Goal: Task Accomplishment & Management: Complete application form

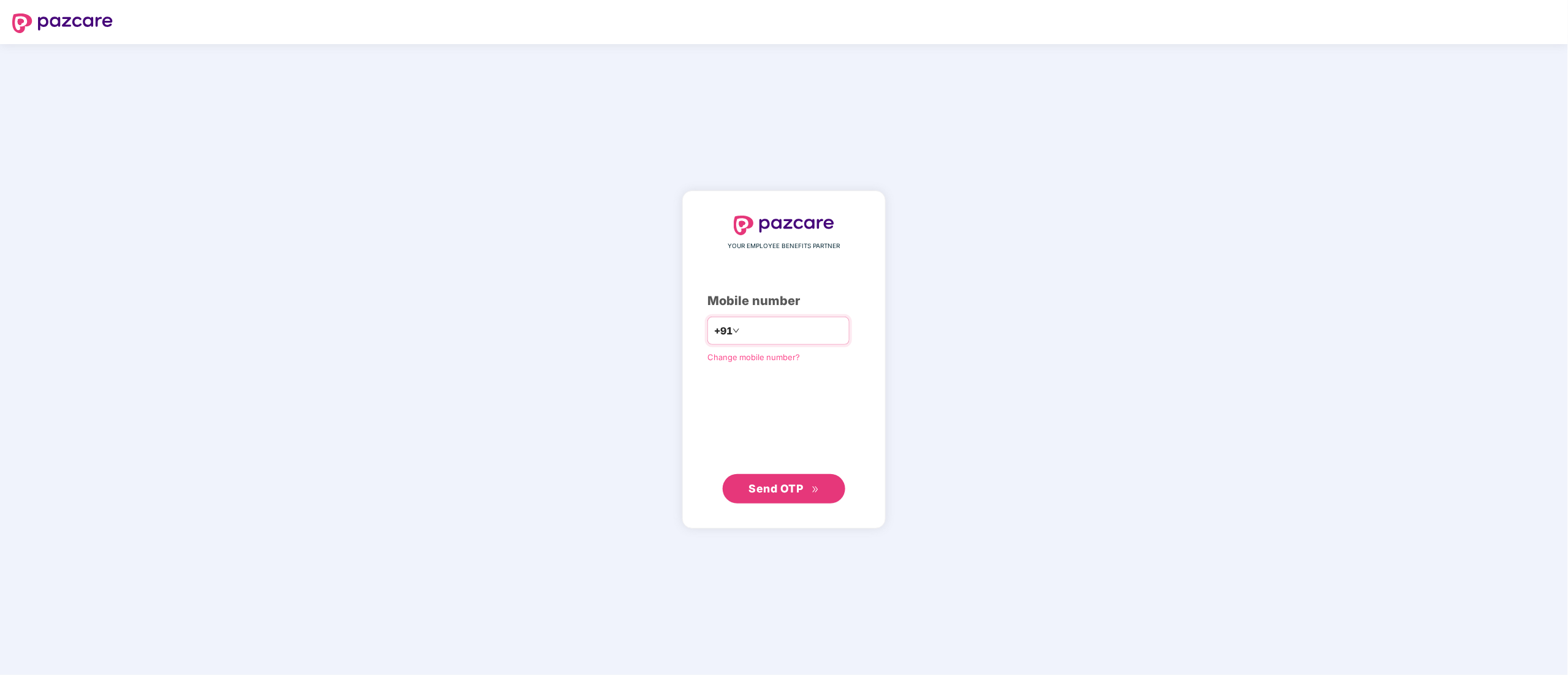
type input "**********"
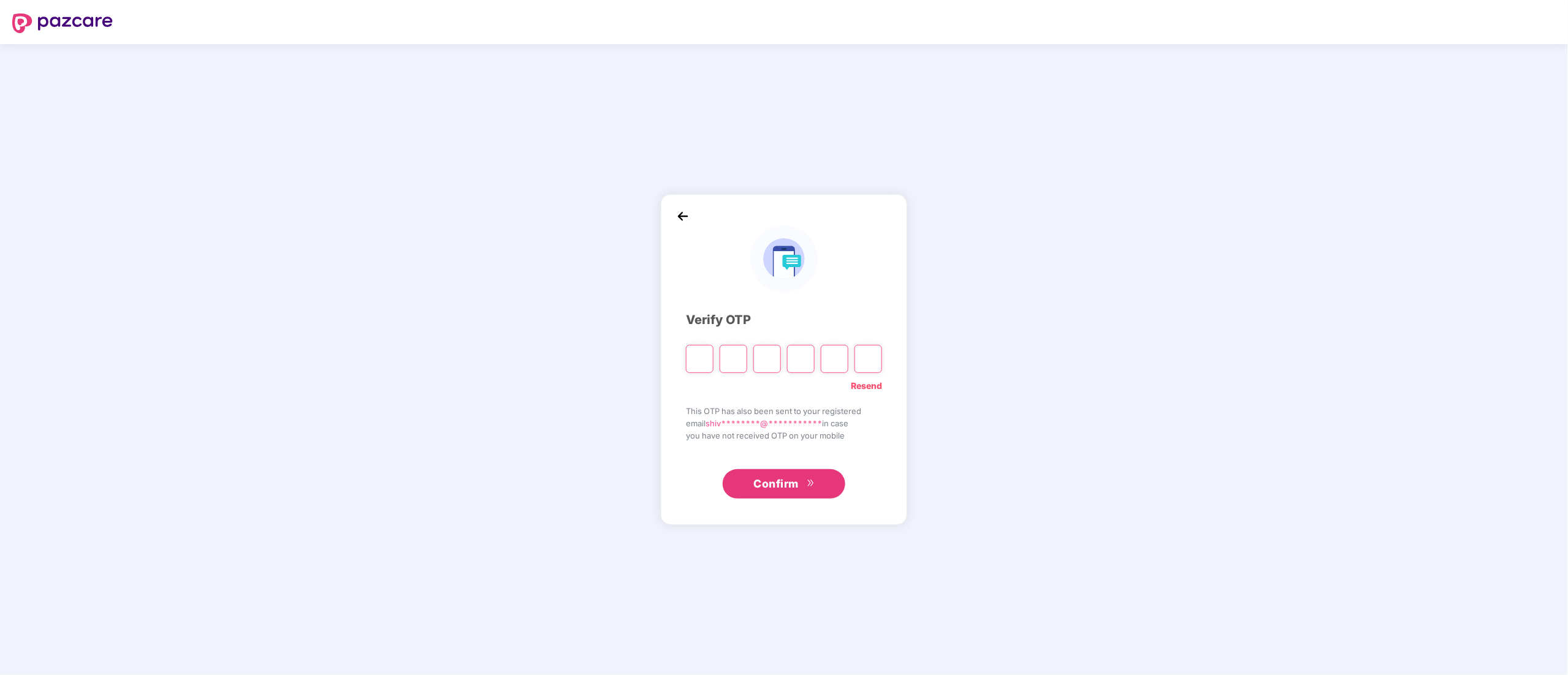
type input "*"
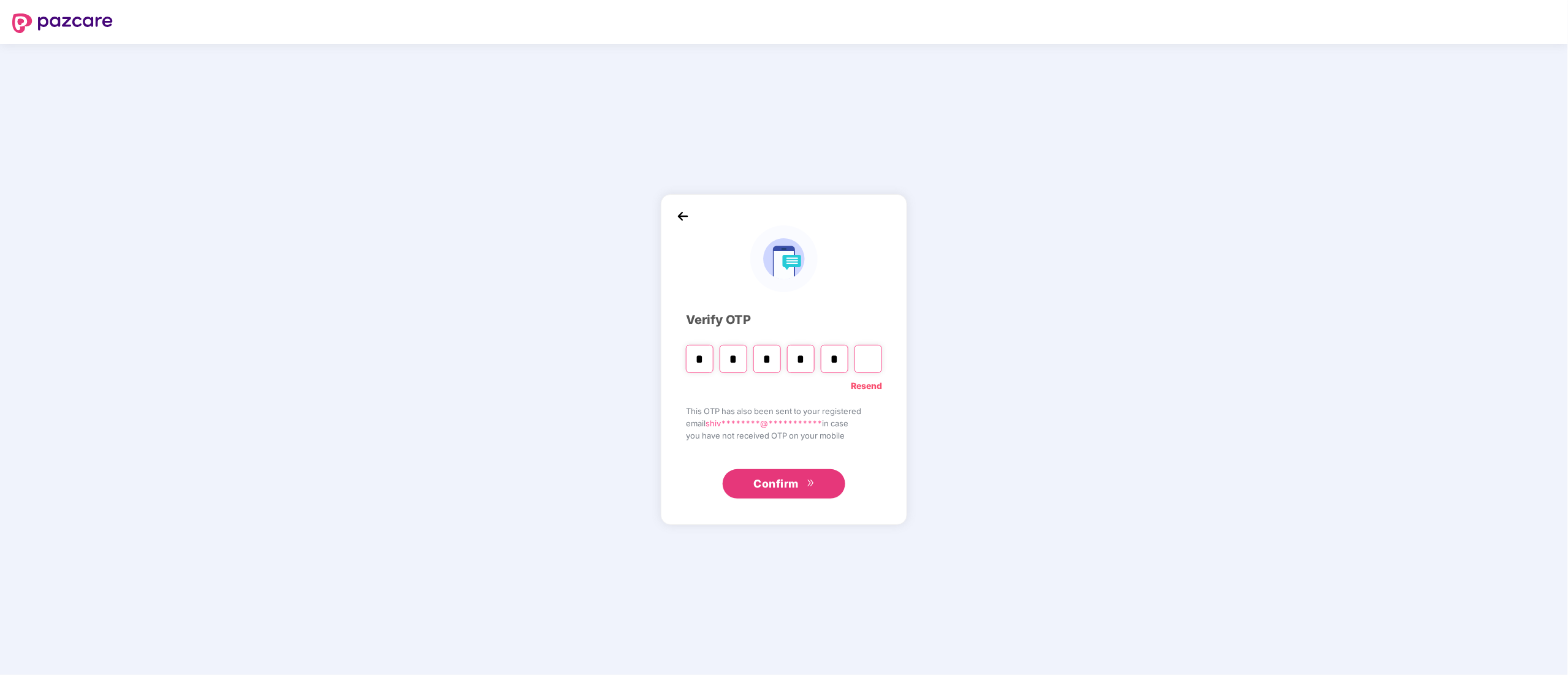
type input "*"
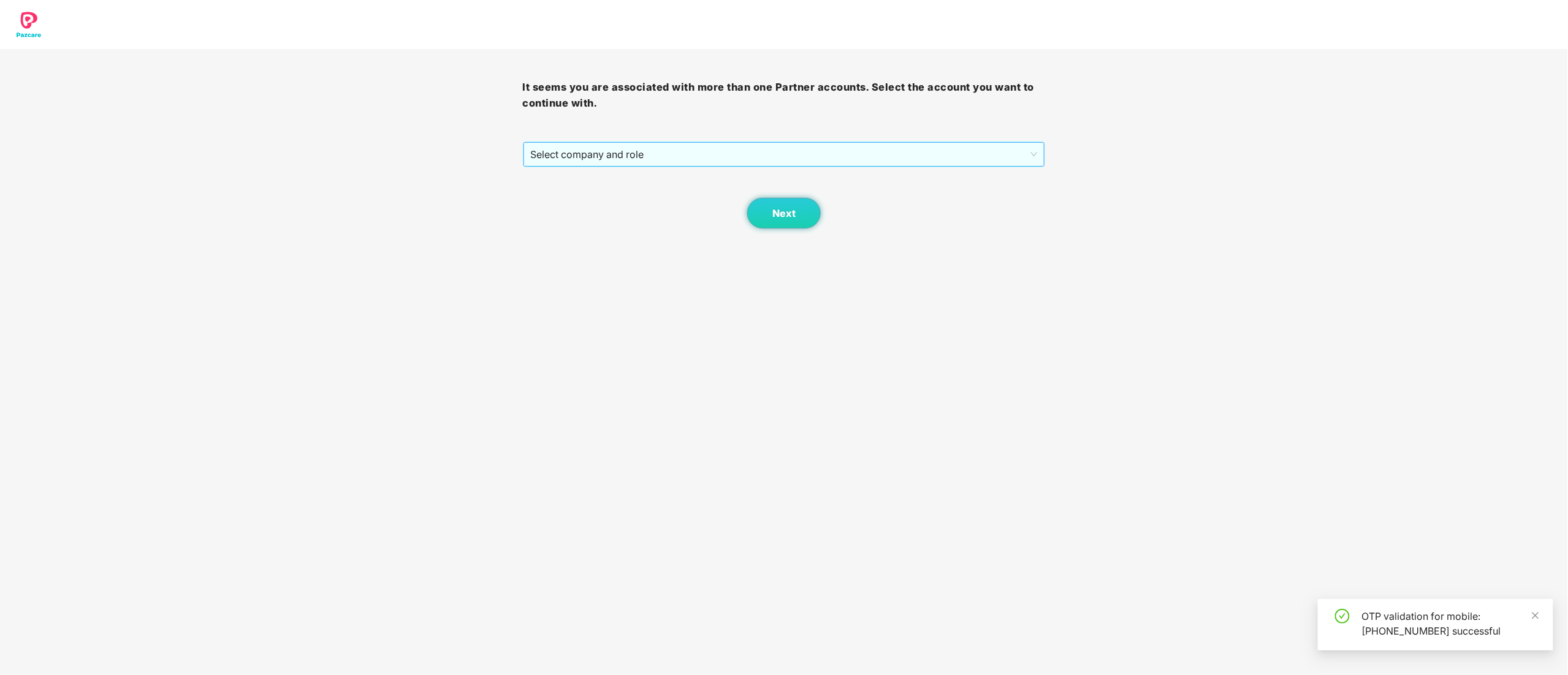
click at [601, 159] on span "Select company and role" at bounding box center [784, 154] width 507 height 23
click at [597, 205] on div "Pazcare - CUSTOMER_SUCCESS" at bounding box center [785, 199] width 508 height 14
click at [768, 216] on button "Next" at bounding box center [784, 213] width 74 height 31
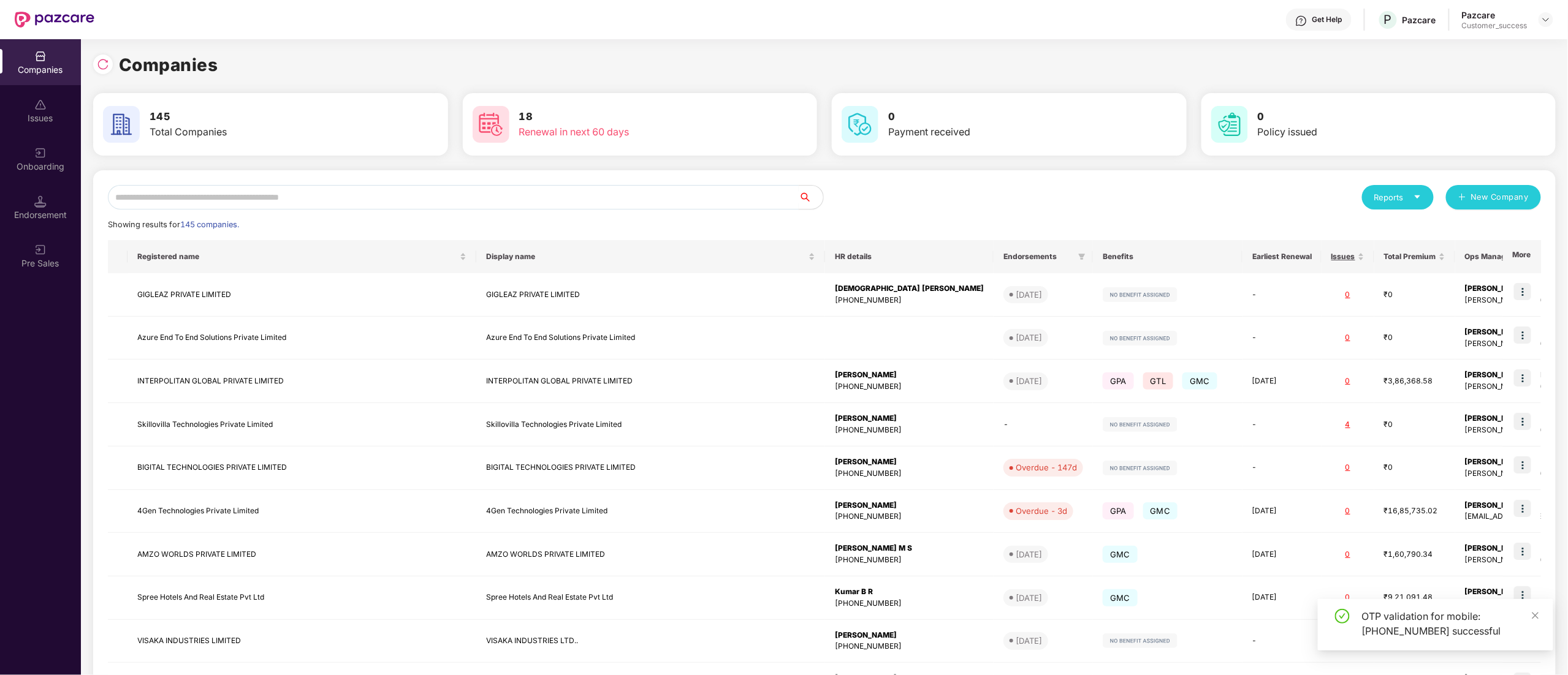
click at [206, 186] on input "text" at bounding box center [453, 197] width 691 height 24
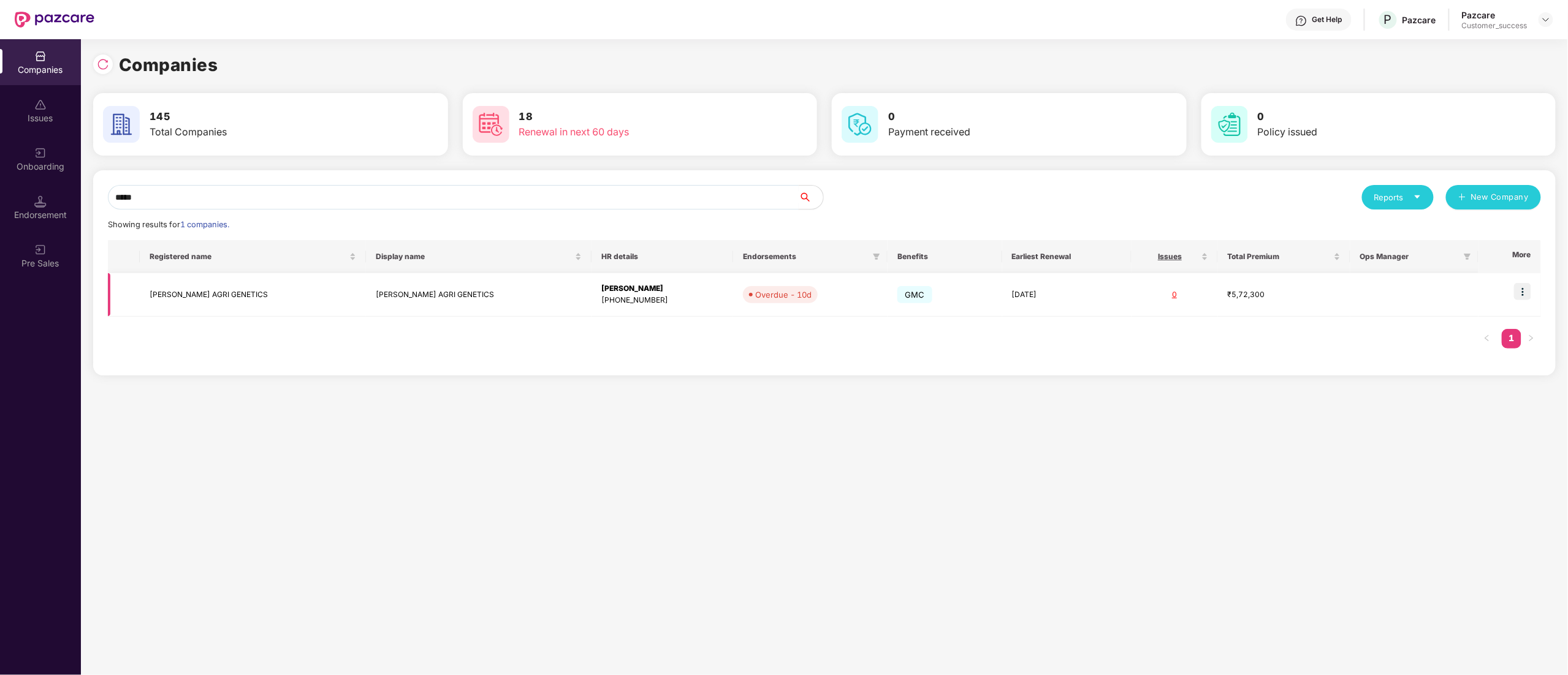
type input "*****"
click at [1529, 295] on img at bounding box center [1522, 291] width 17 height 17
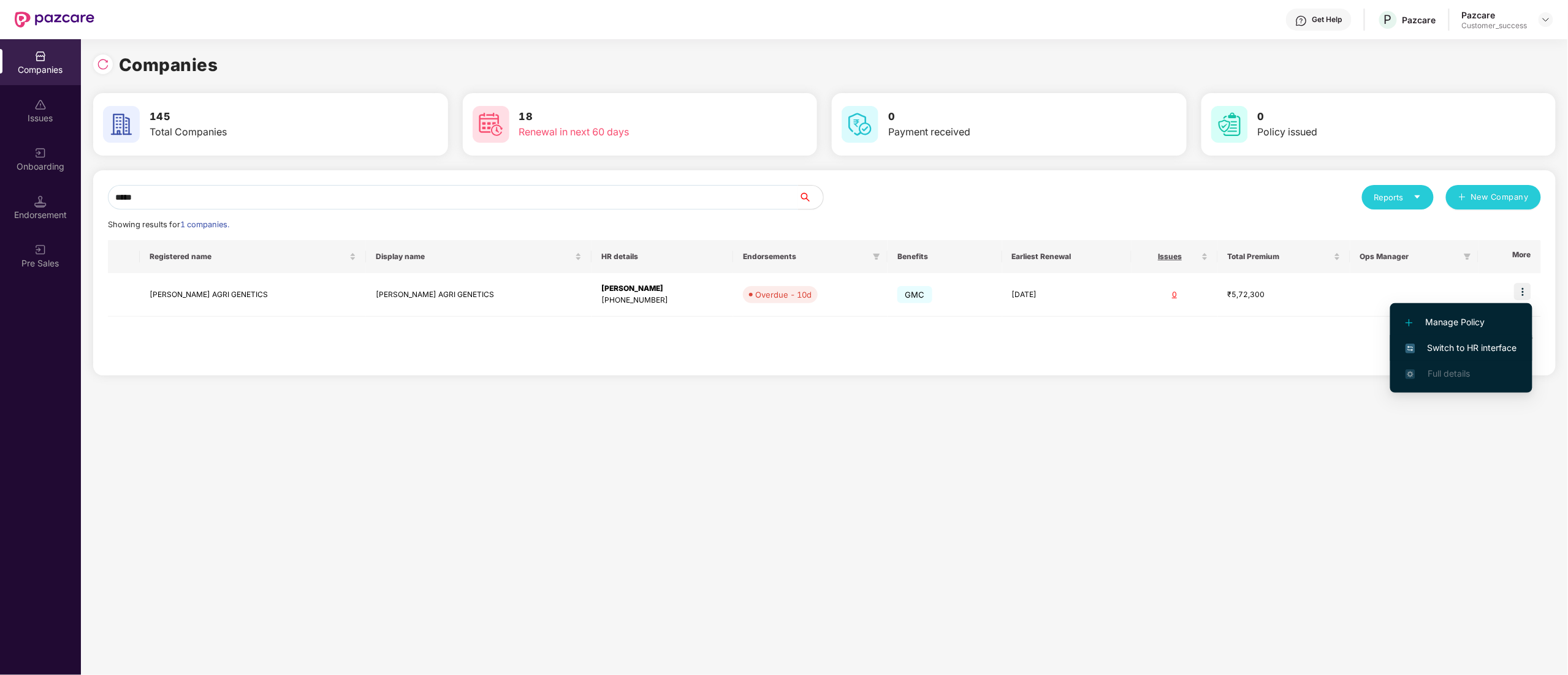
click at [1470, 338] on li "Switch to HR interface" at bounding box center [1461, 348] width 142 height 26
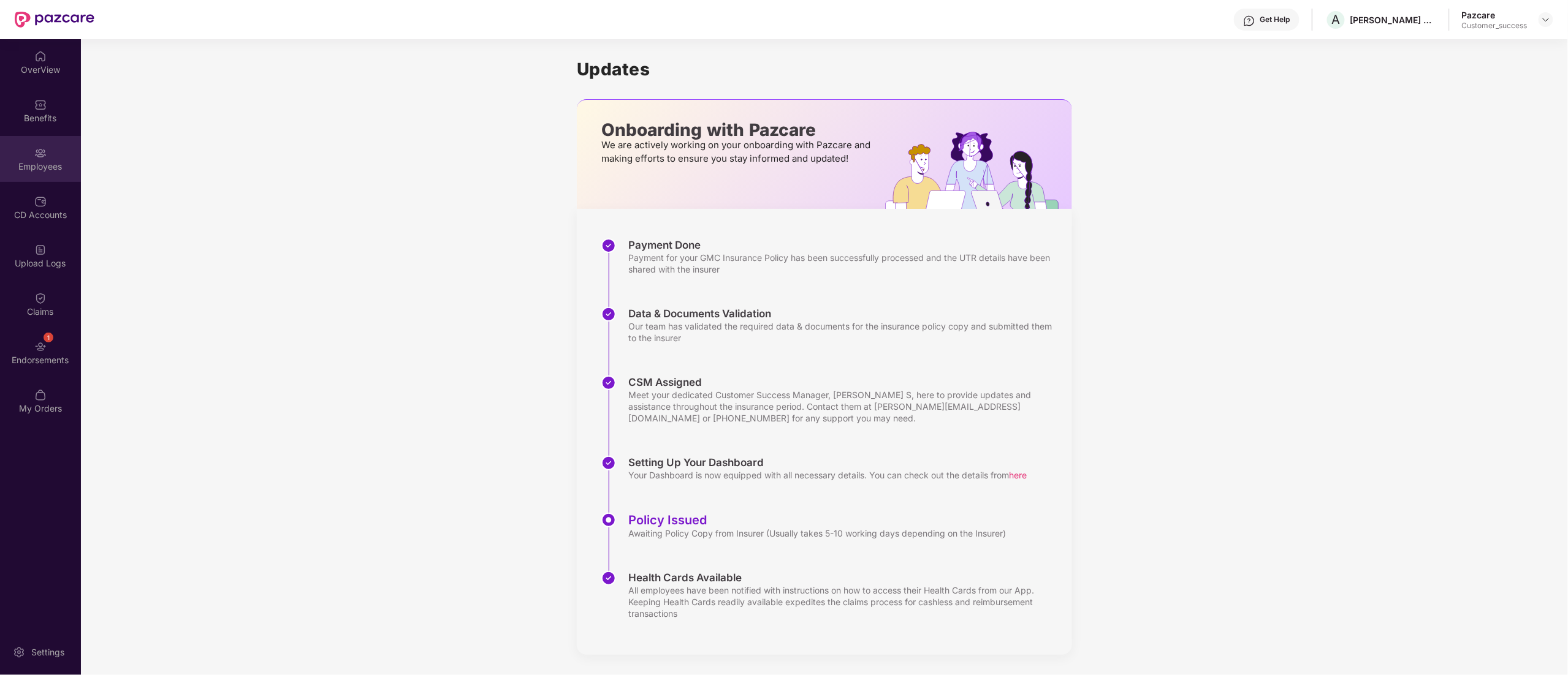
click at [39, 147] on img at bounding box center [40, 153] width 12 height 12
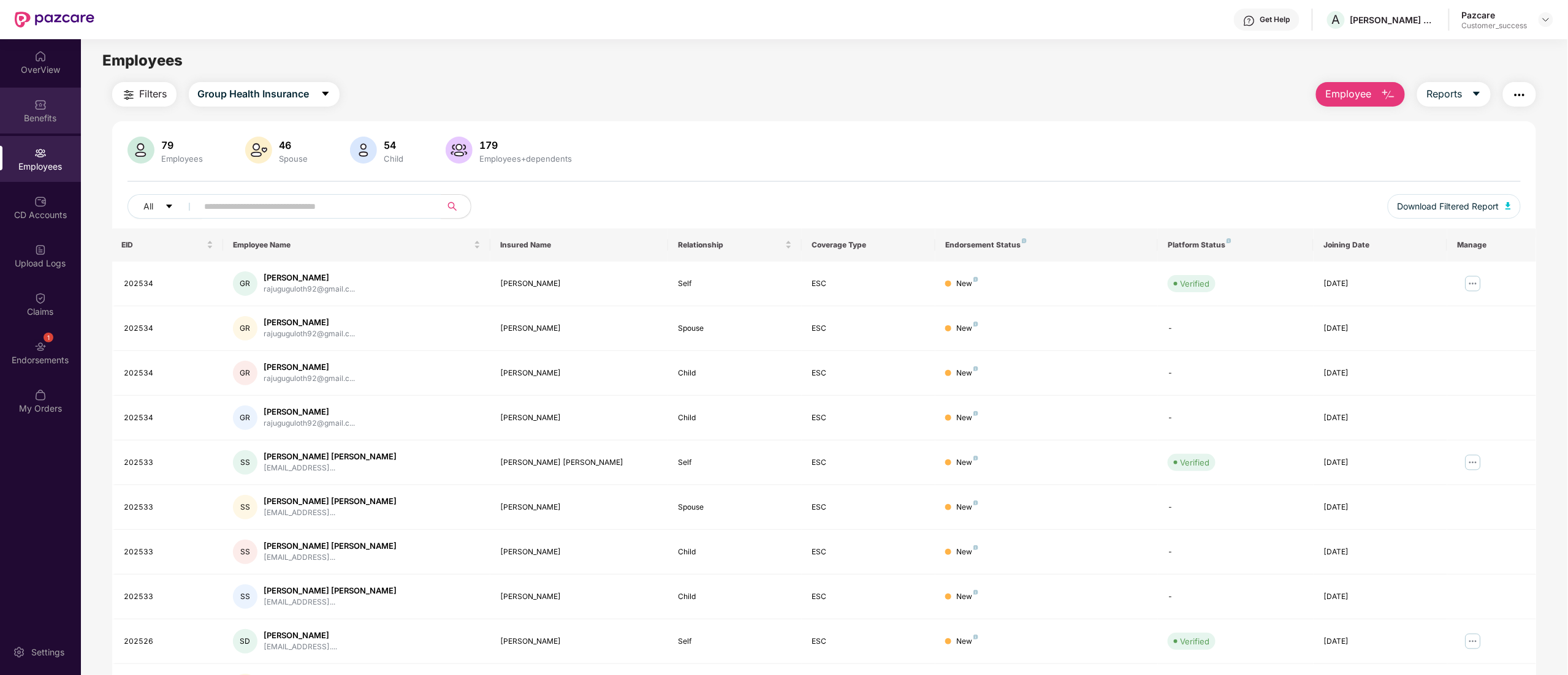
click at [33, 104] on div "Benefits" at bounding box center [40, 111] width 81 height 46
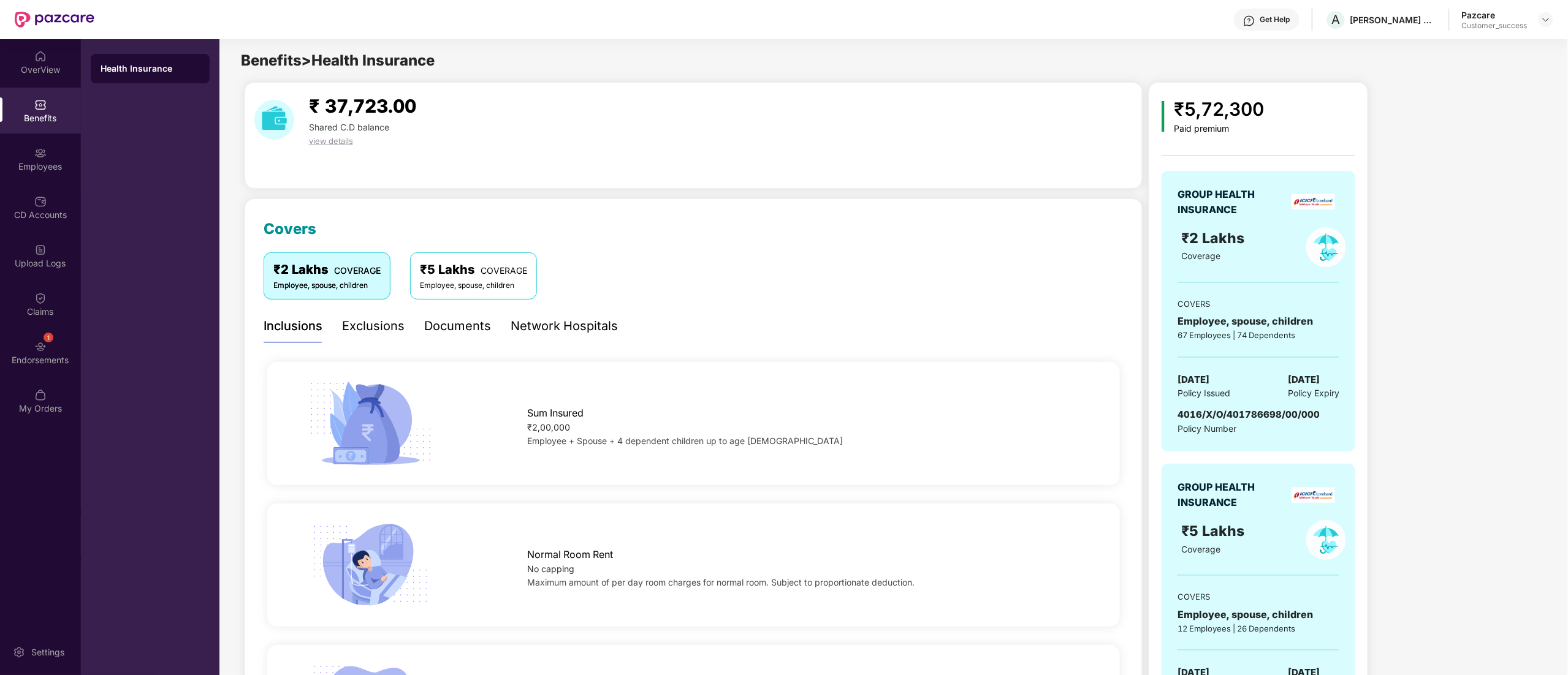
click at [1217, 416] on span "4016/X/O/401786698/00/000" at bounding box center [1248, 414] width 142 height 12
copy span "4016/X/O/401786698/00/000"
click at [54, 161] on div "Employees" at bounding box center [40, 167] width 81 height 12
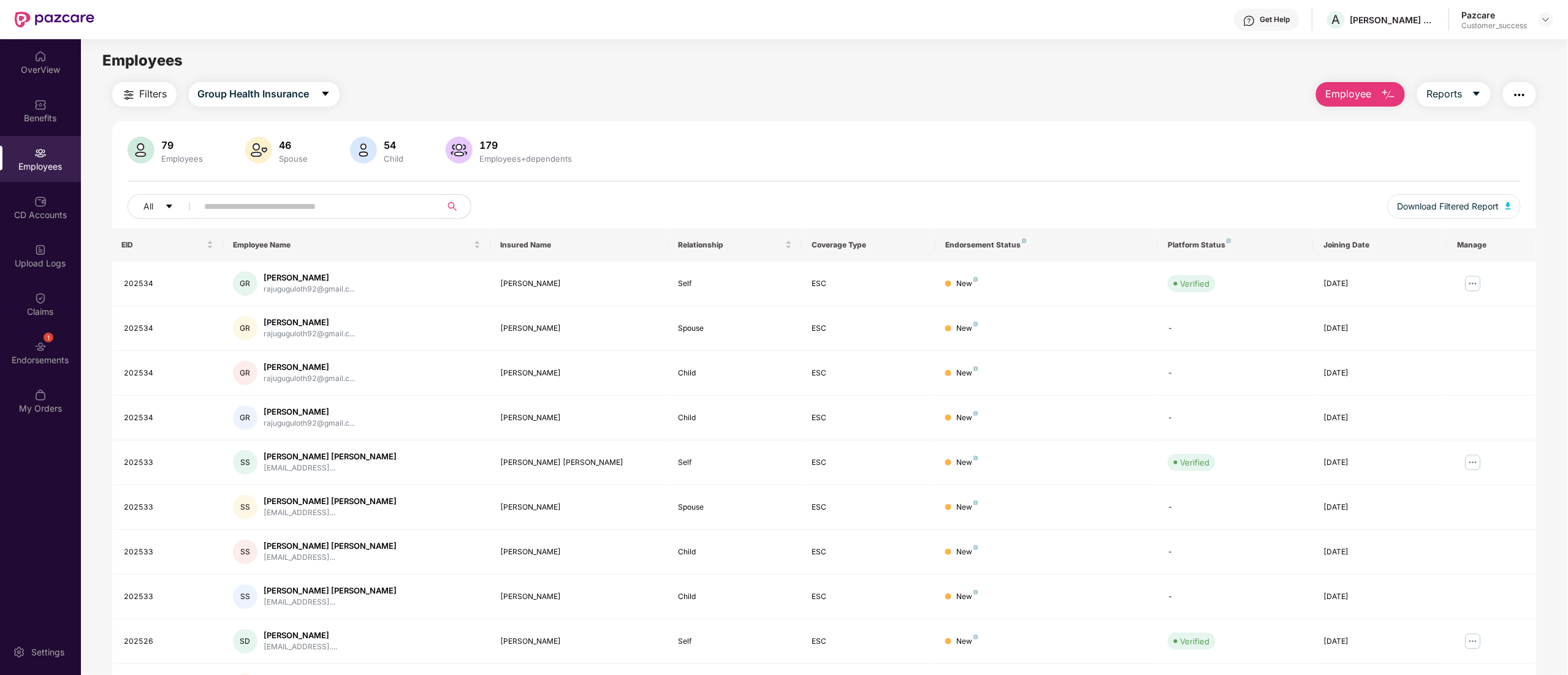
click at [1352, 101] on span "Employee" at bounding box center [1348, 94] width 46 height 16
click at [1356, 124] on div "Add Employee(s)" at bounding box center [1369, 127] width 69 height 15
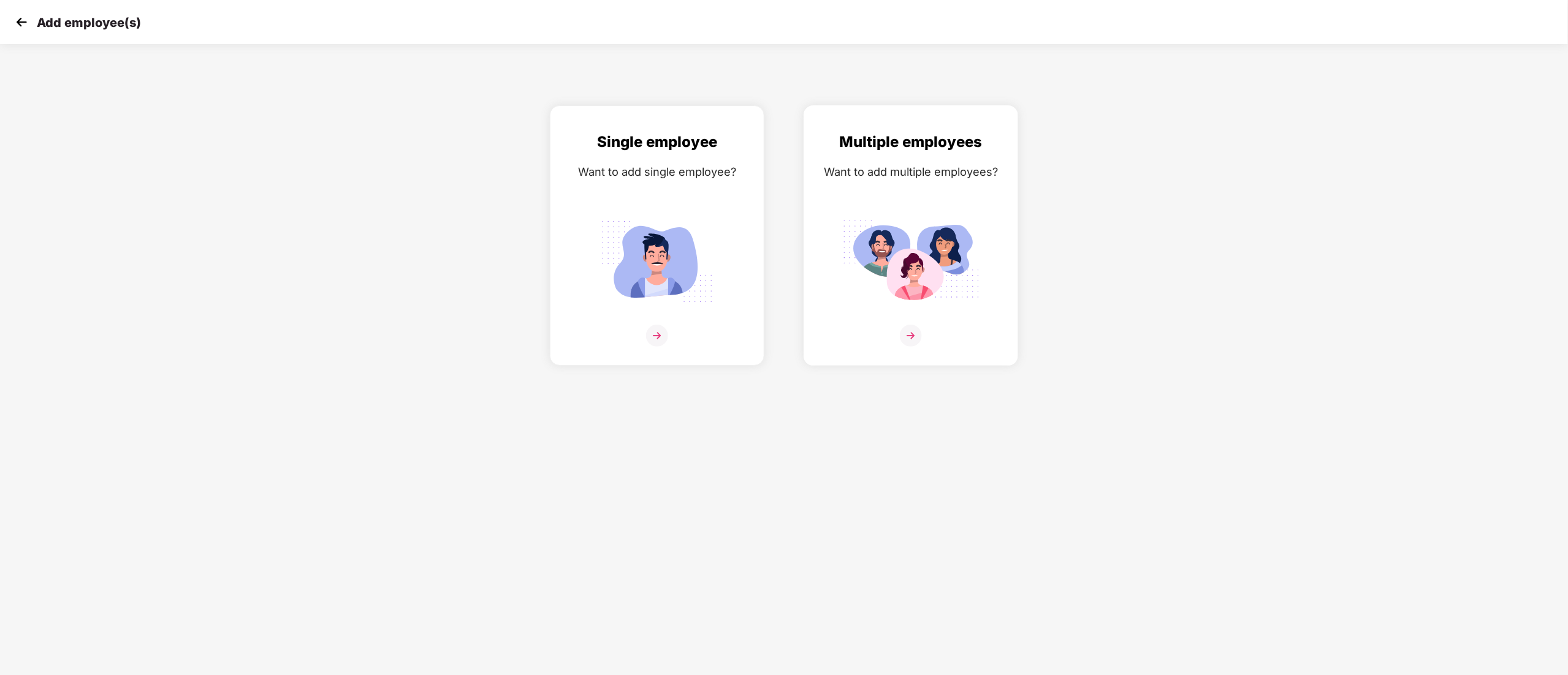
click at [879, 329] on div at bounding box center [911, 343] width 189 height 37
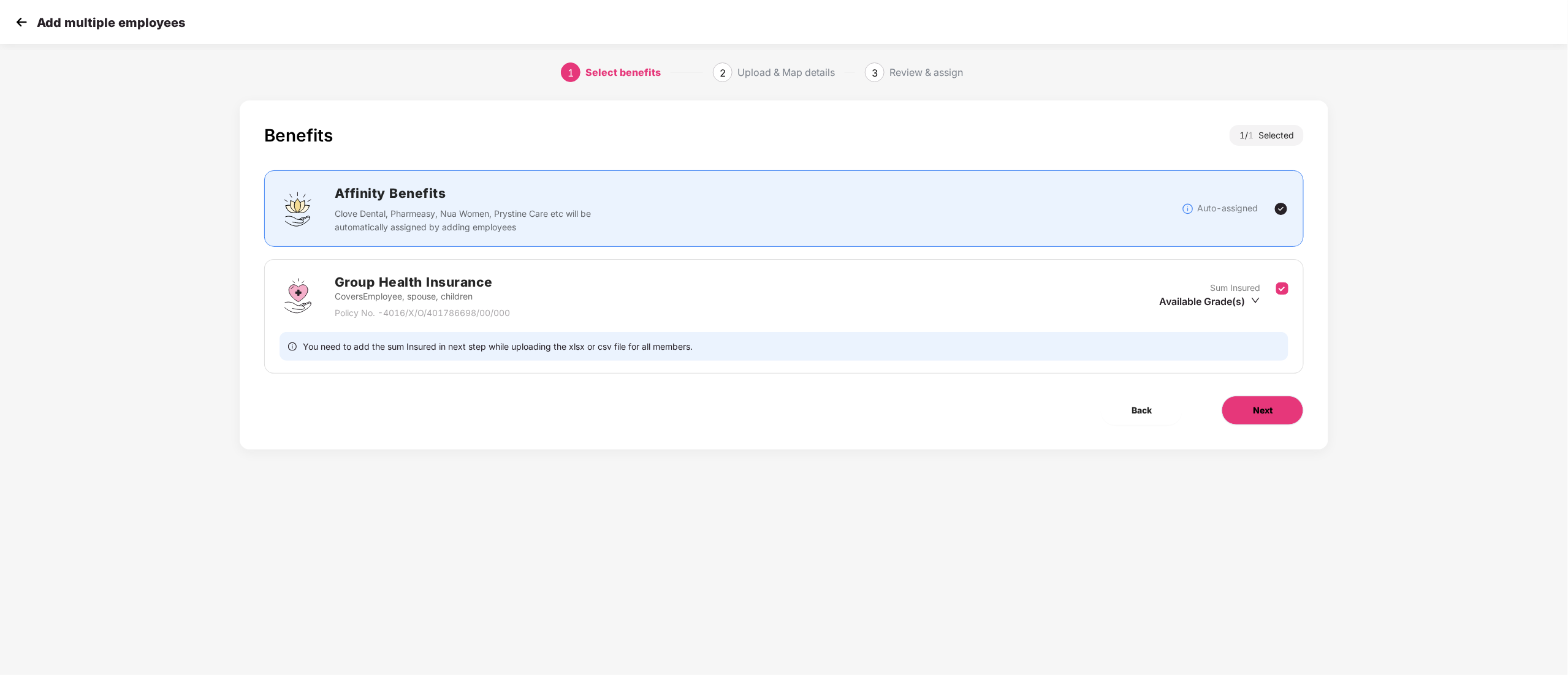
click at [1264, 411] on span "Next" at bounding box center [1262, 410] width 20 height 14
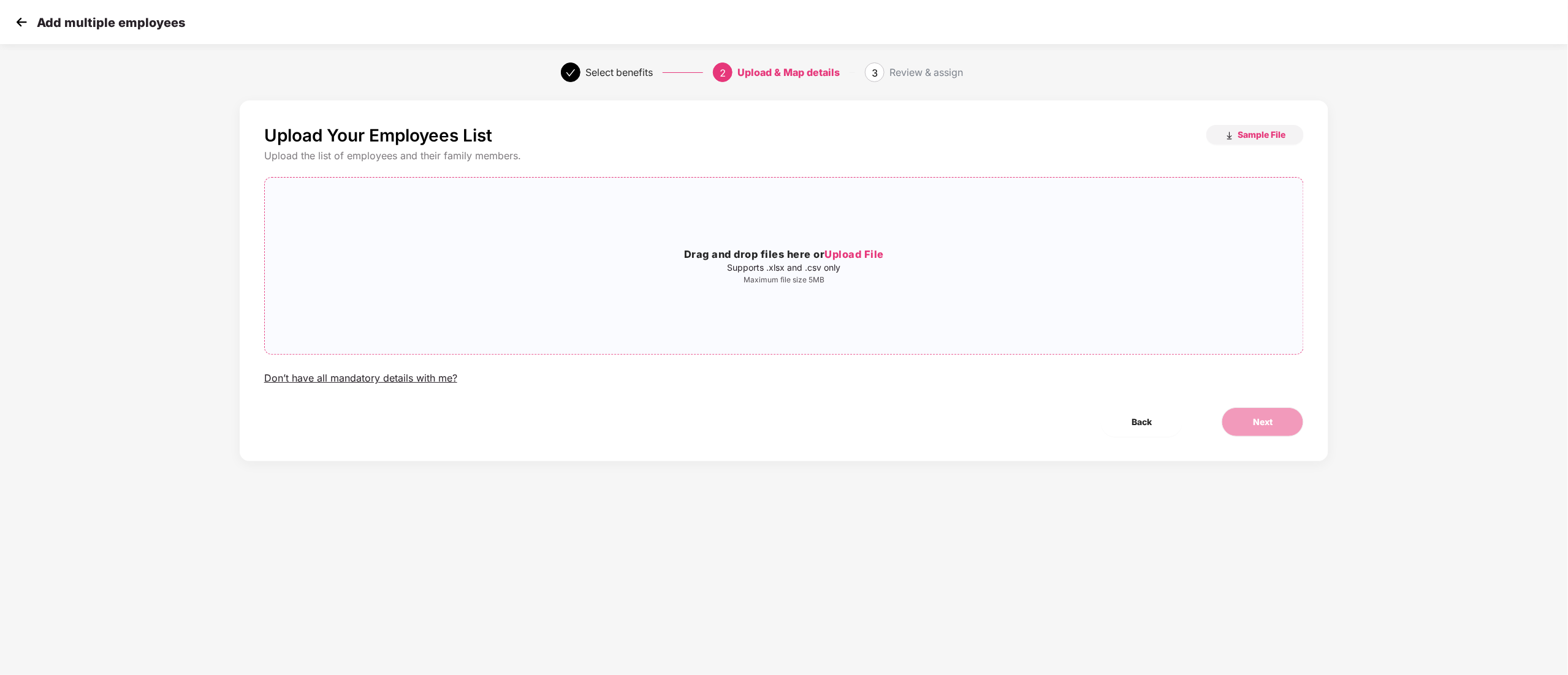
click at [881, 256] on span "Upload File" at bounding box center [854, 254] width 59 height 12
click at [840, 256] on span "Upload File" at bounding box center [854, 254] width 59 height 12
click at [1250, 414] on button "Next" at bounding box center [1262, 422] width 82 height 29
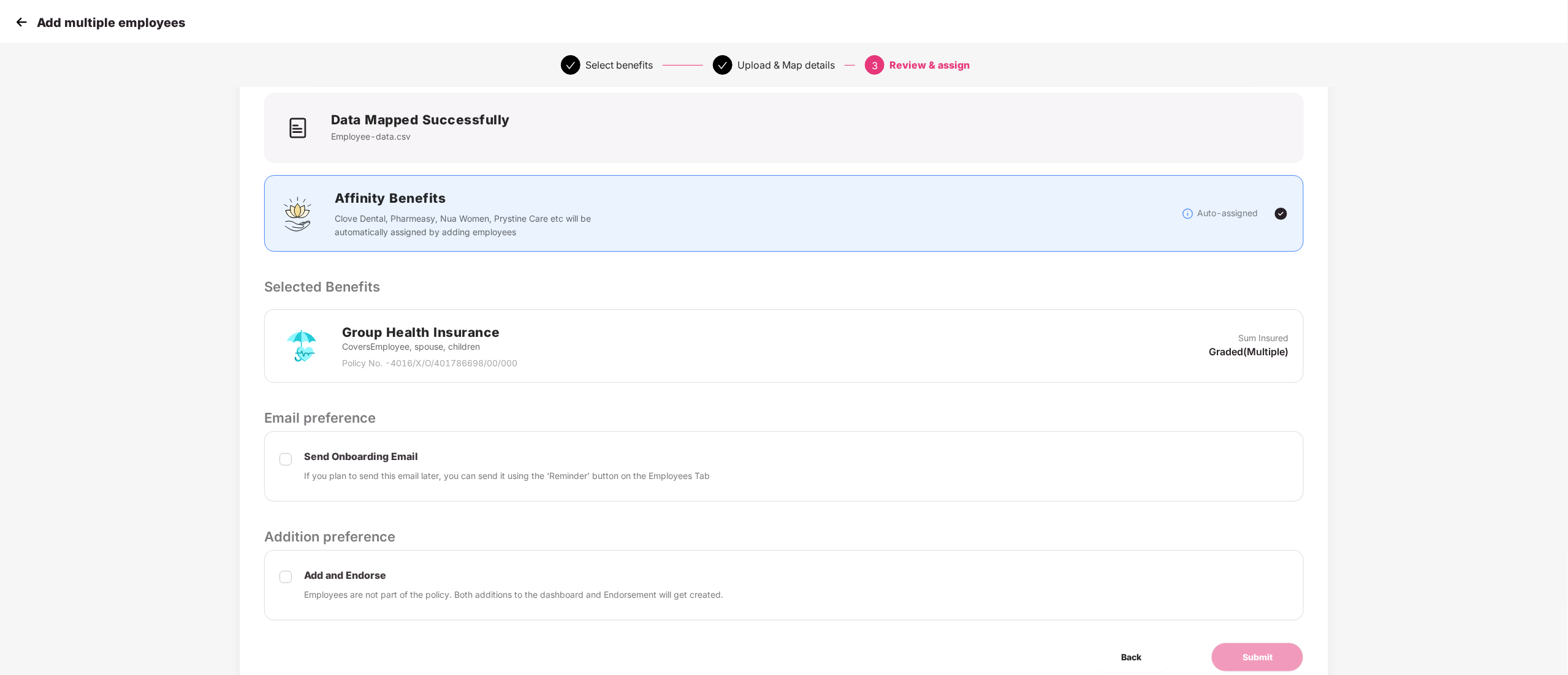
scroll to position [128, 0]
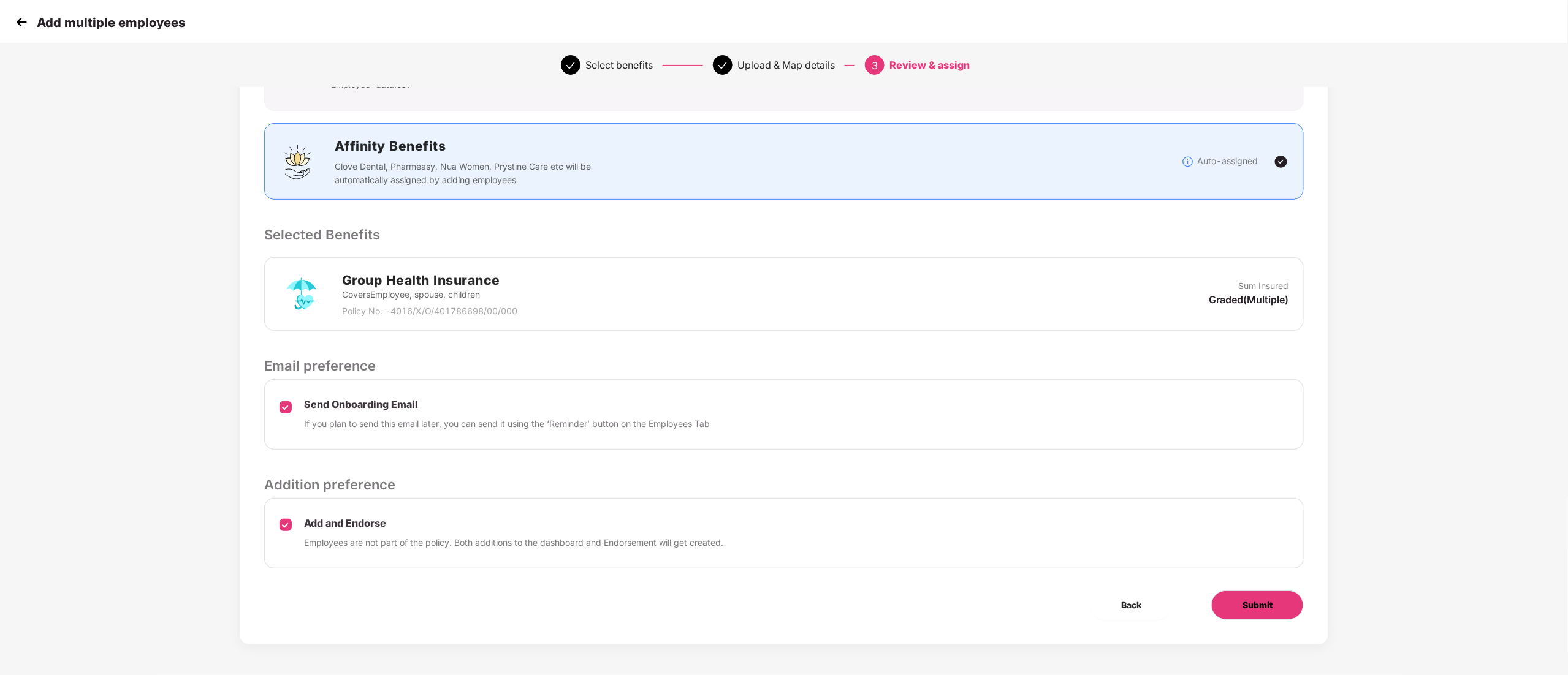
click at [1261, 613] on button "Submit" at bounding box center [1258, 605] width 93 height 29
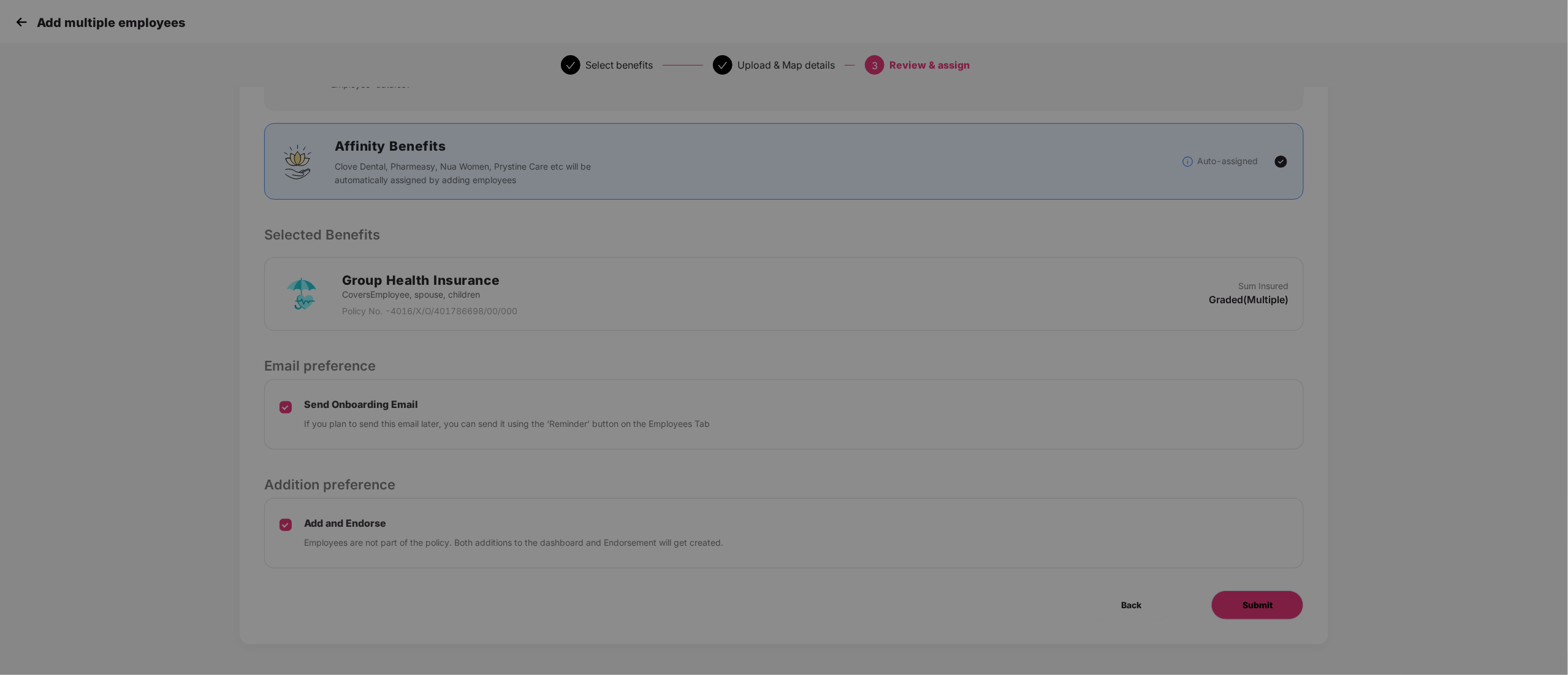
scroll to position [0, 0]
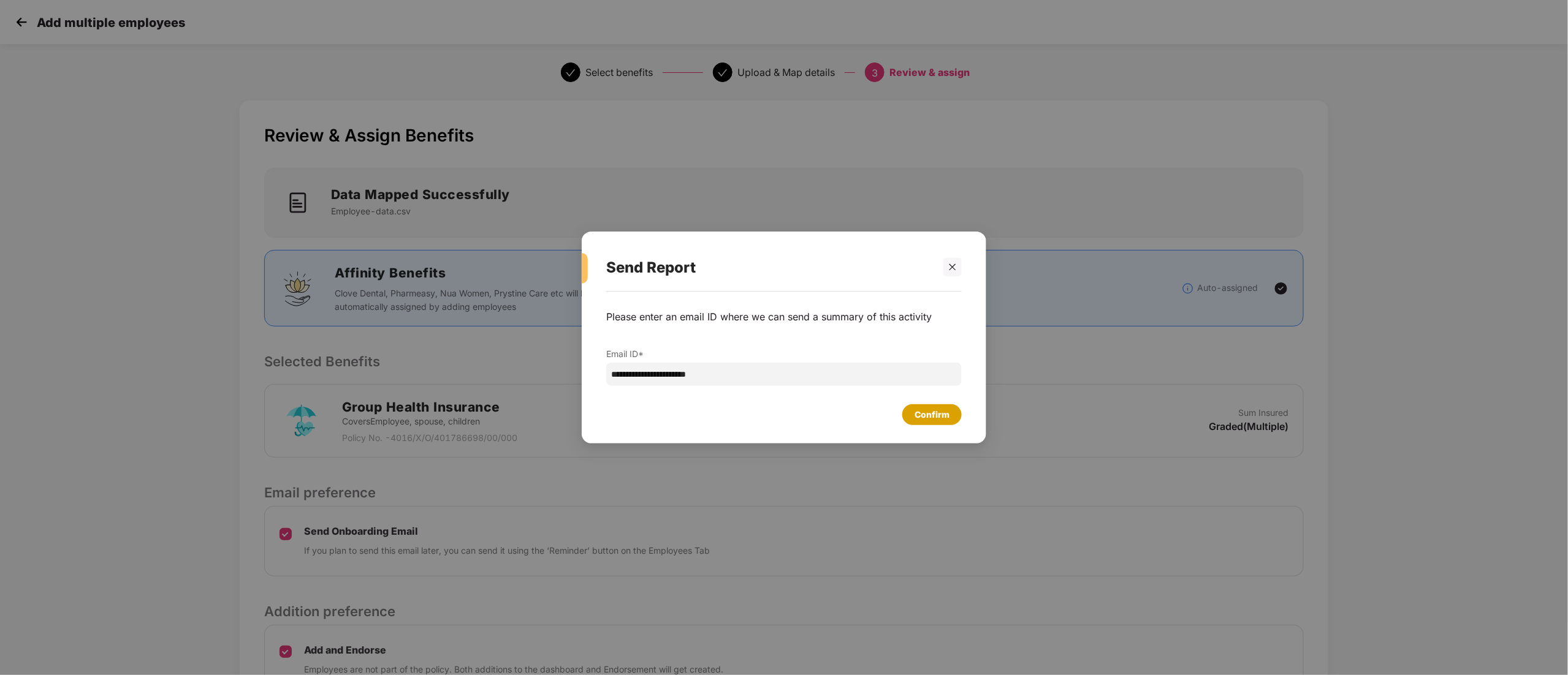
click at [921, 419] on div "Confirm" at bounding box center [932, 415] width 35 height 14
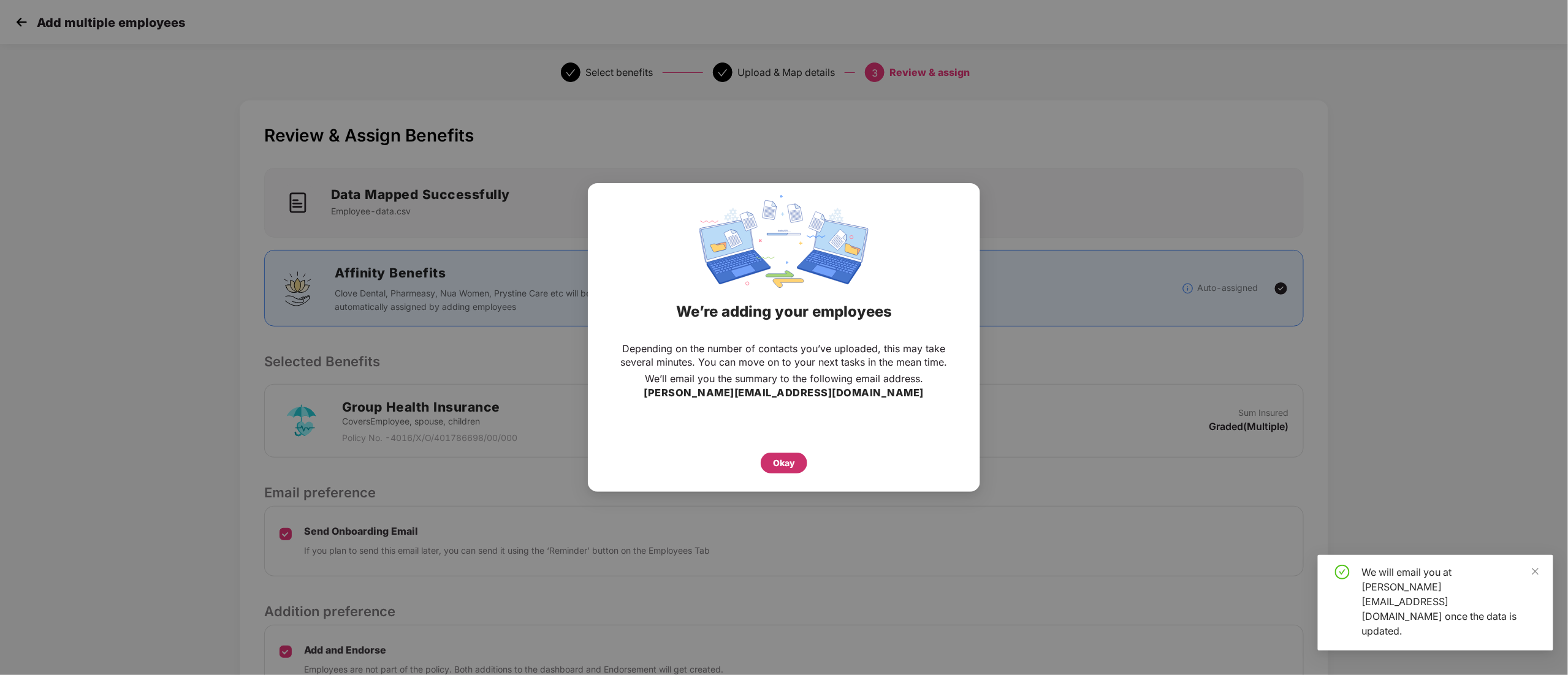
click at [777, 471] on div "Okay" at bounding box center [784, 463] width 46 height 21
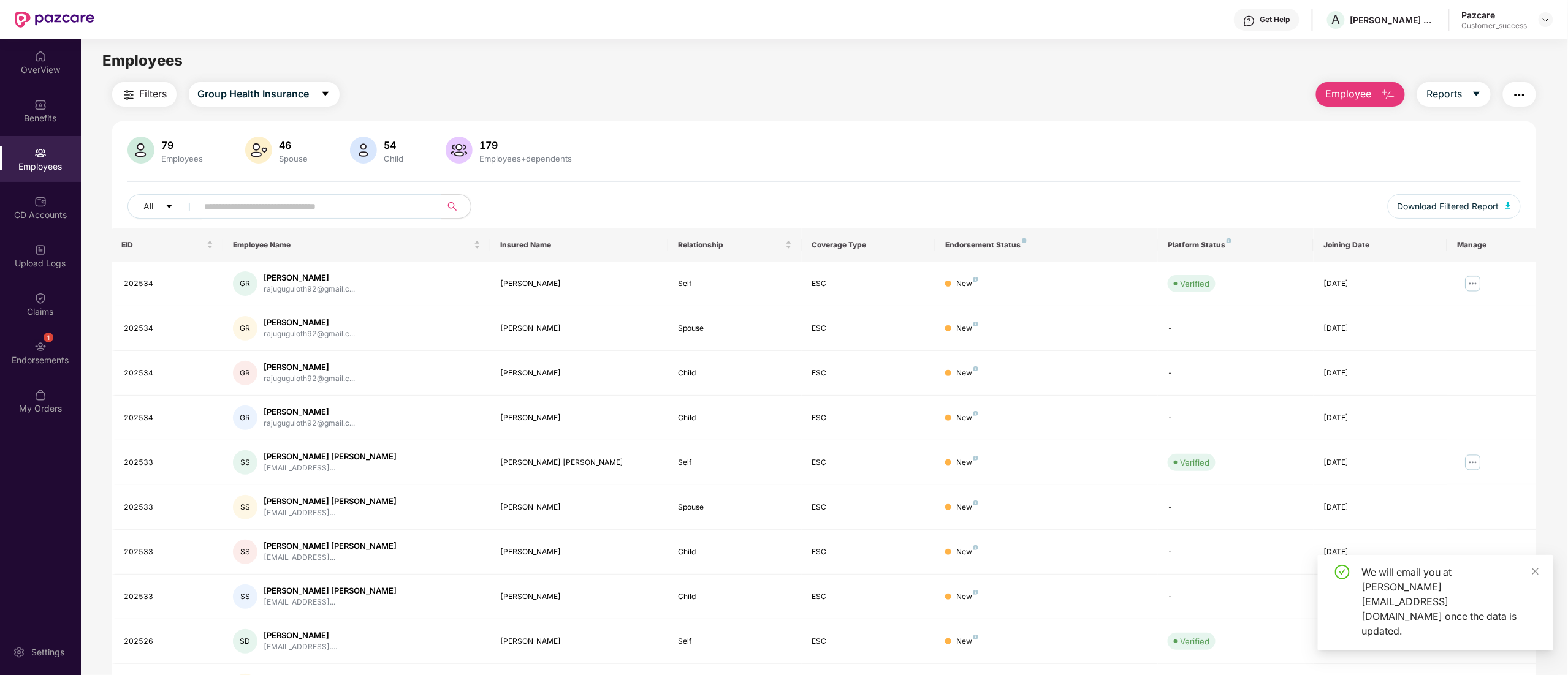
click at [1539, 608] on div "We will email you at shivakumar.s@pazcare.com once the data is updated." at bounding box center [1435, 603] width 235 height 95
click at [1536, 576] on icon "close" at bounding box center [1535, 572] width 9 height 9
click at [1541, 20] on img at bounding box center [1546, 20] width 10 height 10
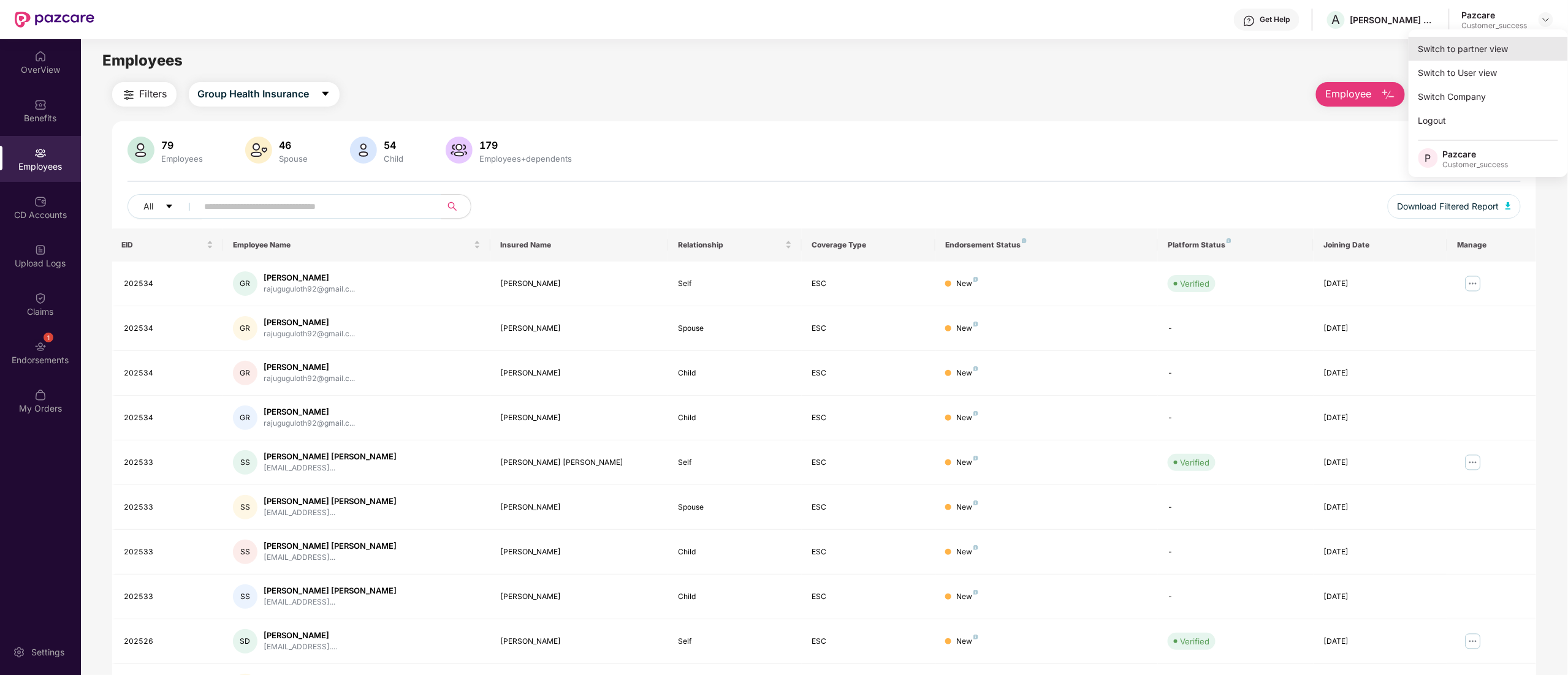
click at [1424, 52] on div "Switch to partner view" at bounding box center [1488, 48] width 159 height 24
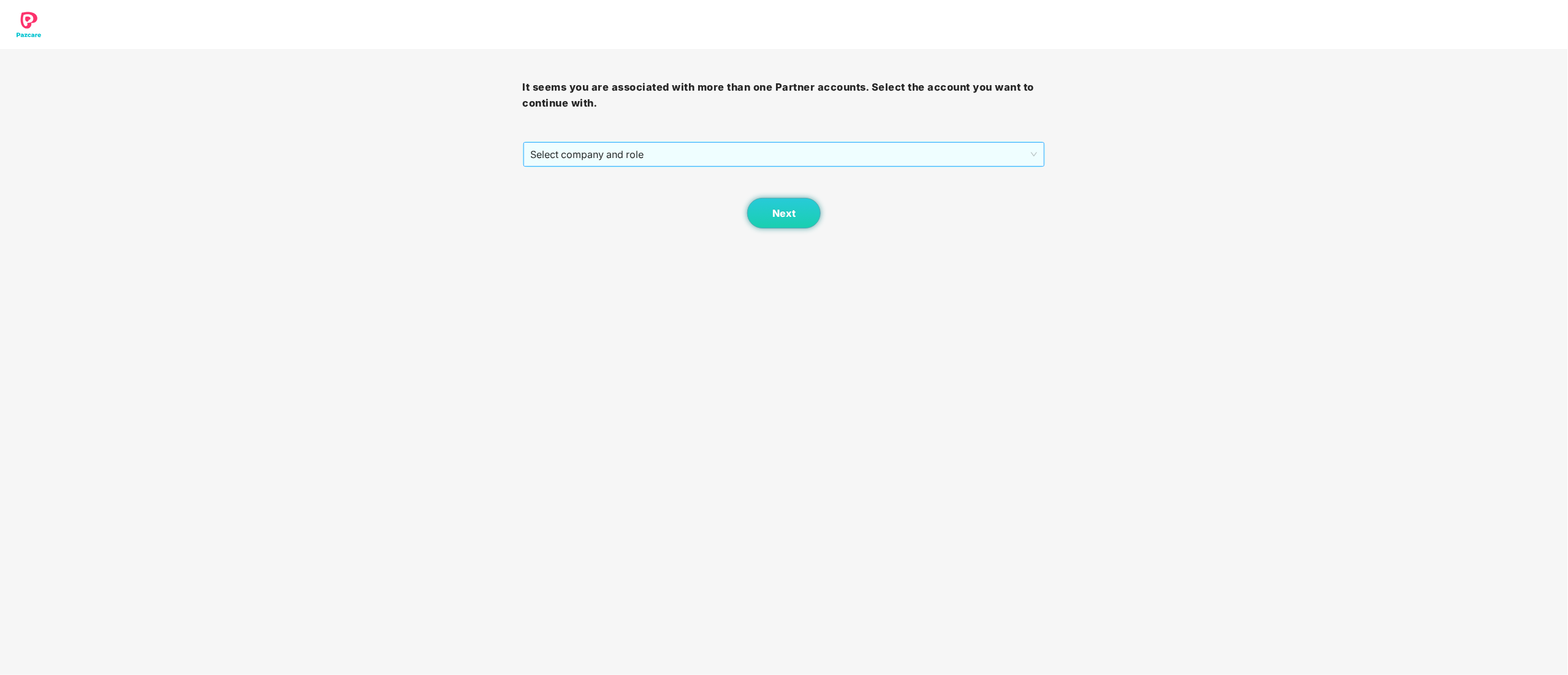
click at [579, 156] on span "Select company and role" at bounding box center [784, 154] width 507 height 23
click at [579, 197] on div "Pazcare - CUSTOMER_SUCCESS" at bounding box center [785, 199] width 508 height 14
click at [765, 215] on button "Next" at bounding box center [784, 213] width 74 height 31
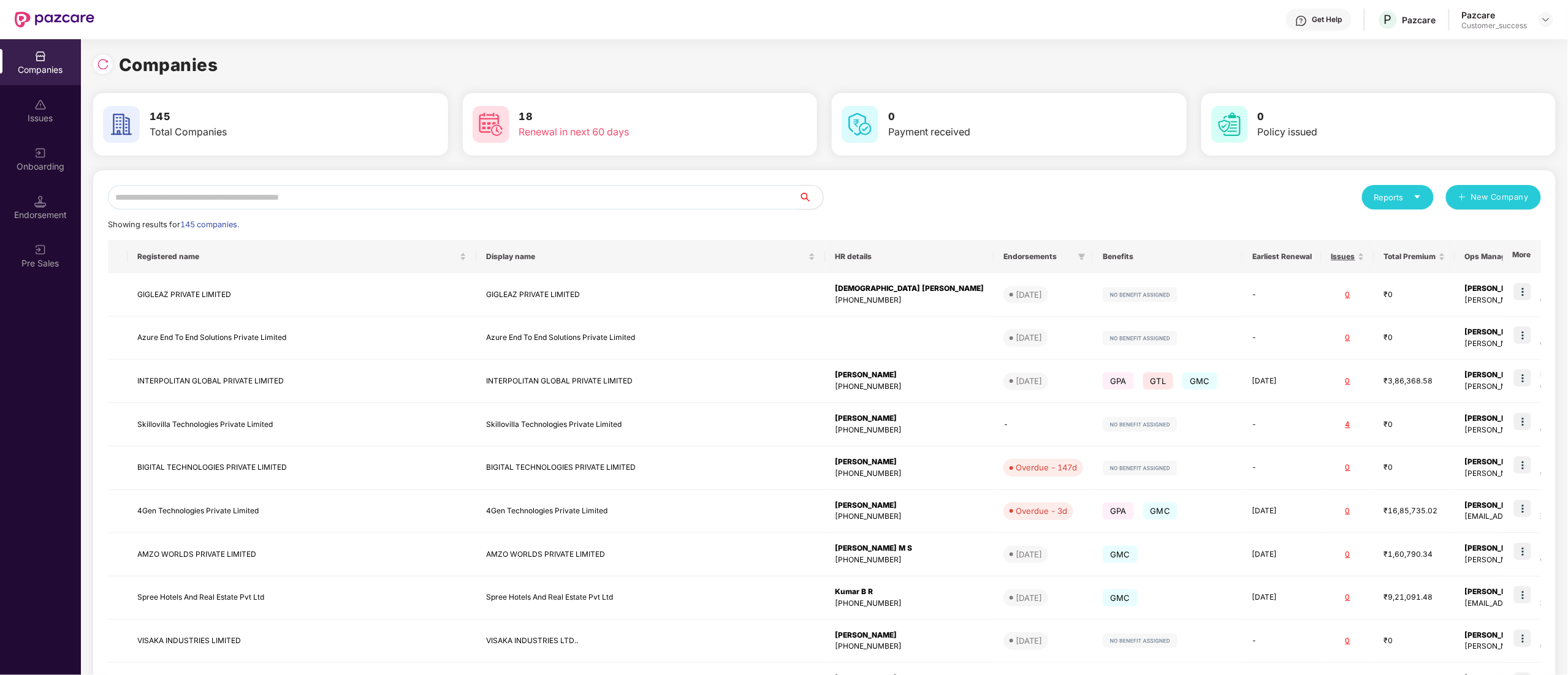
click at [250, 200] on input "text" at bounding box center [453, 197] width 691 height 24
click at [185, 188] on input "text" at bounding box center [453, 197] width 691 height 24
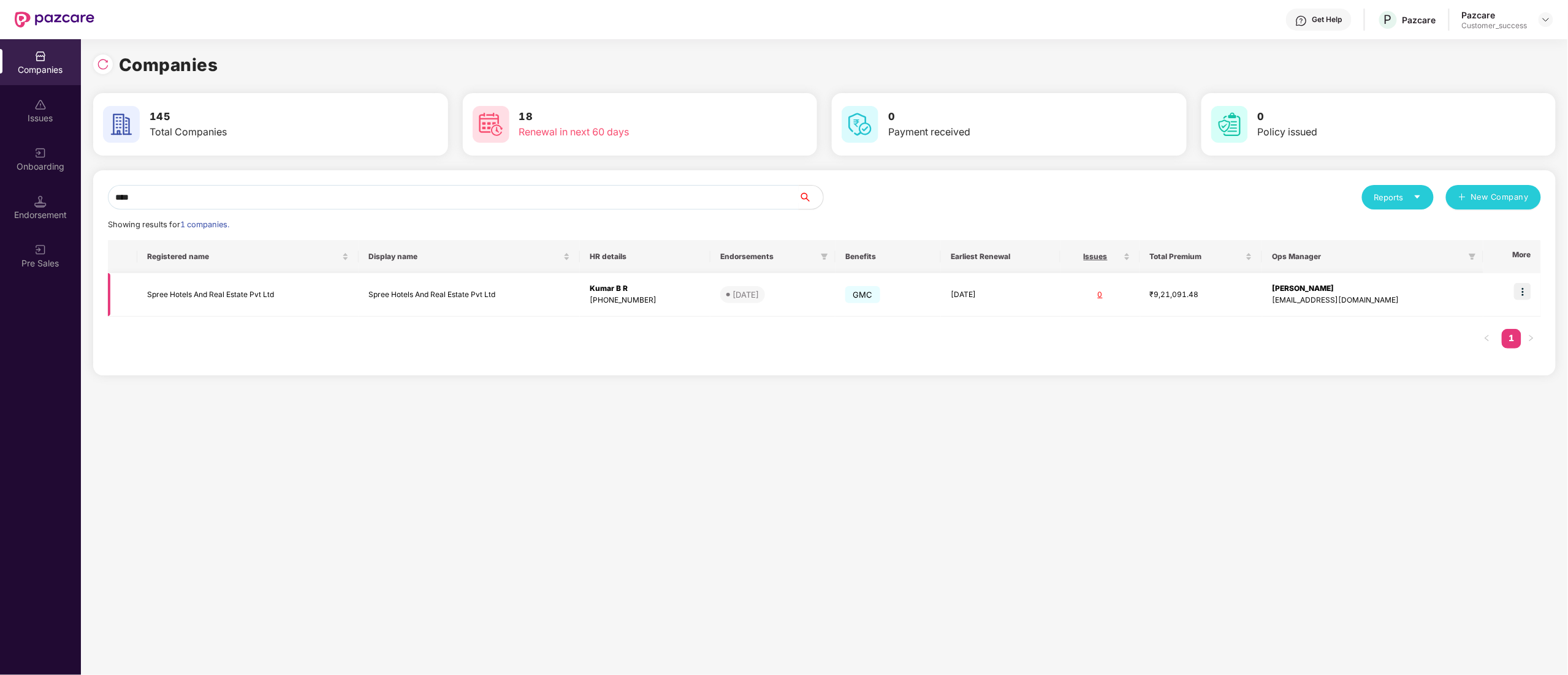
type input "****"
click at [1531, 293] on img at bounding box center [1522, 291] width 17 height 17
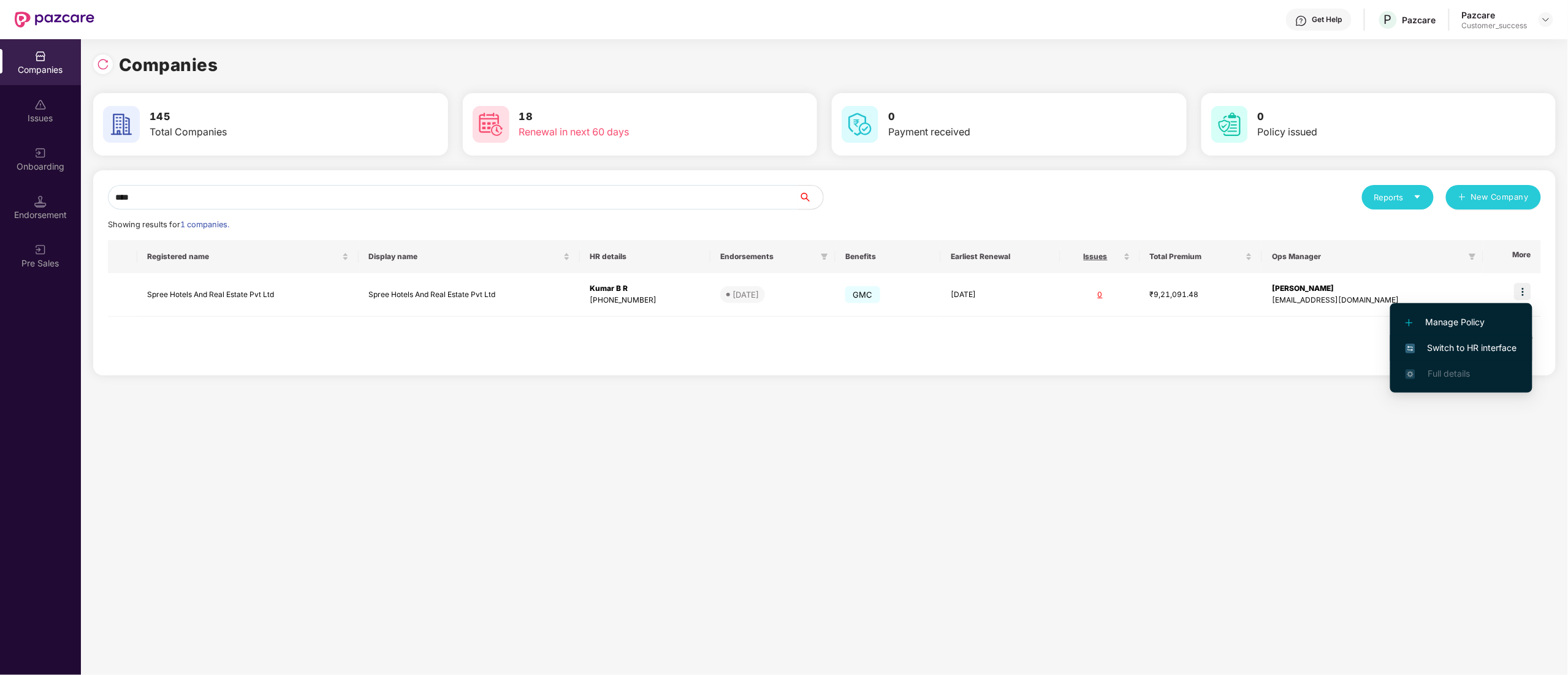
click at [1460, 342] on span "Switch to HR interface" at bounding box center [1461, 348] width 112 height 14
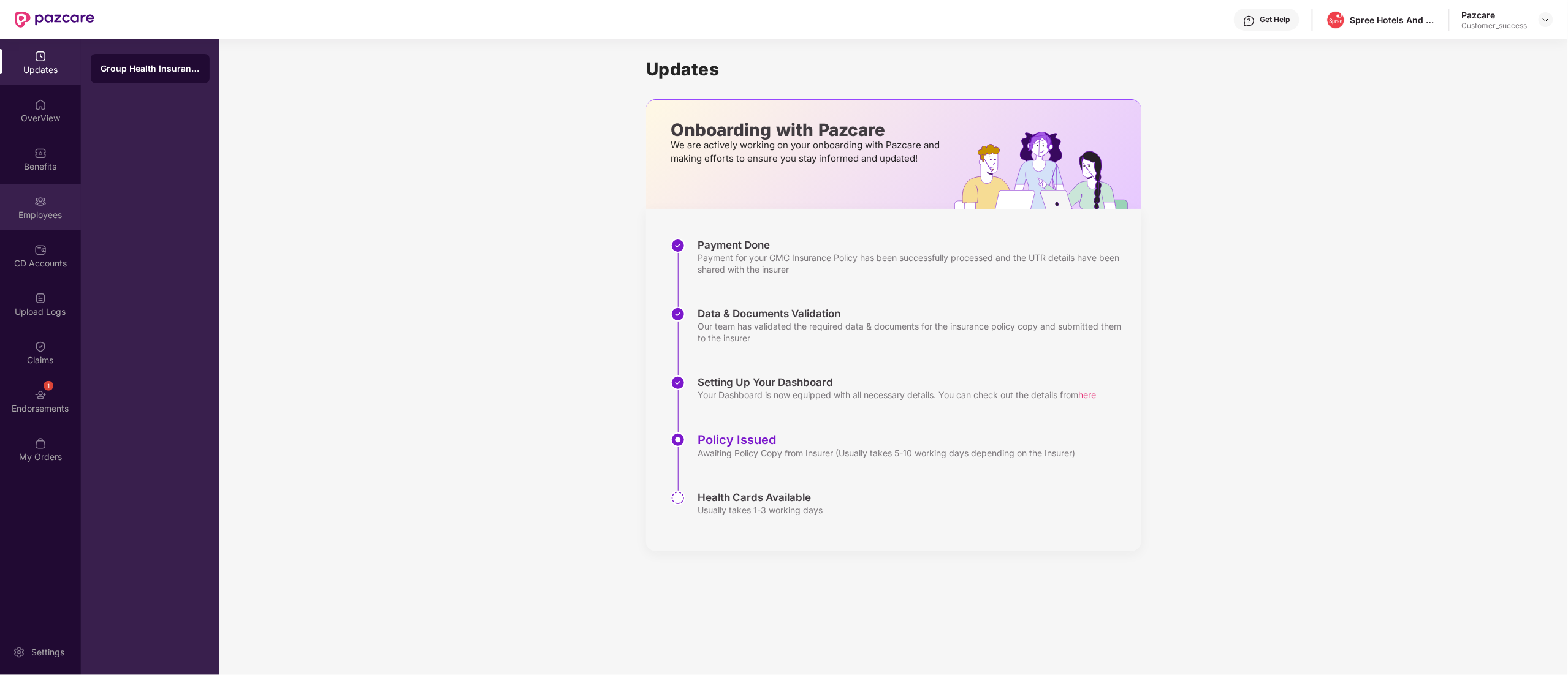
click at [45, 200] on img at bounding box center [40, 201] width 12 height 12
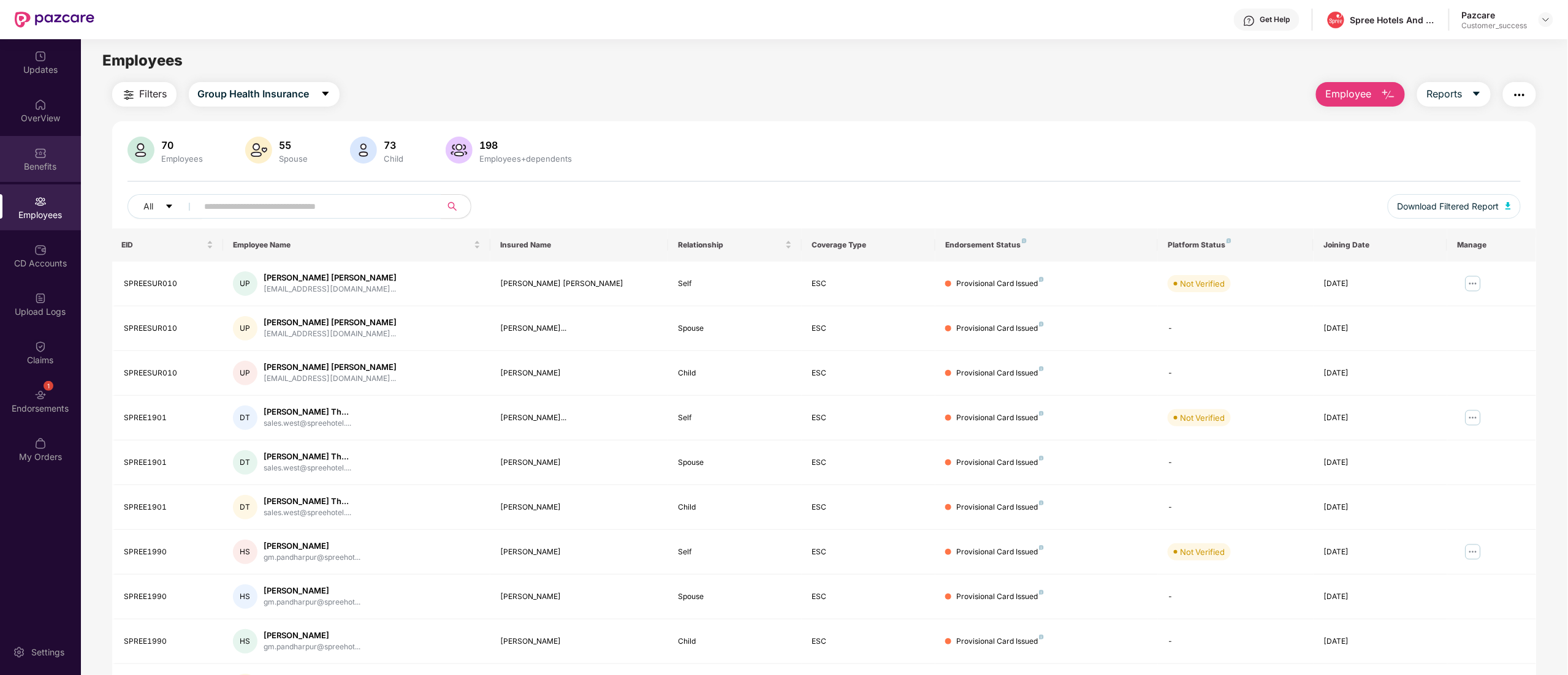
click at [32, 161] on div "Benefits" at bounding box center [40, 167] width 81 height 12
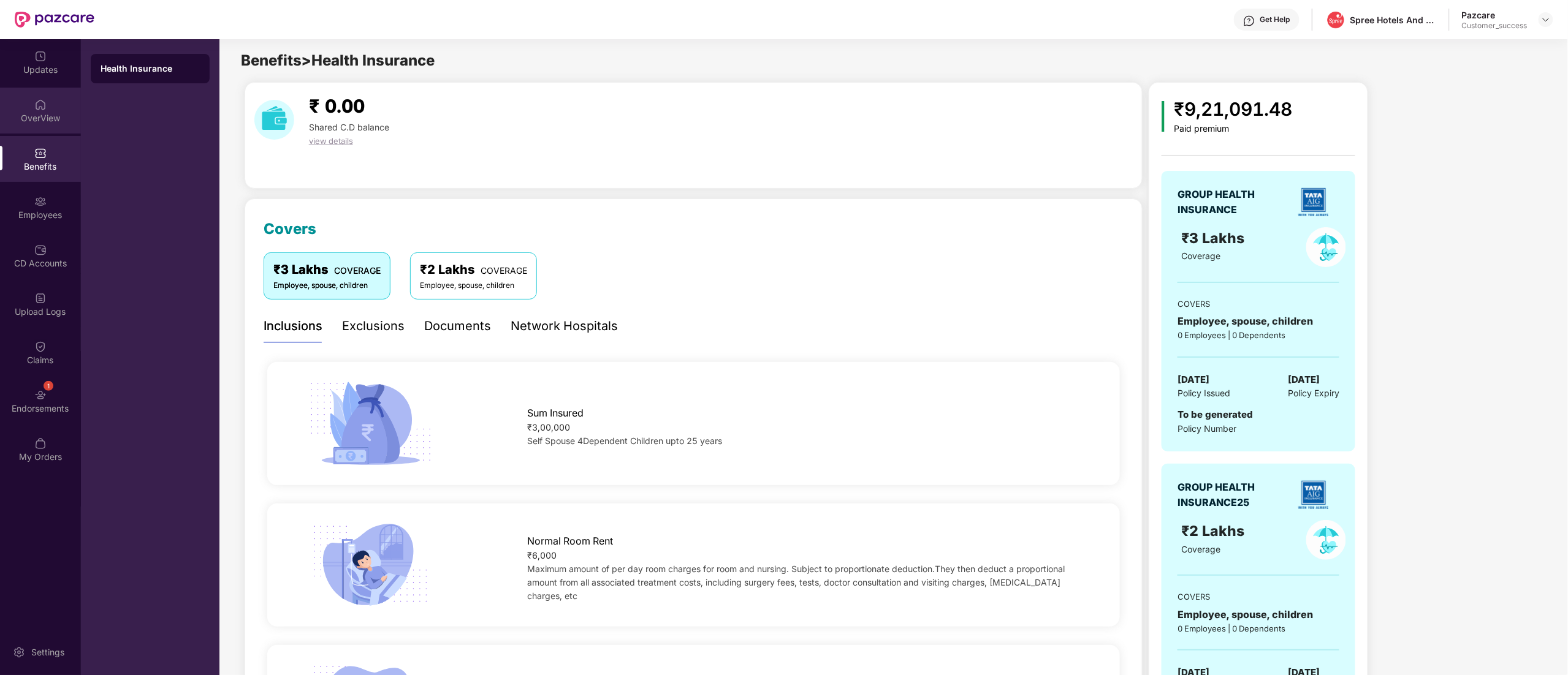
click at [30, 110] on div "OverView" at bounding box center [40, 111] width 81 height 46
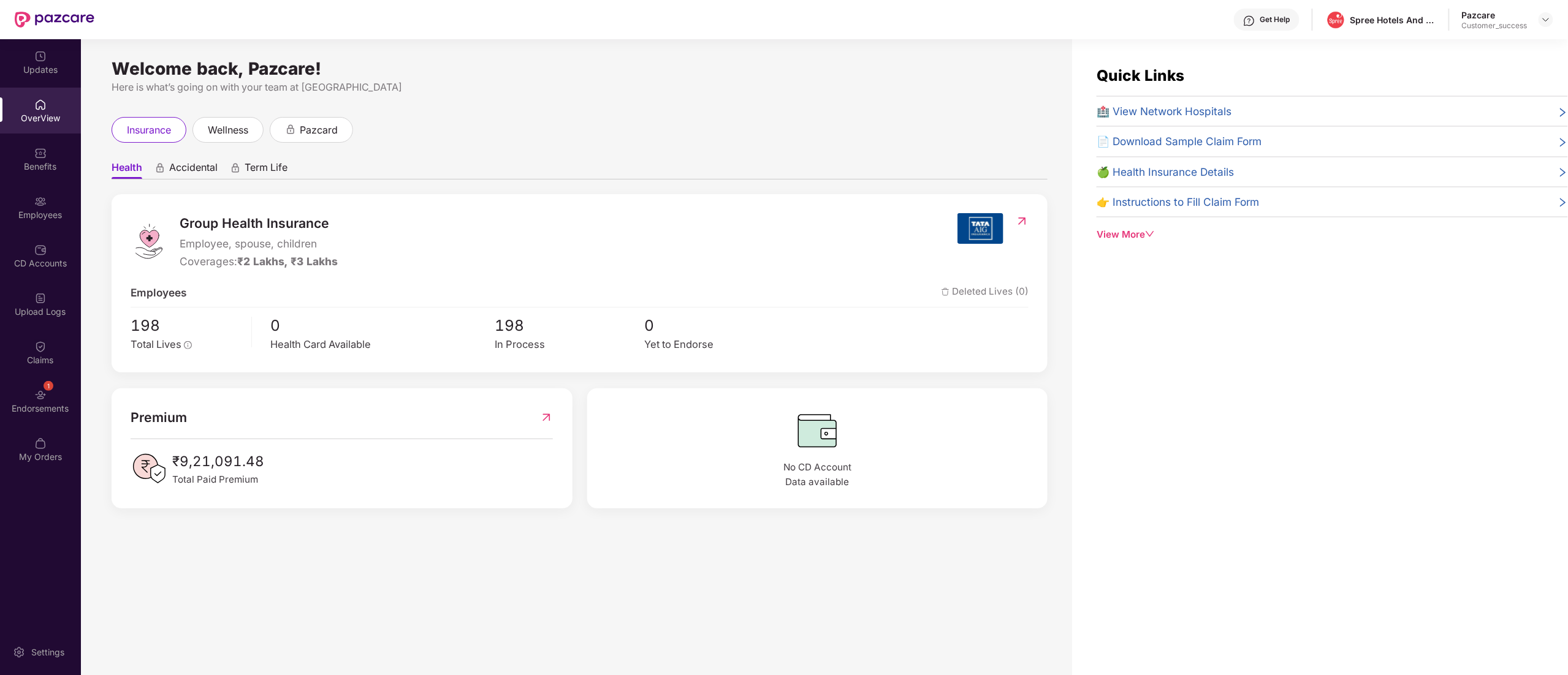
click at [1166, 116] on span "🏥 View Network Hospitals" at bounding box center [1164, 111] width 135 height 16
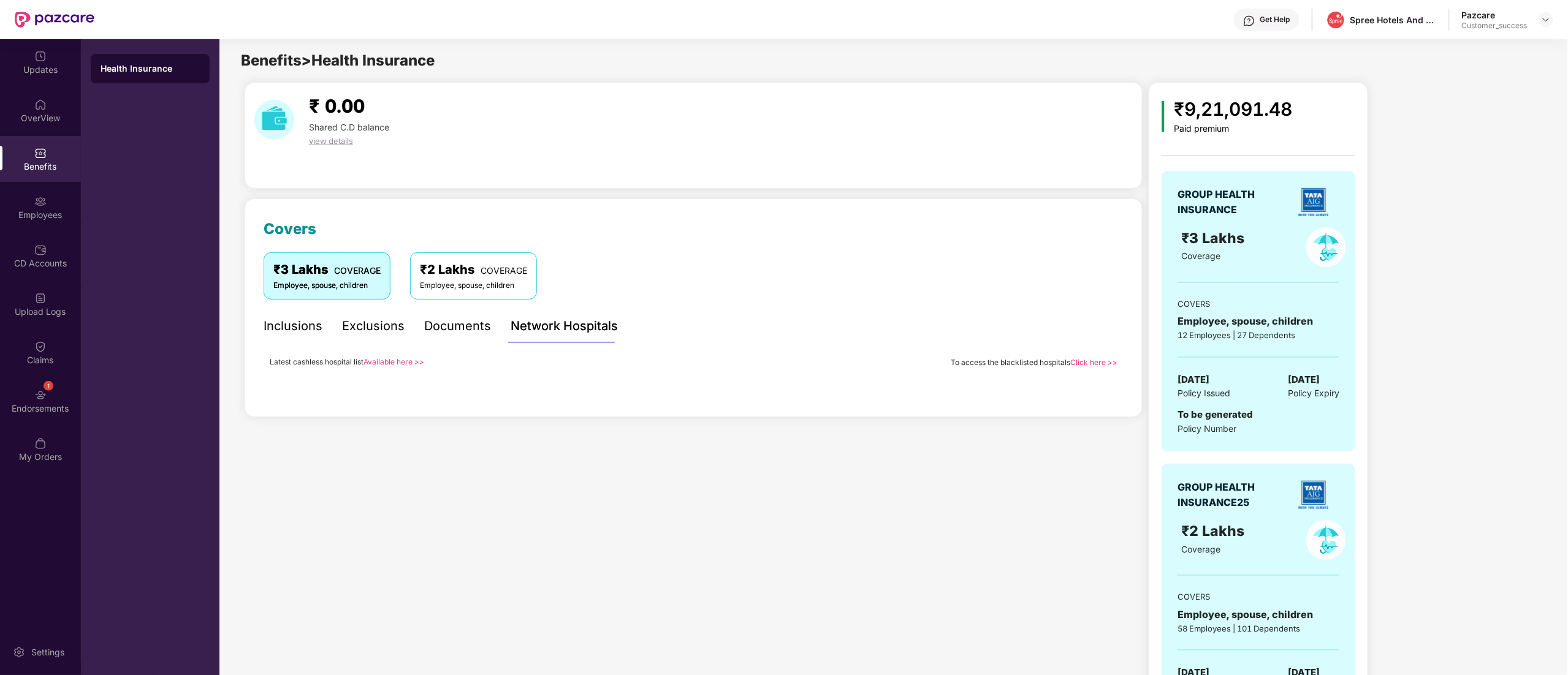
click at [385, 352] on div "Inclusions Exclusions Documents Network Hospitals Latest cashless hospital list…" at bounding box center [693, 345] width 860 height 71
click at [387, 369] on div "Latest cashless hospital list Available here >> To access the blacklisted hospi…" at bounding box center [693, 361] width 860 height 17
click at [384, 364] on link "Available here >>" at bounding box center [393, 362] width 61 height 10
click at [26, 173] on div "Benefits" at bounding box center [40, 159] width 81 height 46
click at [33, 209] on div "Employees" at bounding box center [40, 215] width 81 height 12
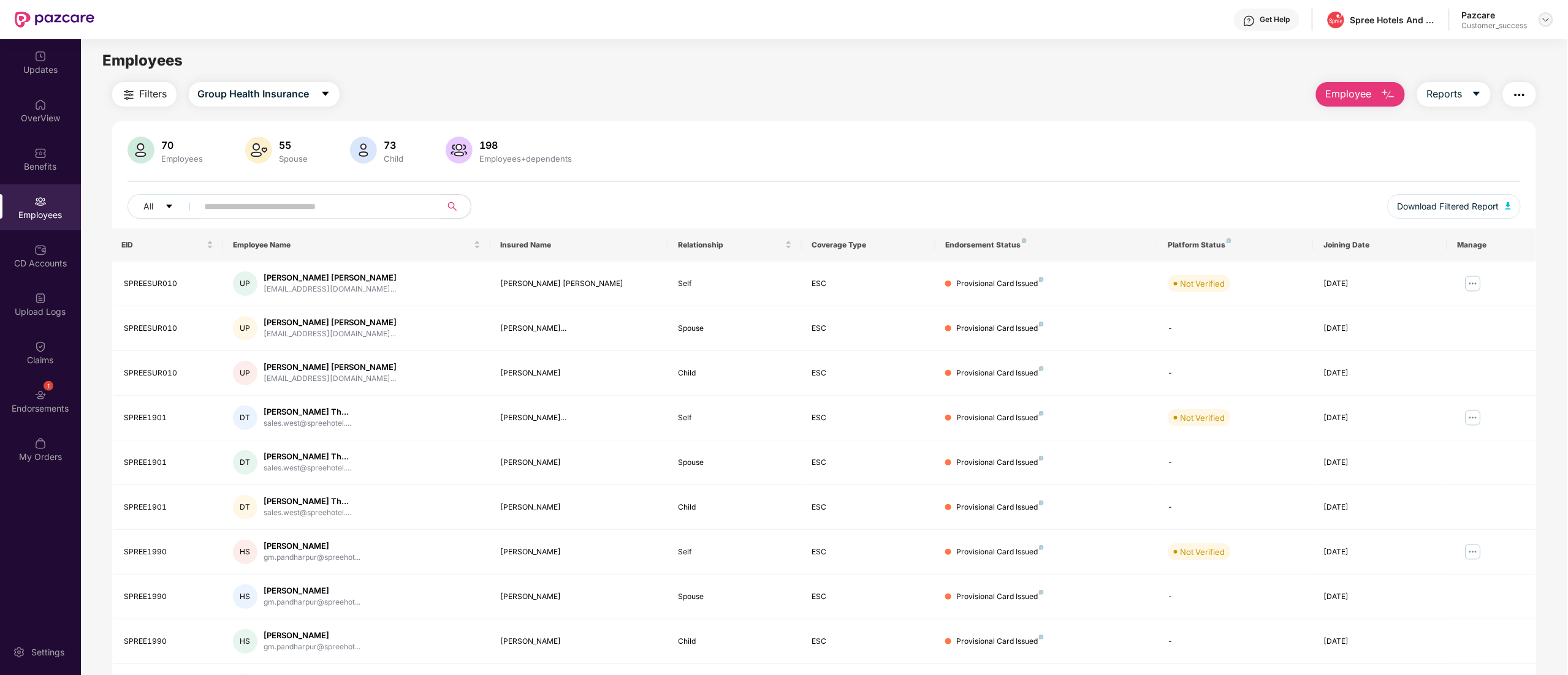
click at [1546, 14] on div at bounding box center [1546, 20] width 15 height 15
click at [1418, 41] on div "Switch to partner view" at bounding box center [1488, 48] width 159 height 24
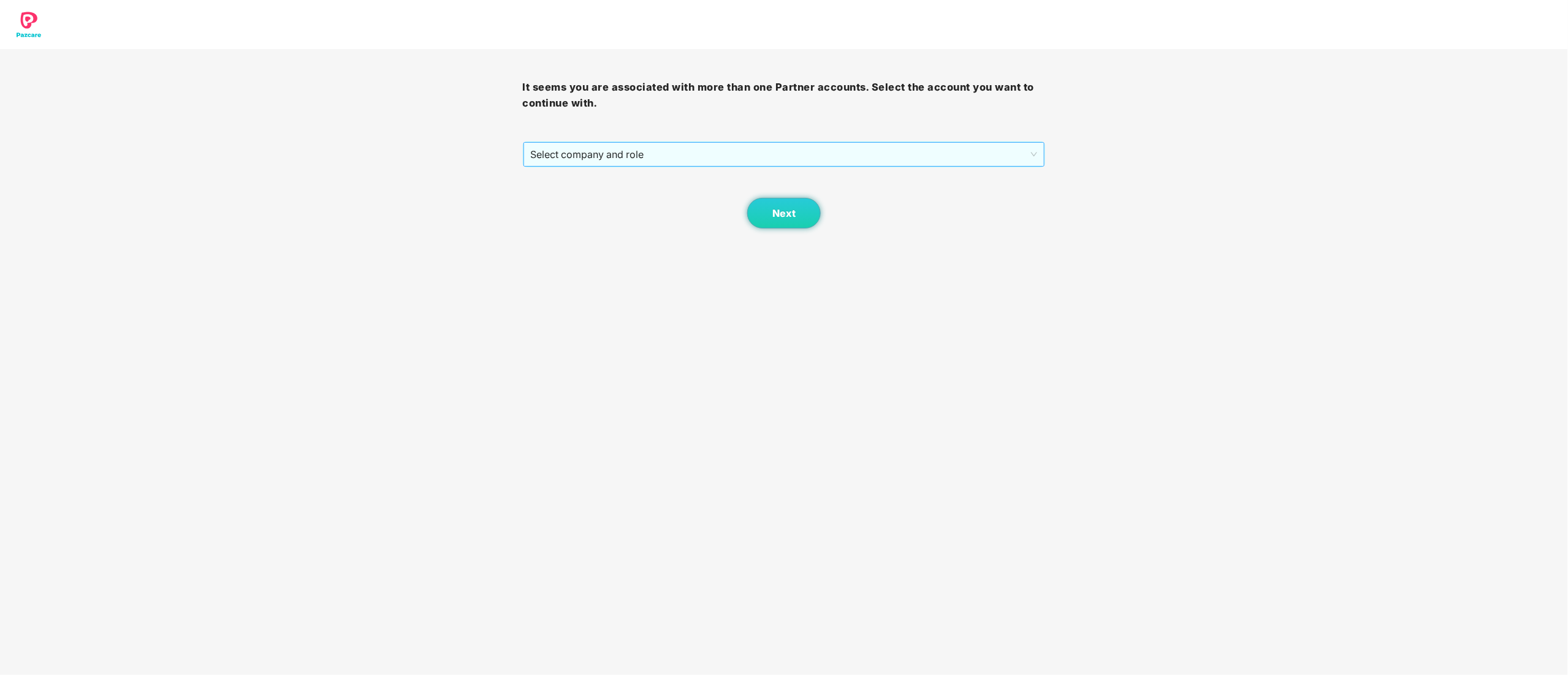
click at [568, 159] on span "Select company and role" at bounding box center [784, 154] width 507 height 23
click at [564, 205] on div "Pazcare - CUSTOMER_SUCCESS" at bounding box center [785, 199] width 508 height 14
click at [766, 210] on button "Next" at bounding box center [784, 213] width 74 height 31
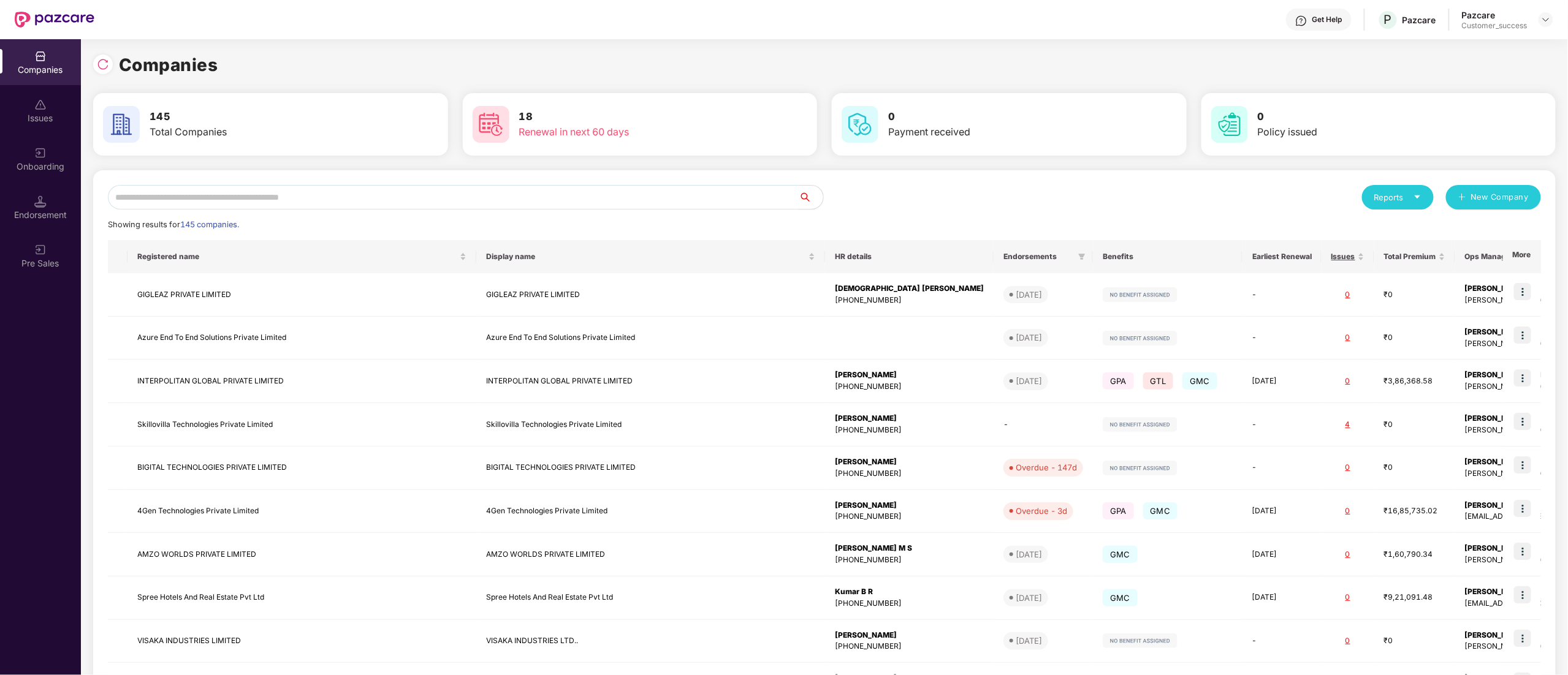
click at [208, 193] on input "text" at bounding box center [453, 197] width 691 height 24
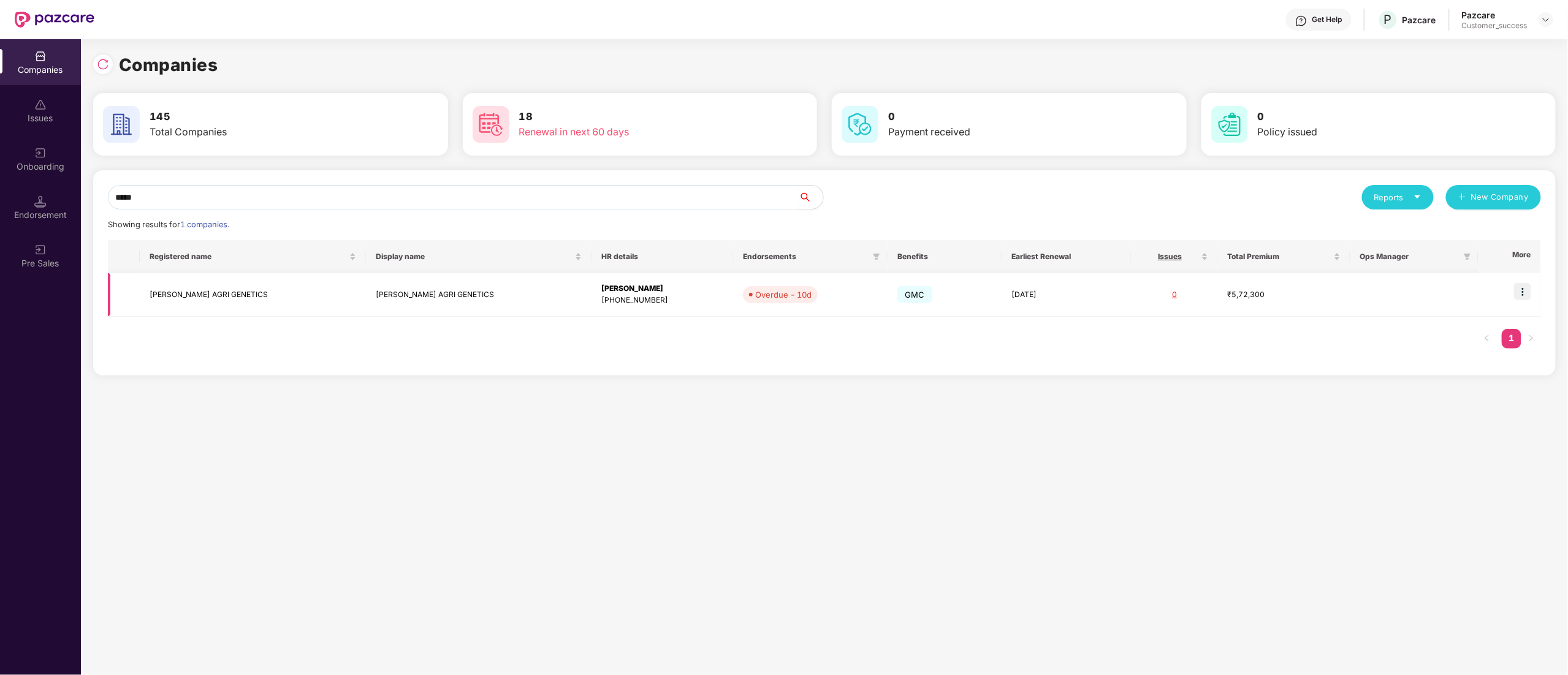
type input "*****"
click at [1523, 288] on img at bounding box center [1522, 291] width 17 height 17
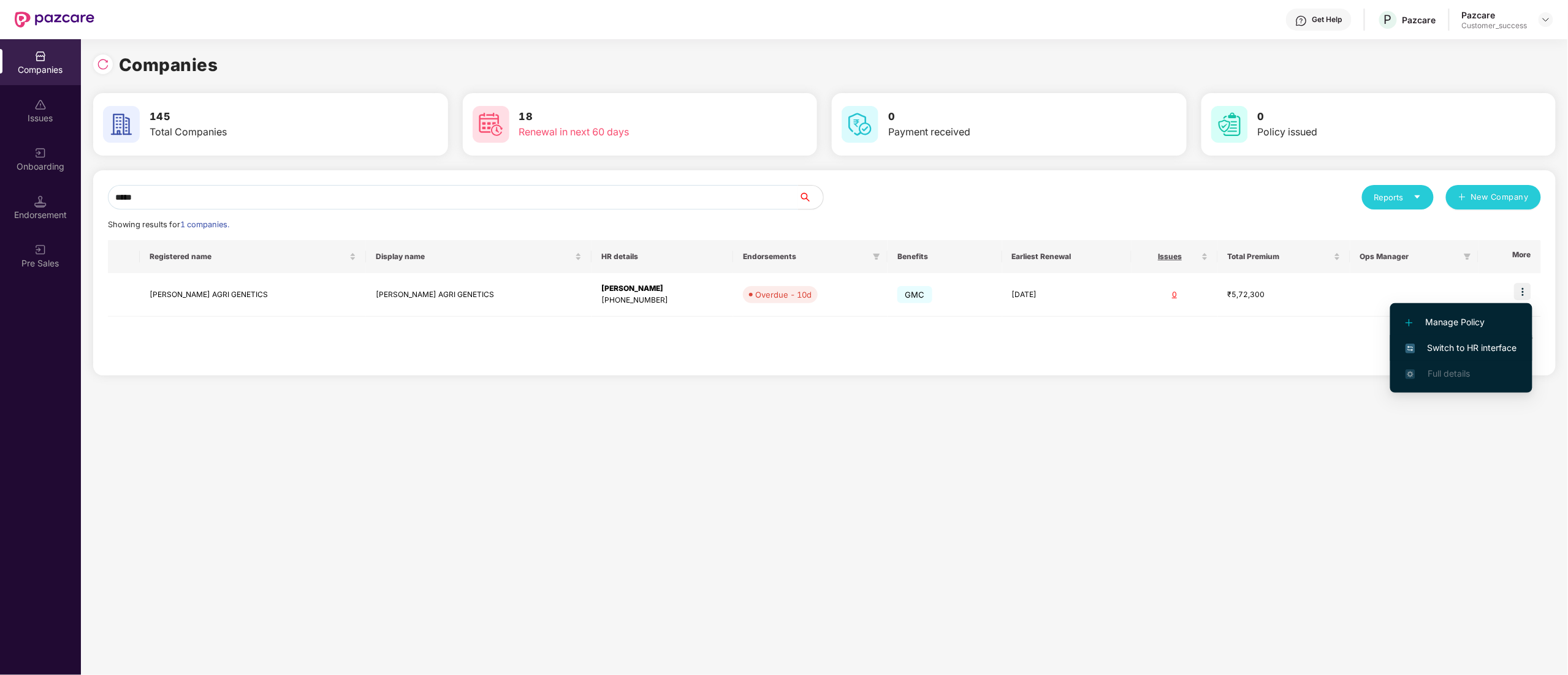
click at [1465, 342] on span "Switch to HR interface" at bounding box center [1461, 348] width 112 height 14
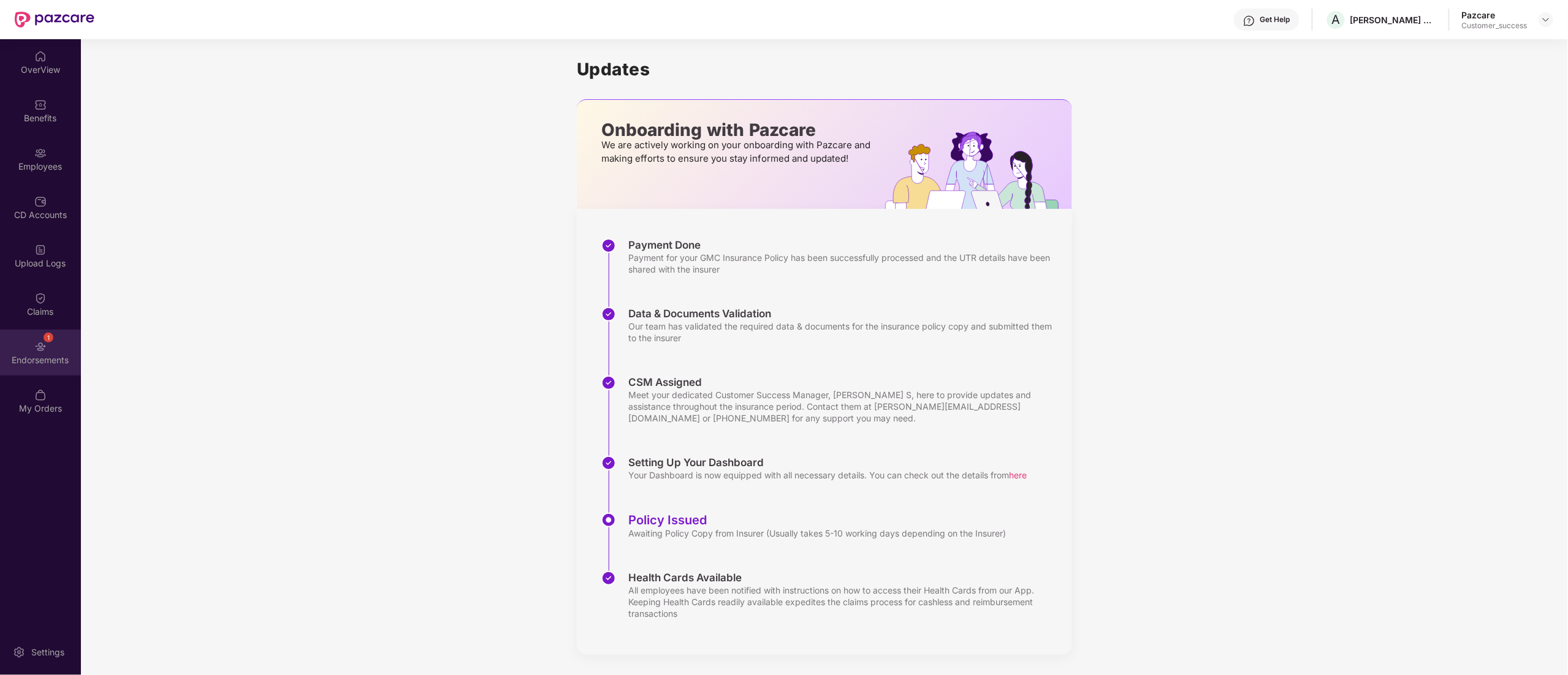
click at [49, 352] on div "1 Endorsements" at bounding box center [40, 353] width 81 height 46
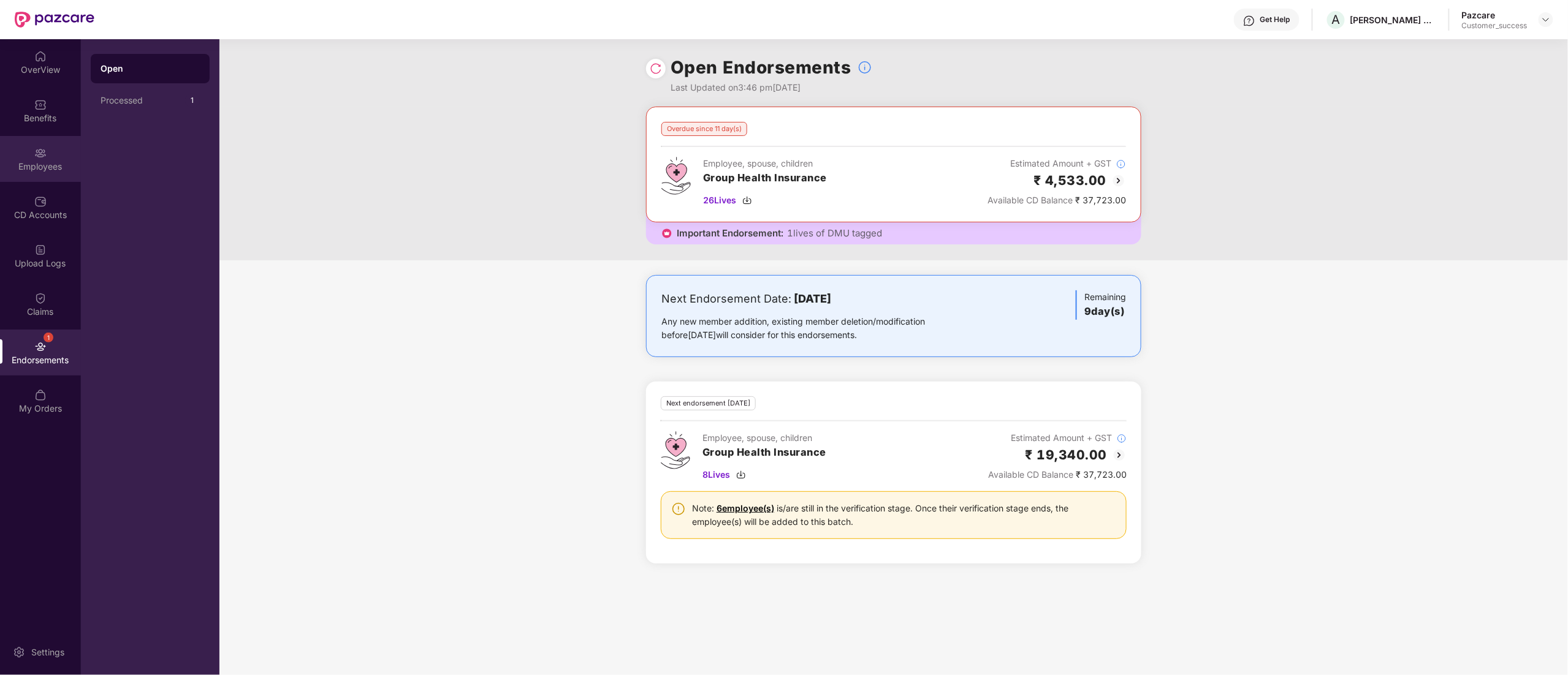
click at [25, 170] on div "Employees" at bounding box center [40, 167] width 81 height 12
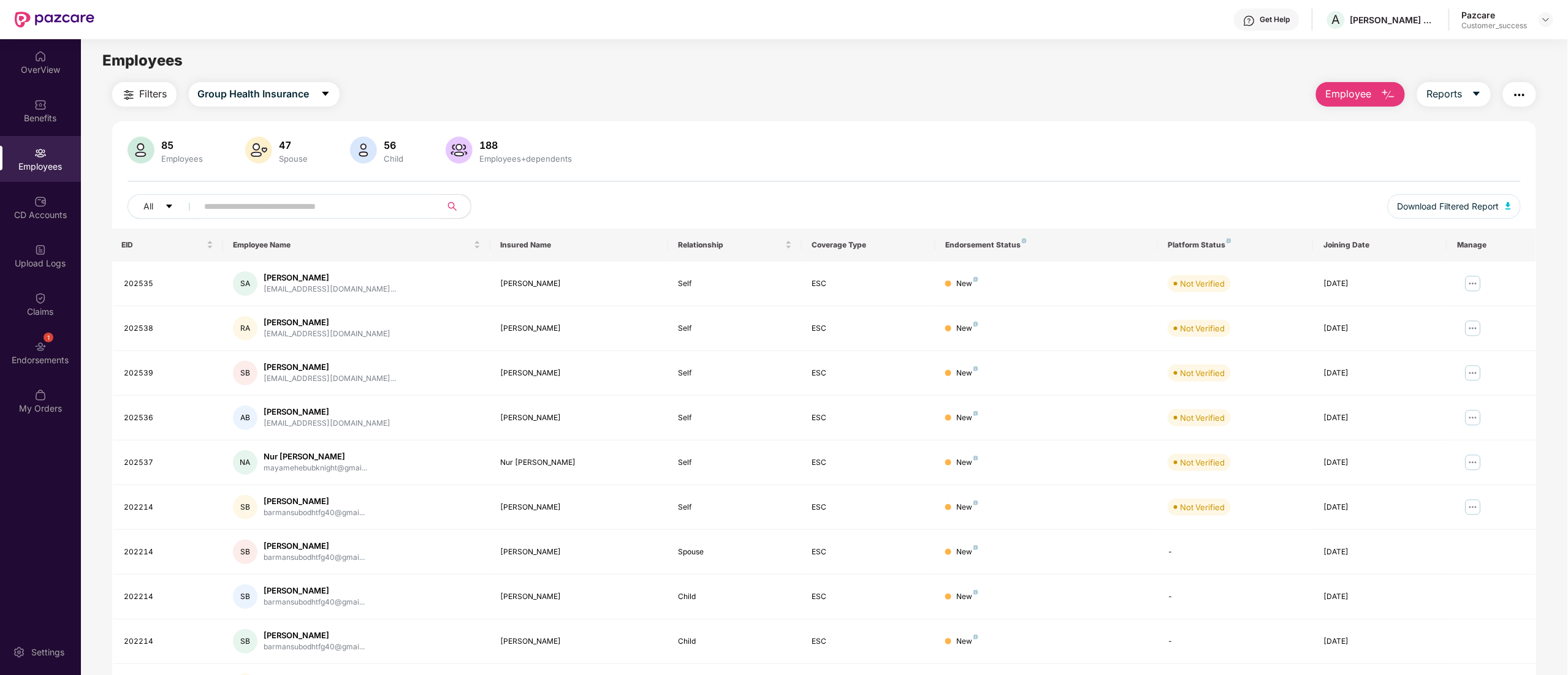
scroll to position [80, 0]
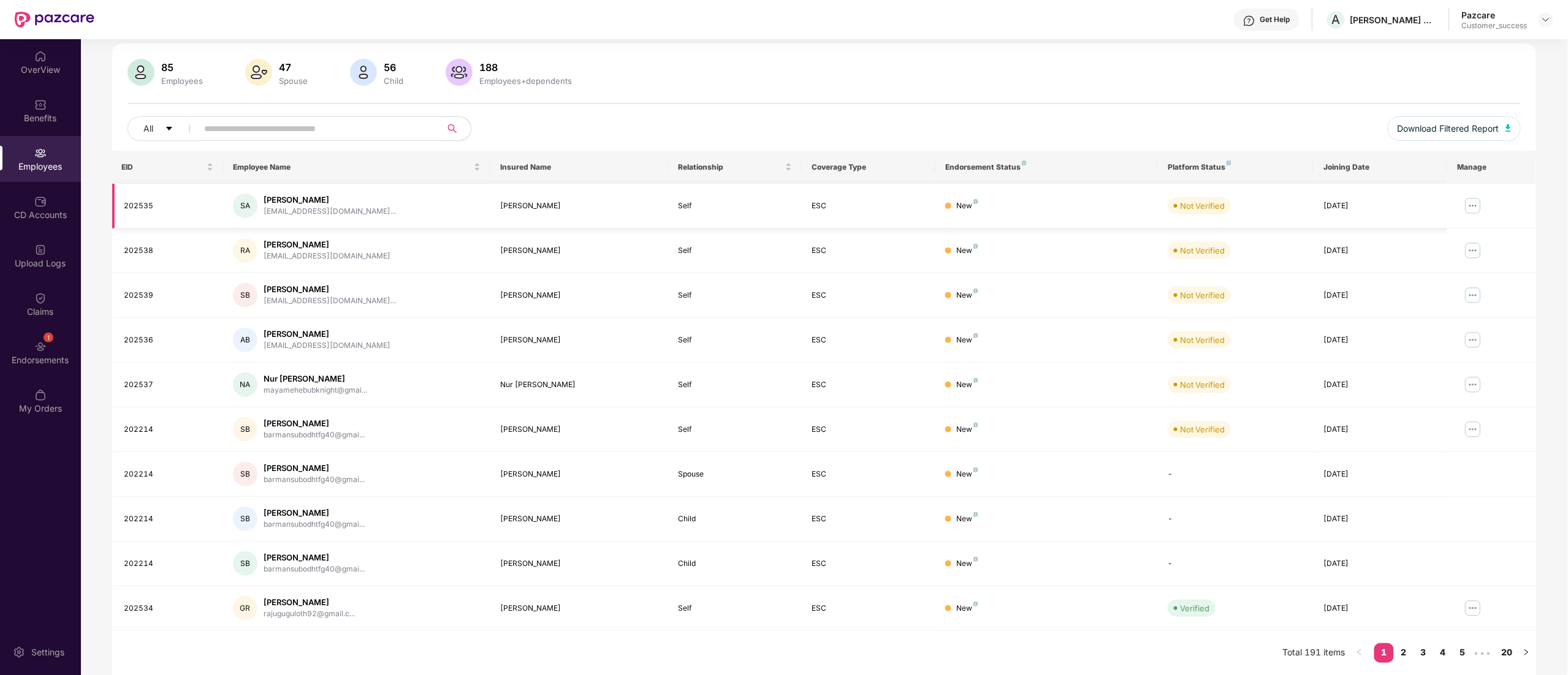
click at [1467, 206] on img at bounding box center [1473, 205] width 20 height 20
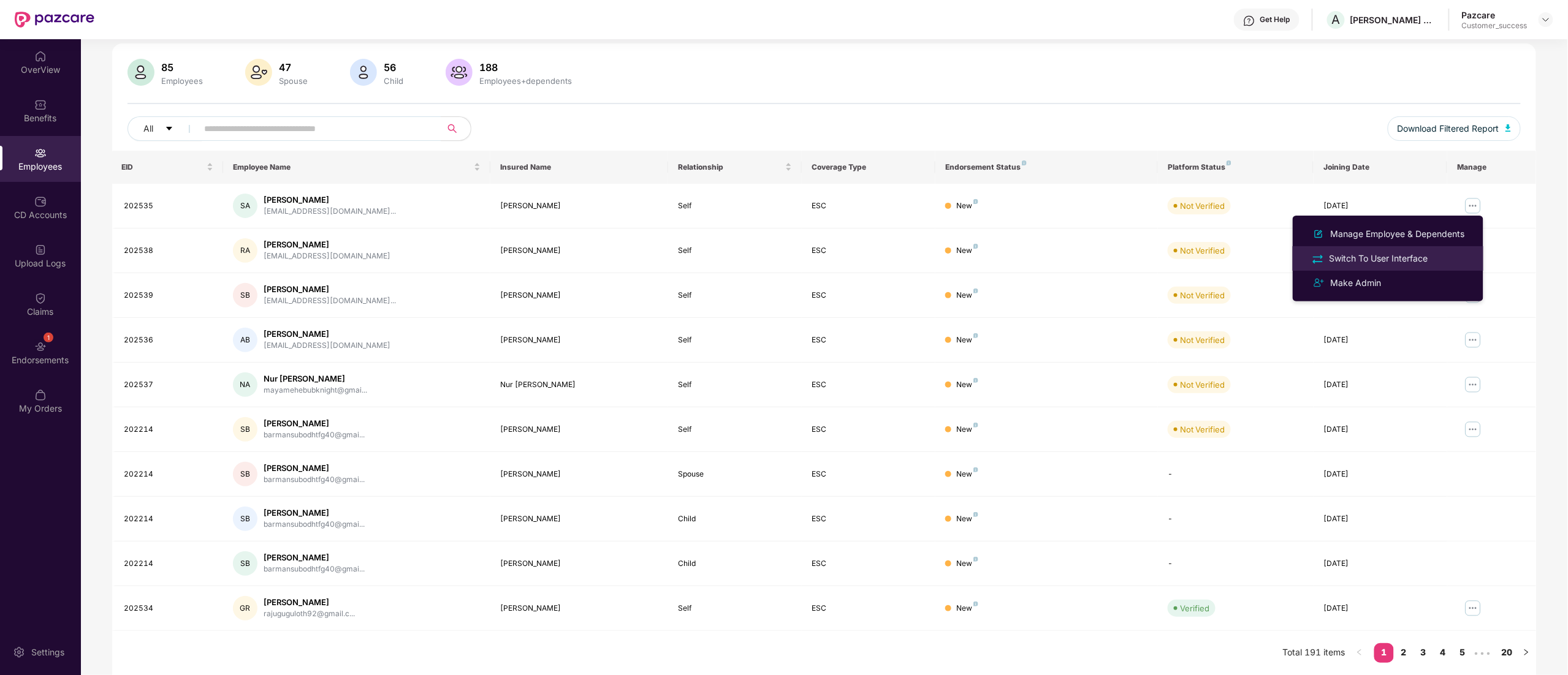
click at [1364, 252] on div "Switch To User Interface" at bounding box center [1379, 259] width 103 height 14
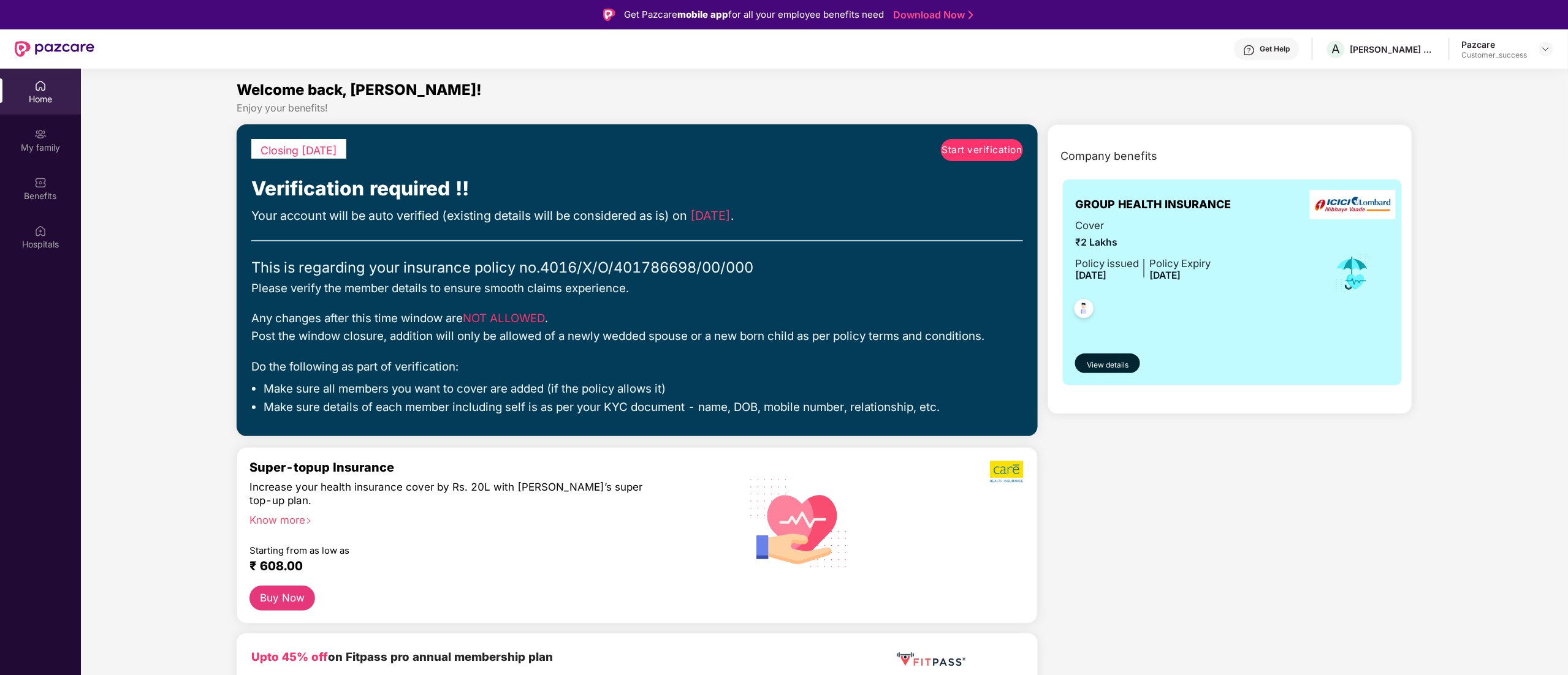
click at [975, 149] on span "Start verification" at bounding box center [982, 150] width 80 height 15
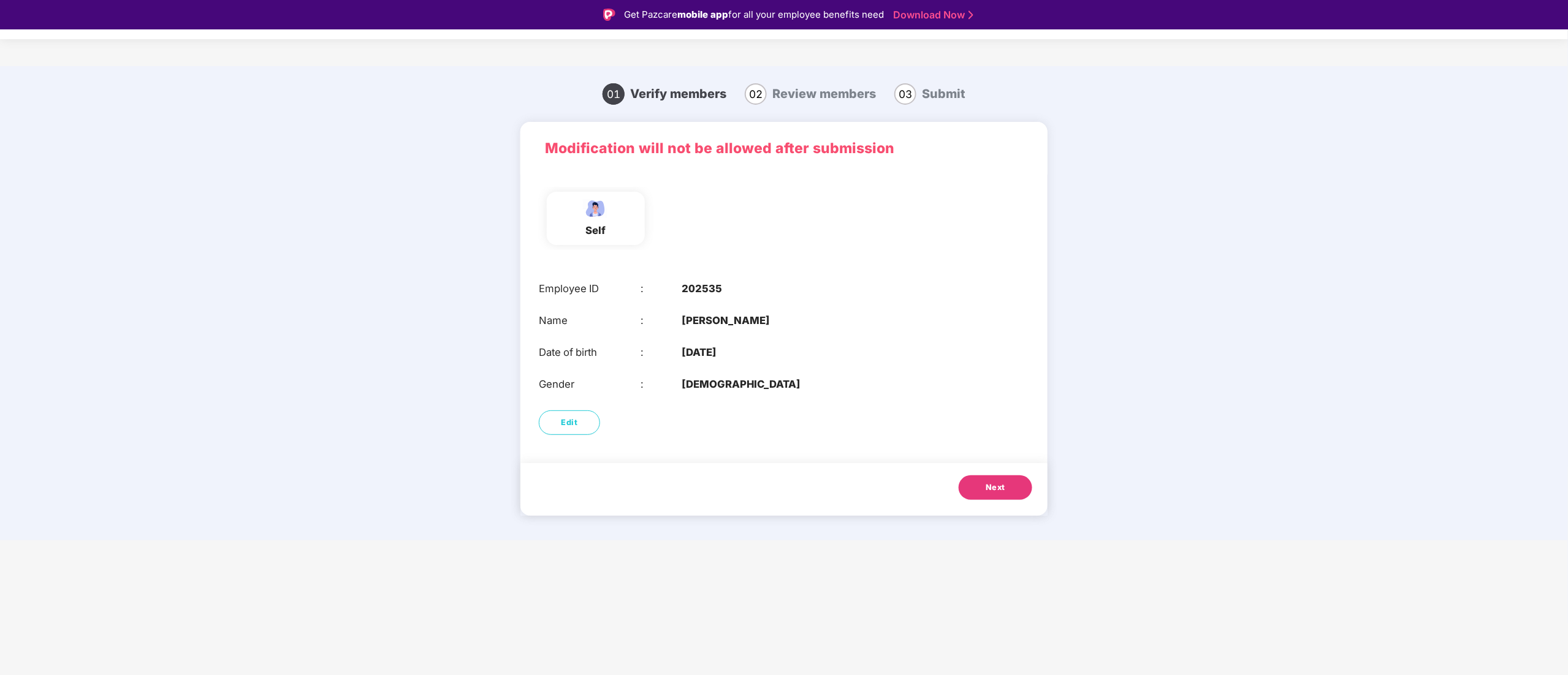
click at [1006, 483] on button "Next" at bounding box center [996, 488] width 74 height 24
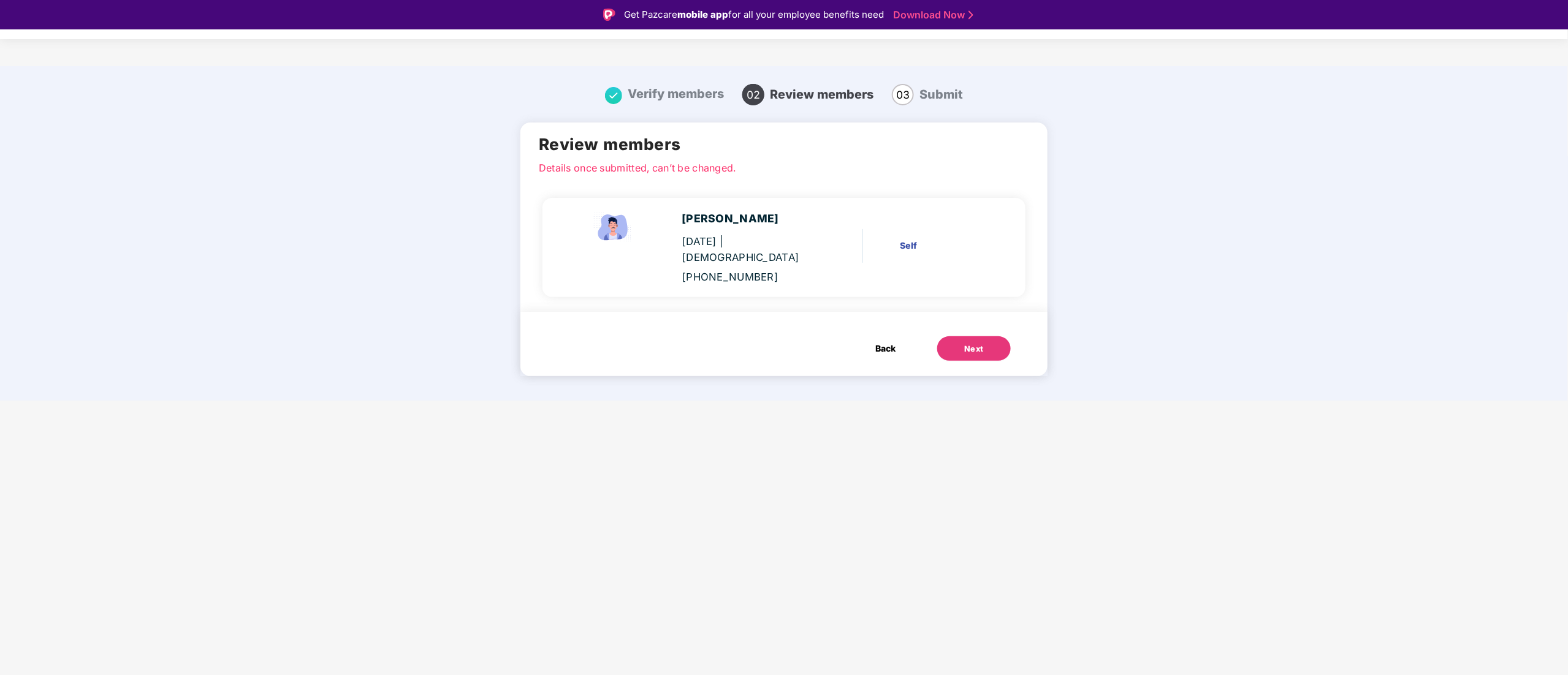
scroll to position [29, 0]
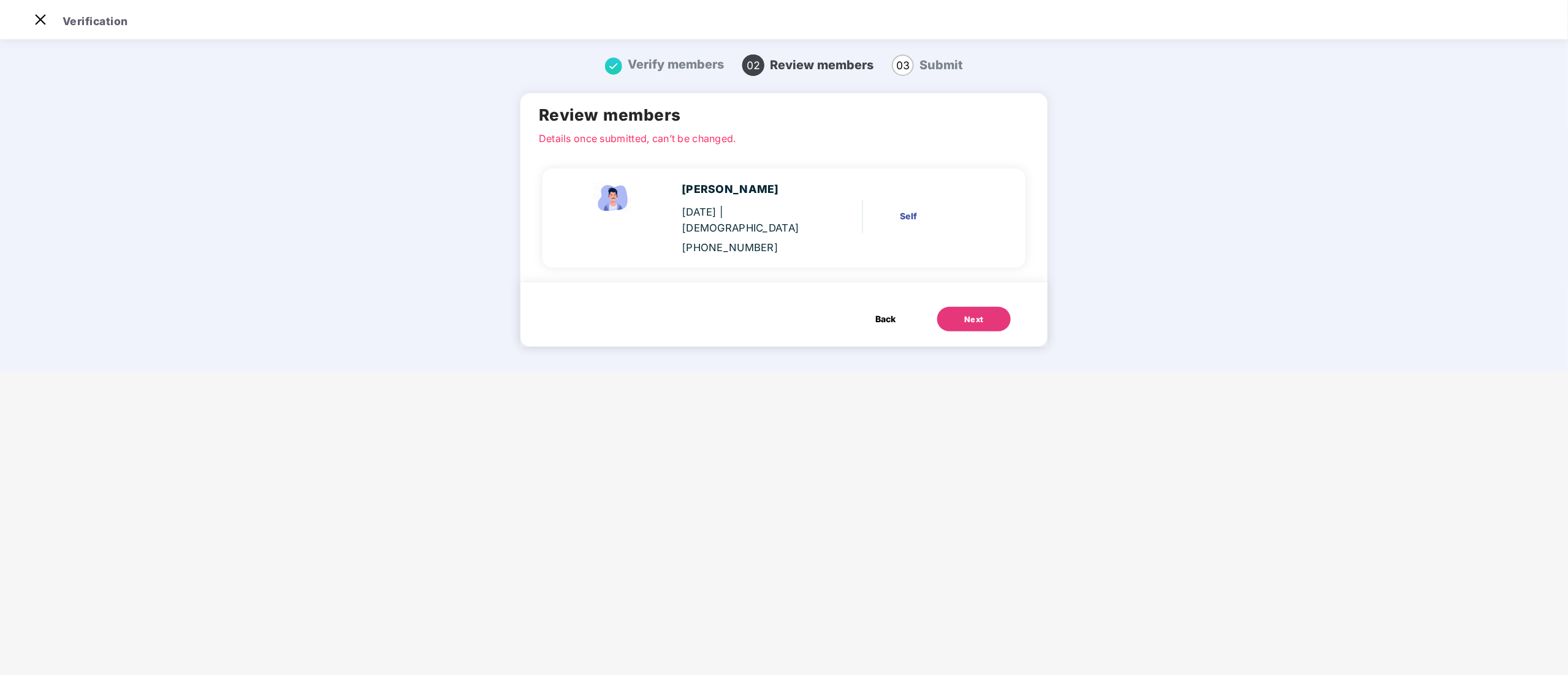
click at [957, 318] on div "Back Next" at bounding box center [784, 314] width 527 height 65
click at [959, 307] on button "Next" at bounding box center [974, 319] width 74 height 24
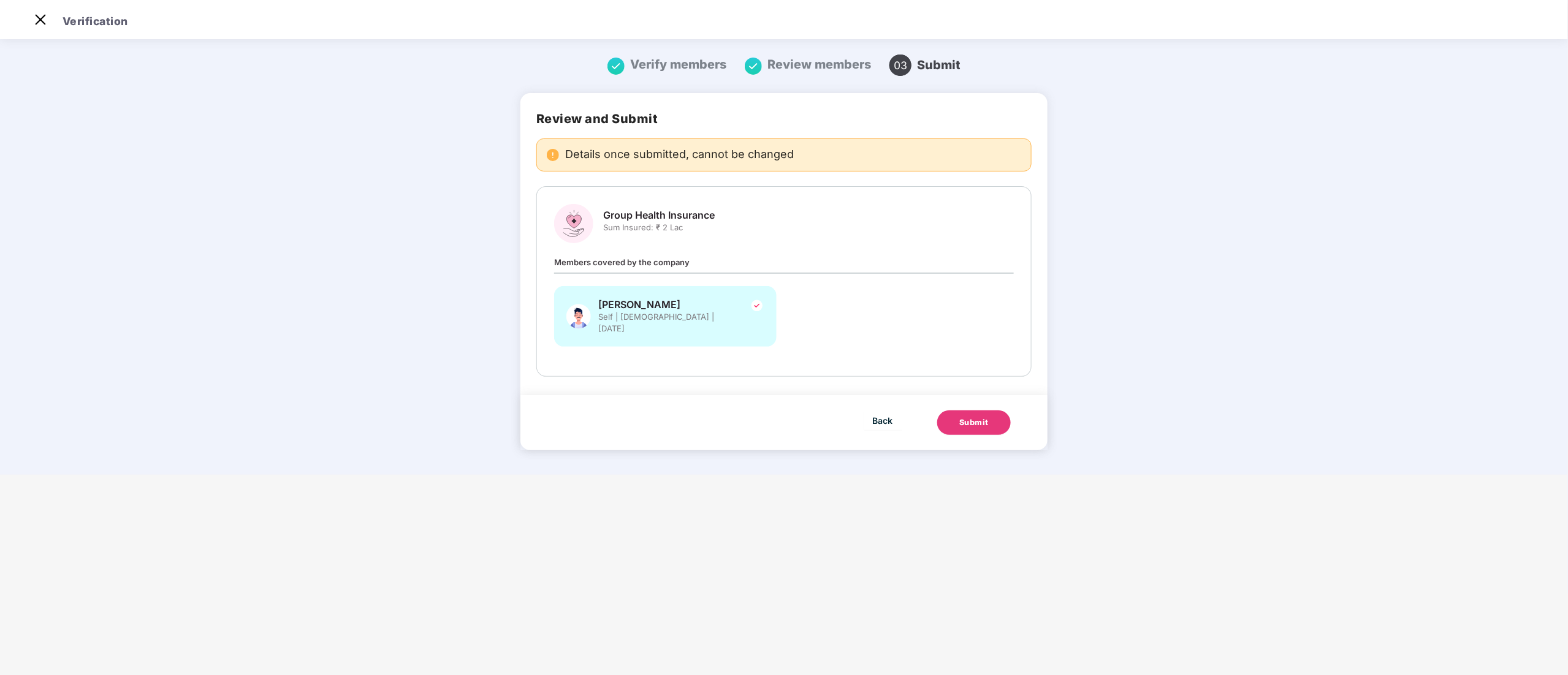
scroll to position [0, 0]
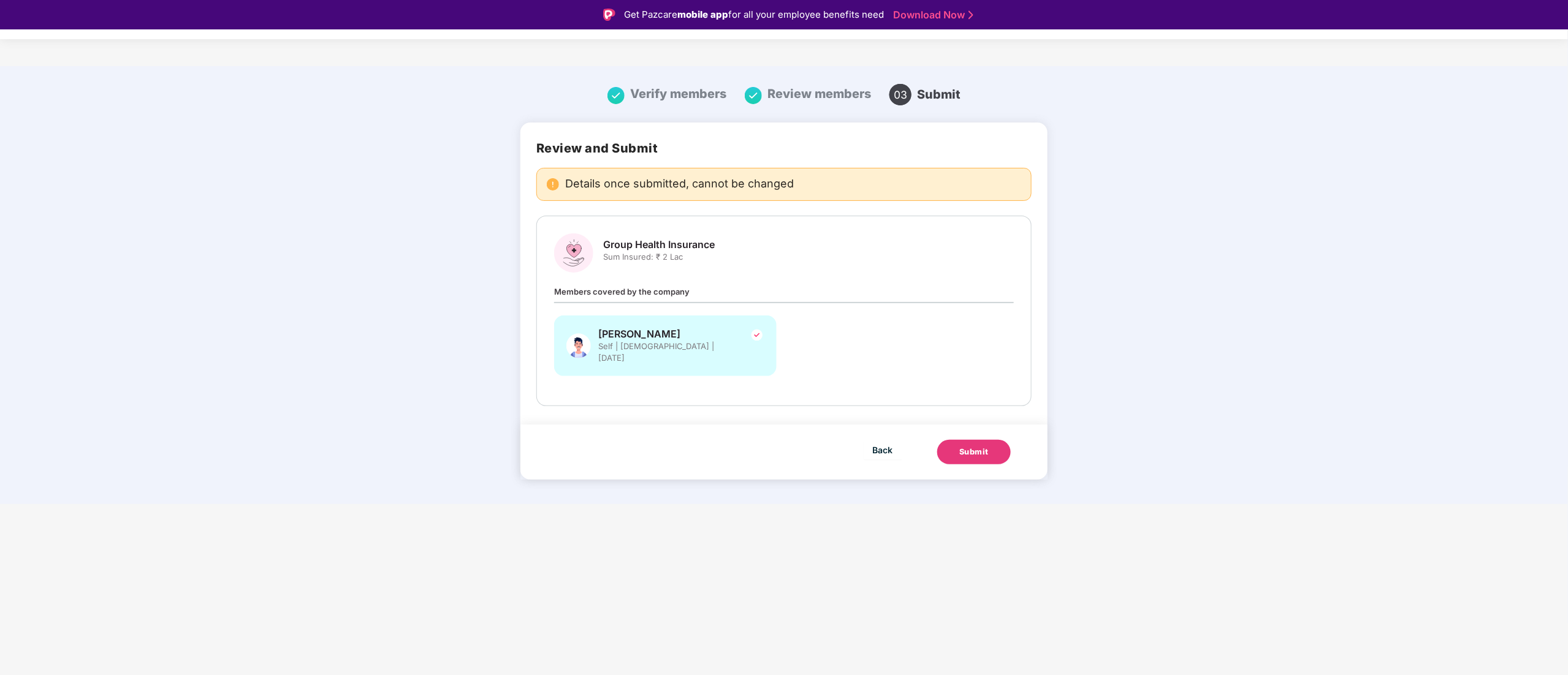
click at [994, 440] on button "Submit" at bounding box center [974, 452] width 74 height 24
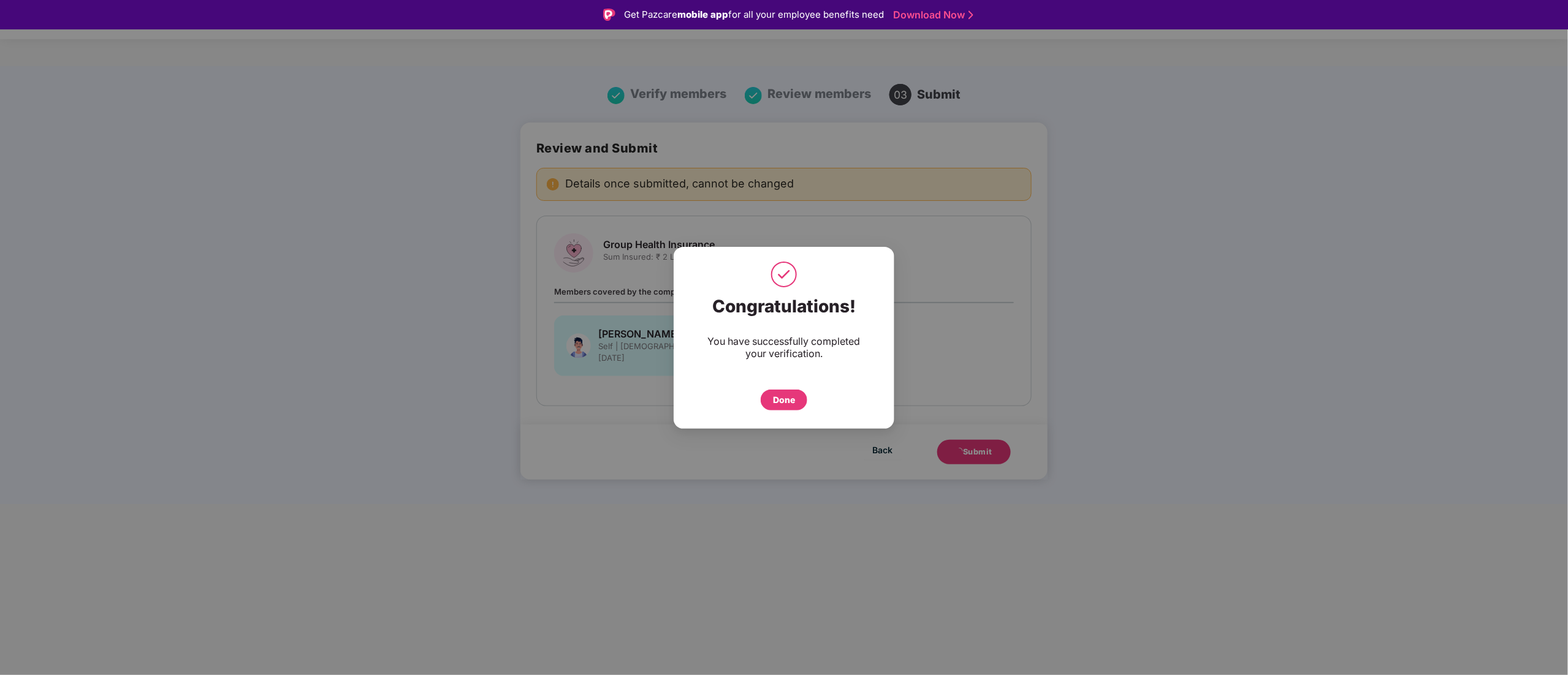
click at [794, 401] on div "Done" at bounding box center [784, 400] width 22 height 14
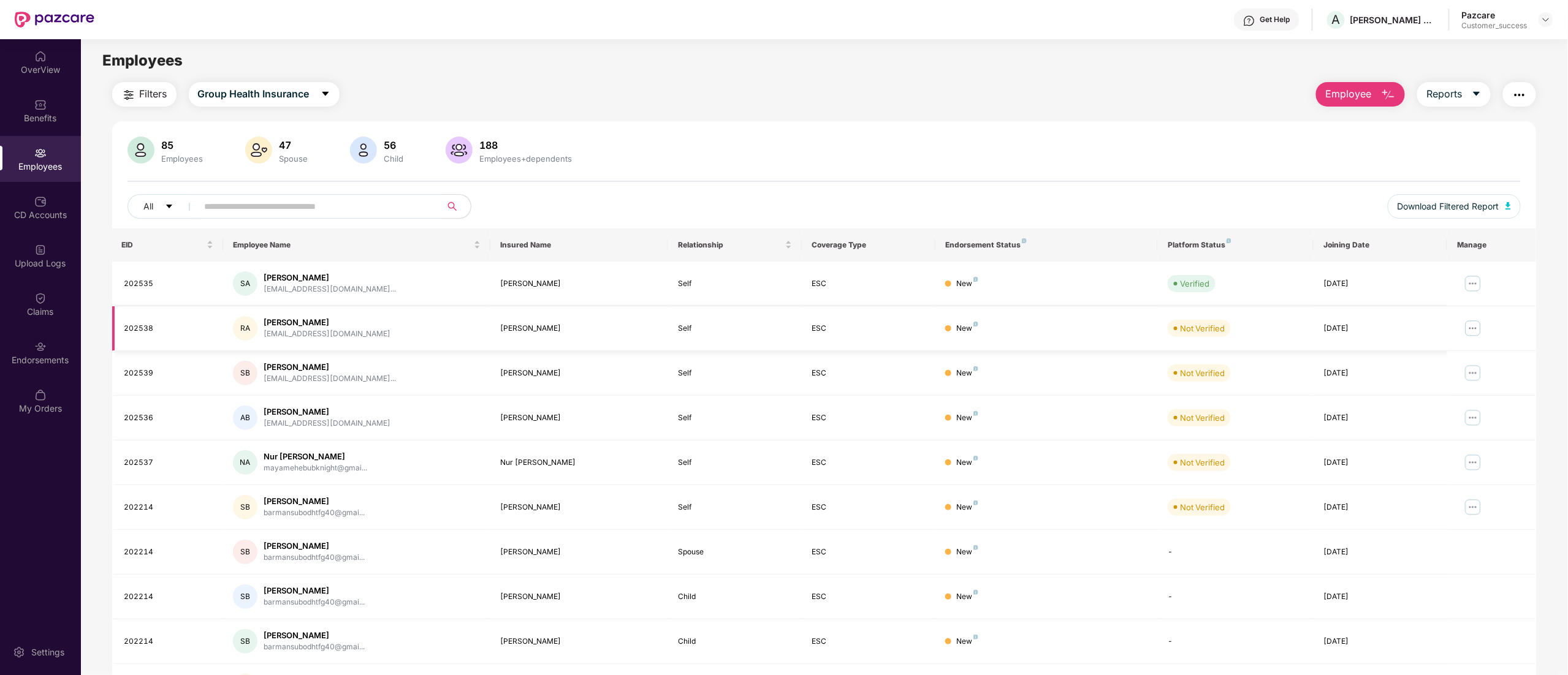
click at [1469, 330] on img at bounding box center [1473, 328] width 20 height 20
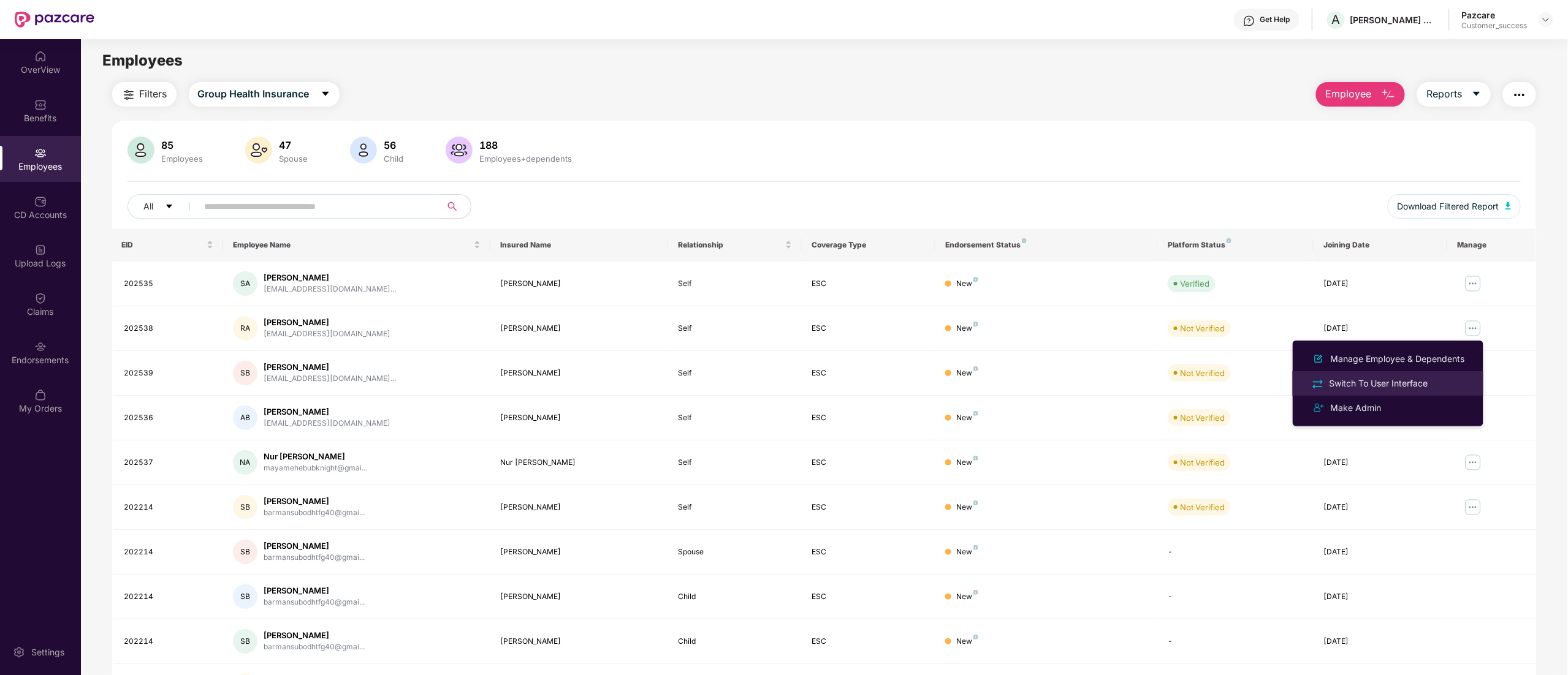
click at [1405, 382] on div "Switch To User Interface" at bounding box center [1379, 384] width 103 height 14
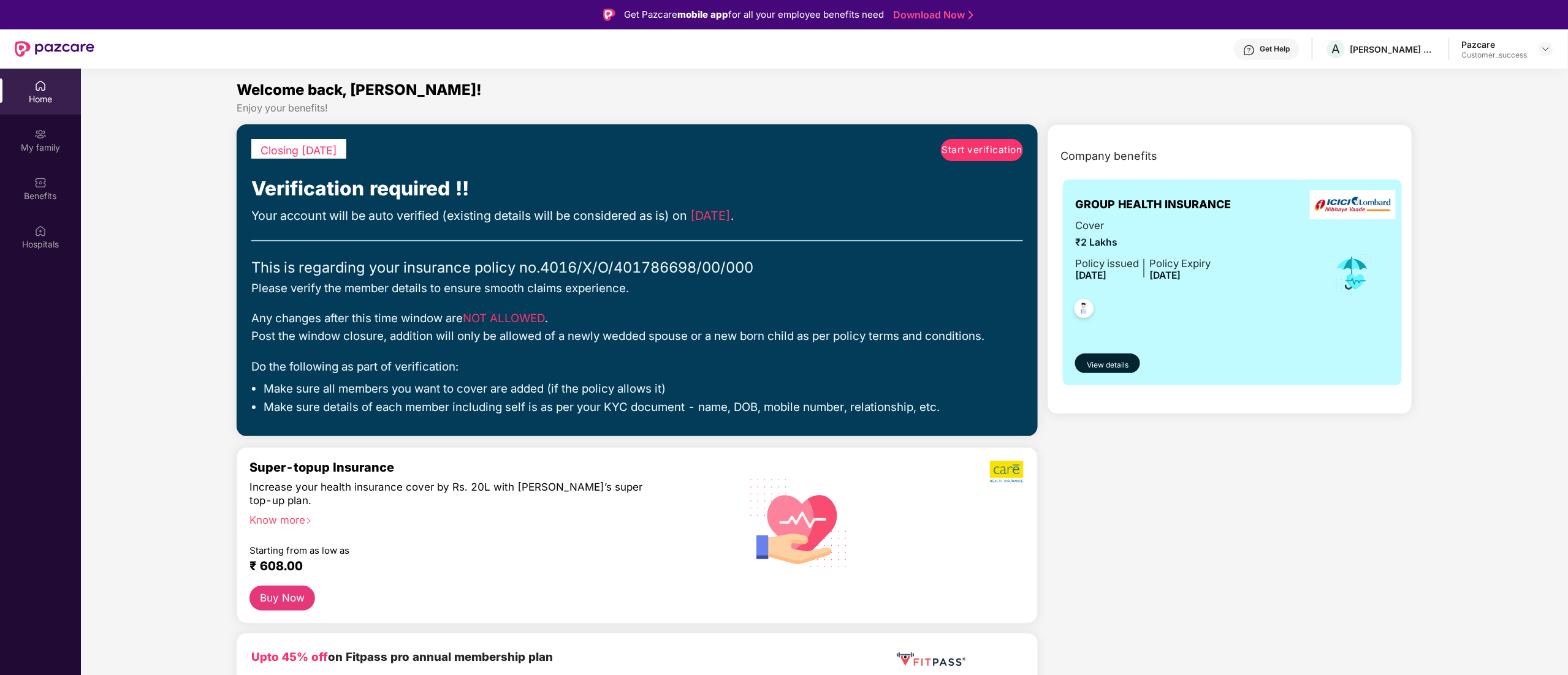
click at [975, 146] on span "Start verification" at bounding box center [982, 150] width 80 height 15
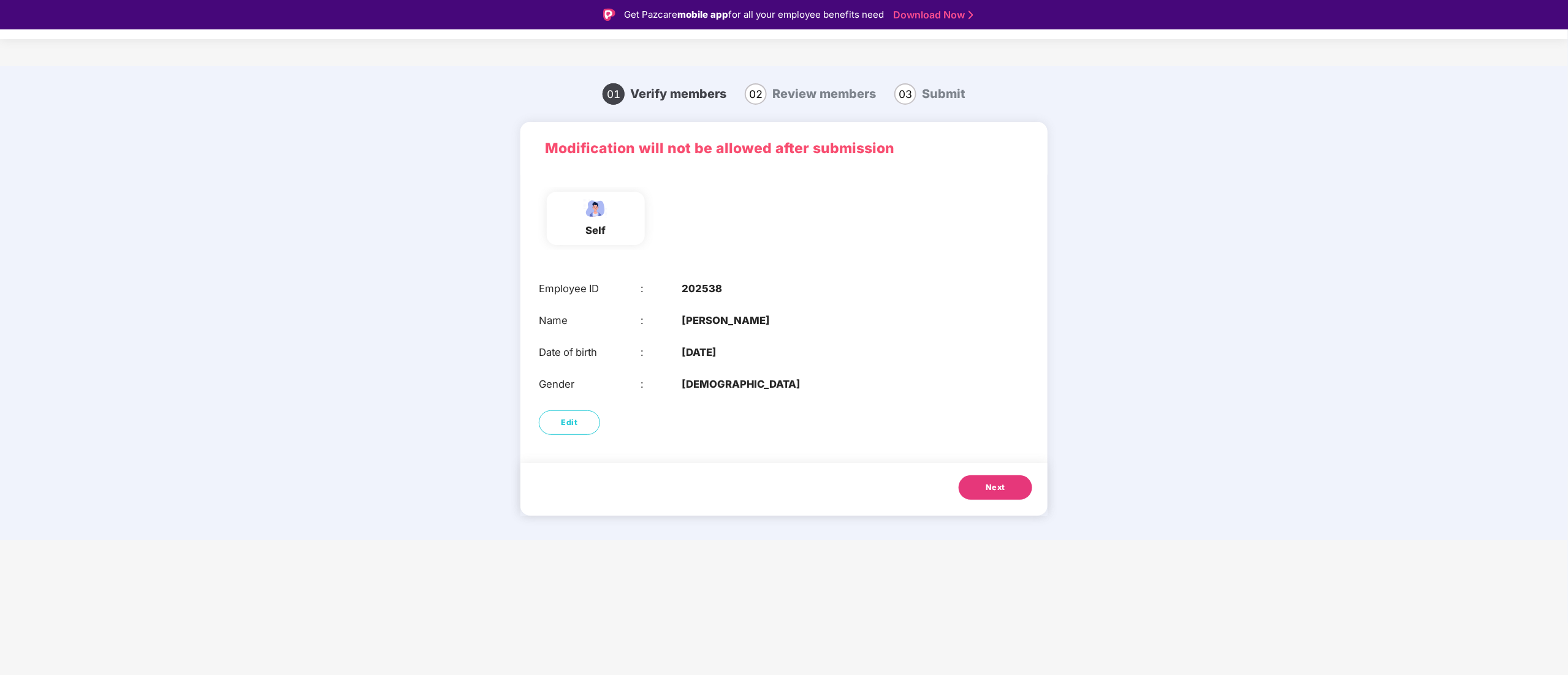
click at [982, 491] on button "Next" at bounding box center [996, 488] width 74 height 24
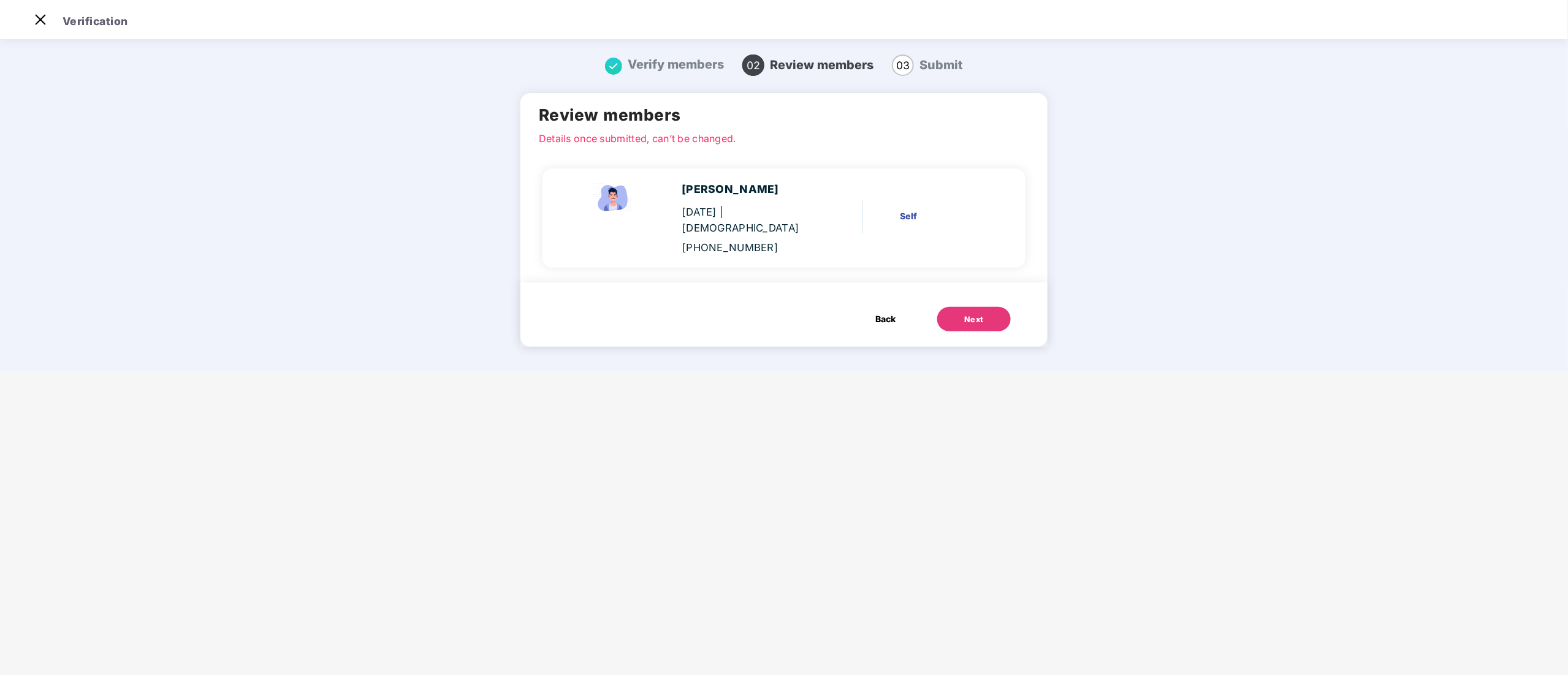
click at [975, 314] on div "Next" at bounding box center [974, 320] width 20 height 12
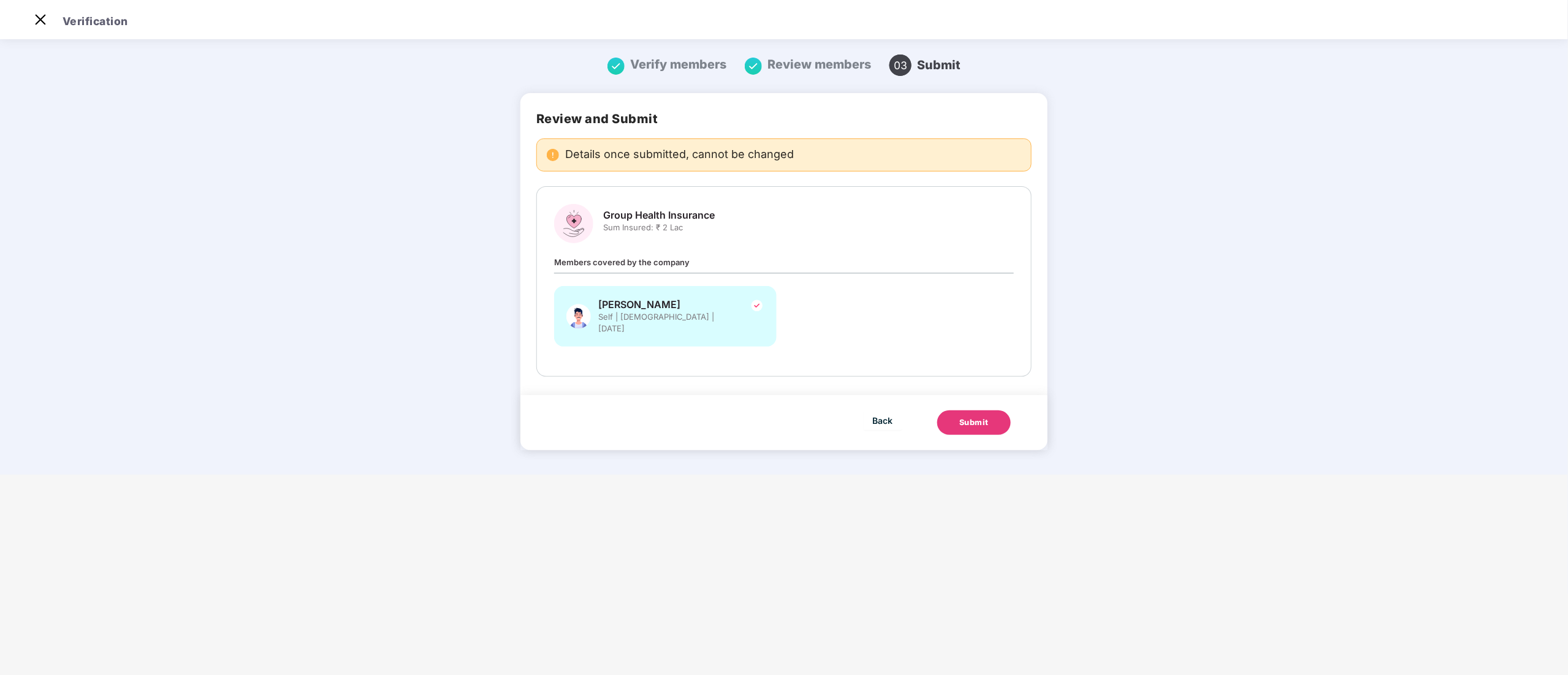
scroll to position [0, 0]
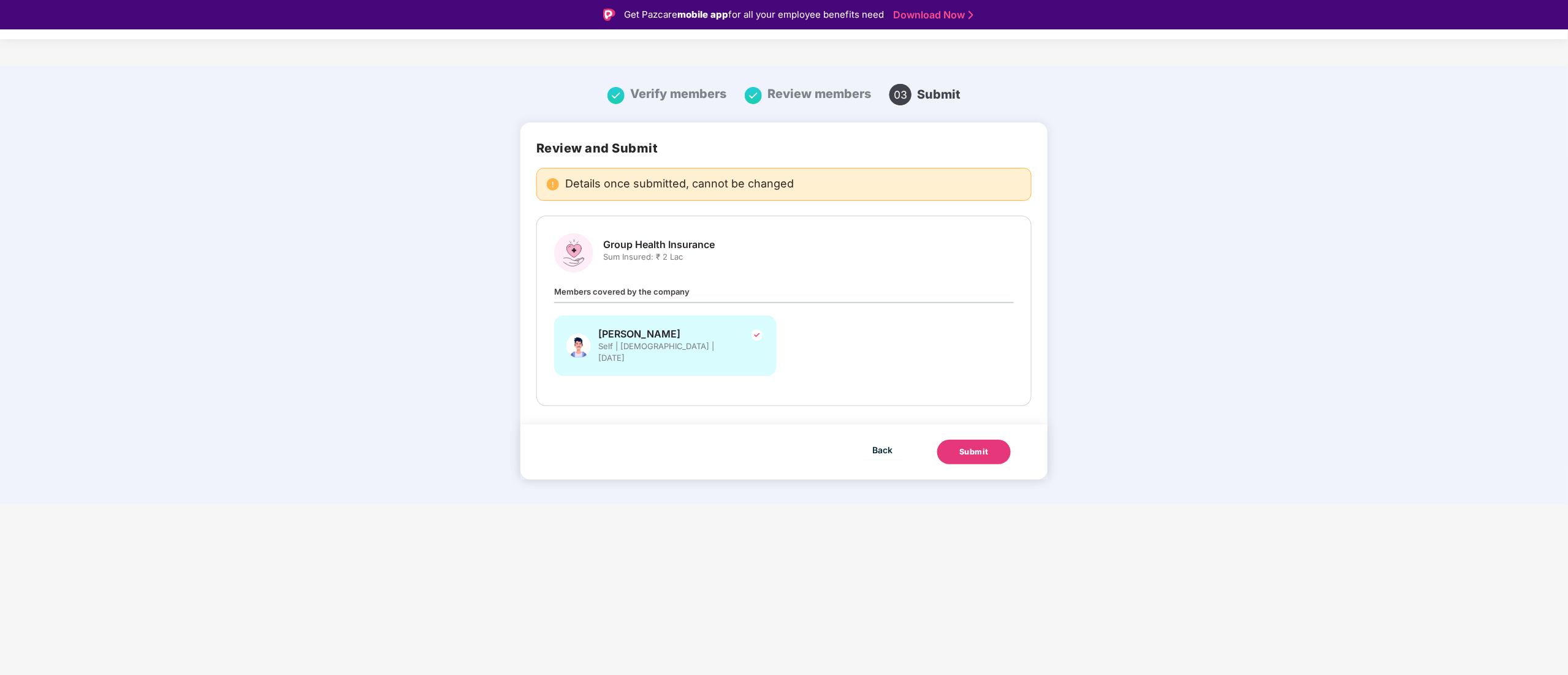
click at [976, 440] on button "Submit" at bounding box center [974, 452] width 74 height 24
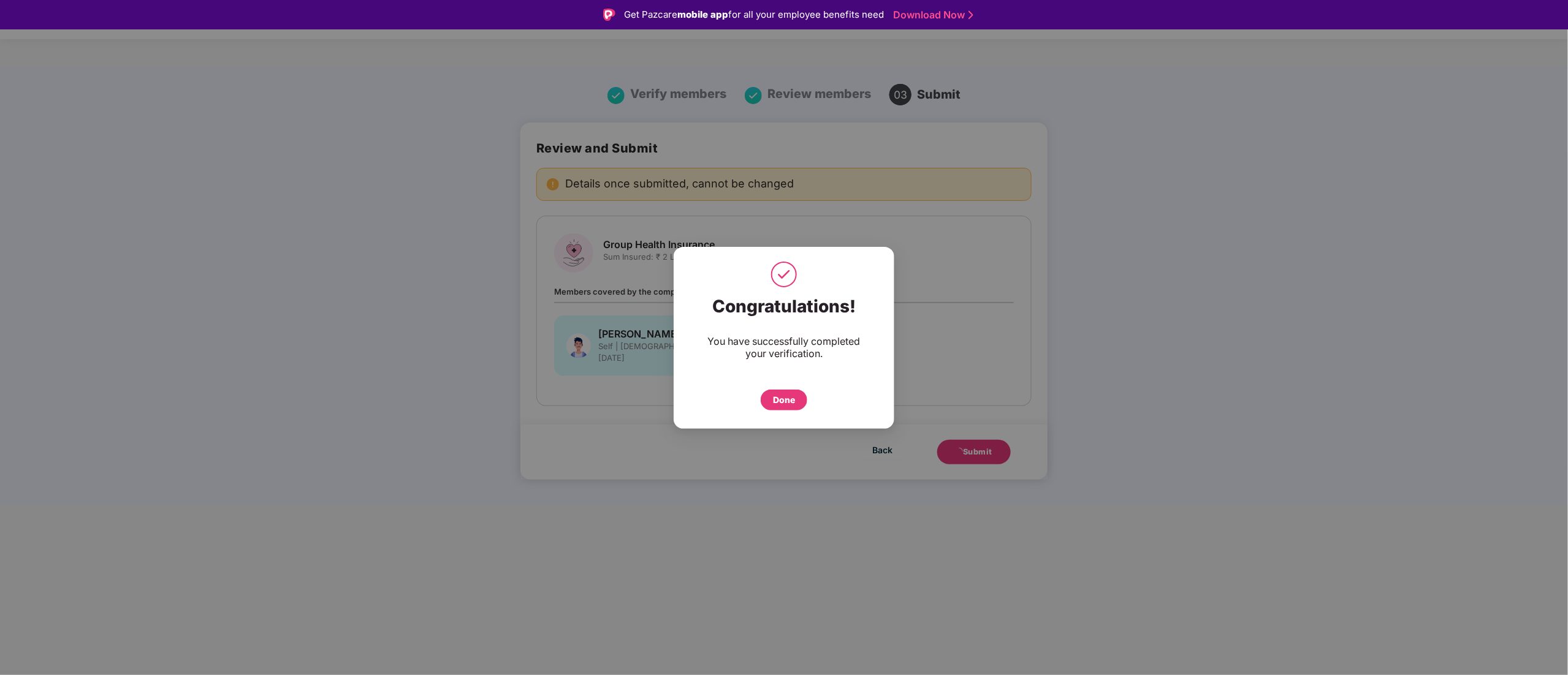
click at [794, 406] on div "Done" at bounding box center [784, 400] width 22 height 14
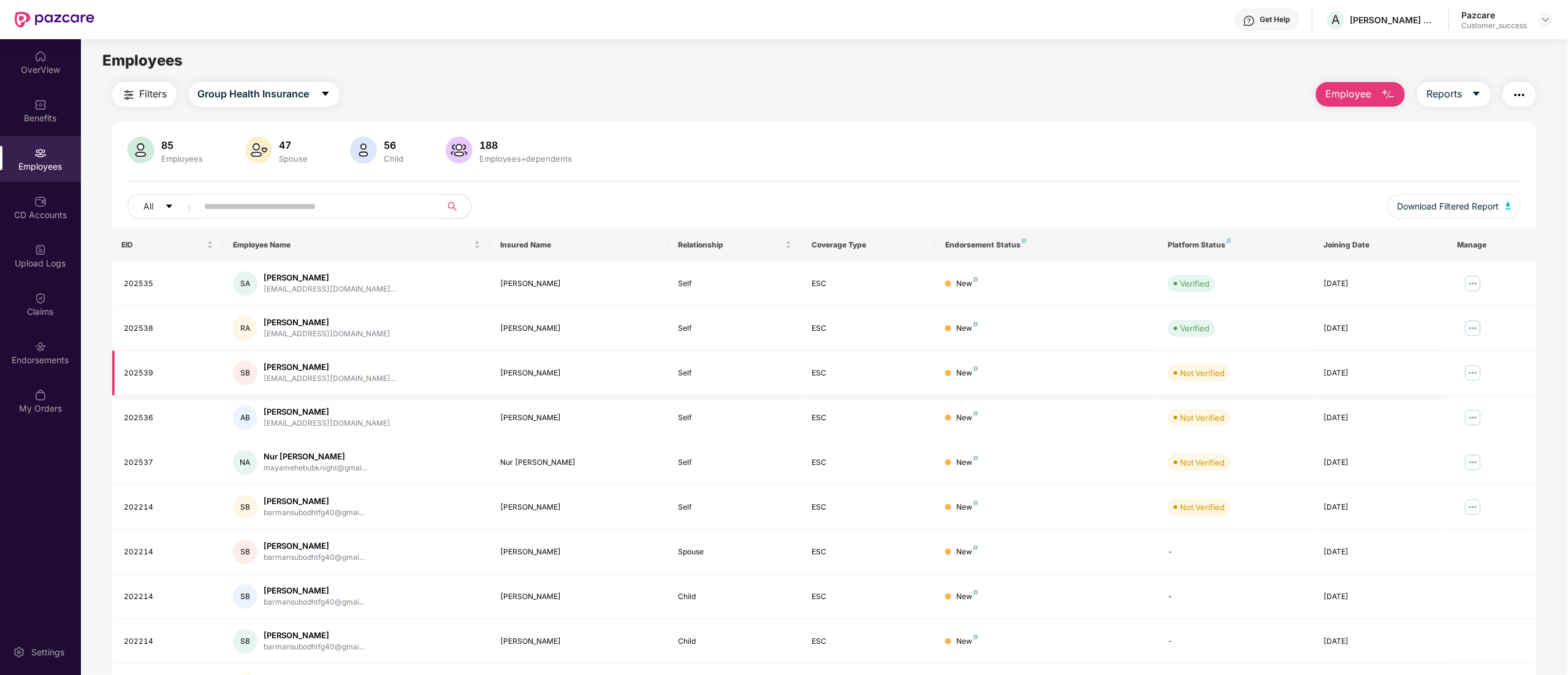
click at [1470, 373] on img at bounding box center [1473, 373] width 20 height 20
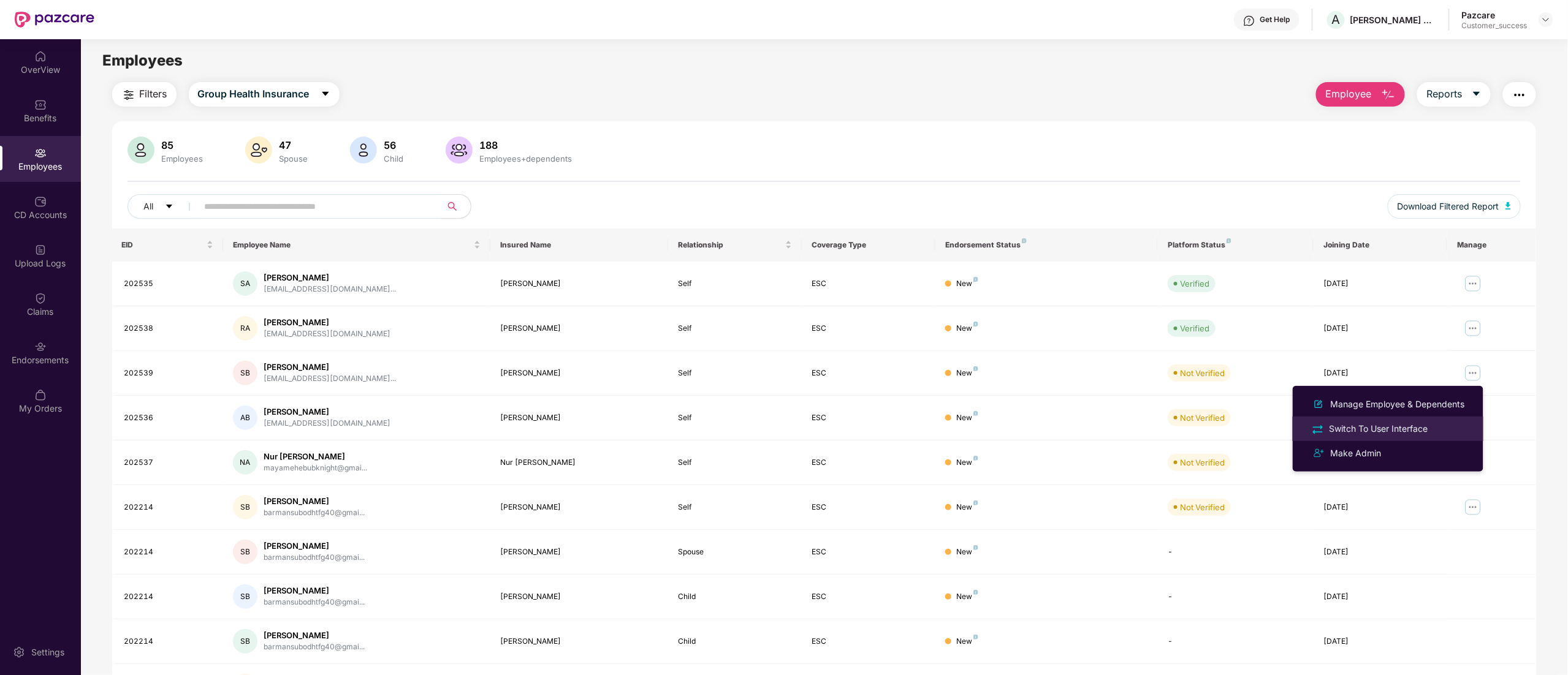
click at [1375, 423] on div "Switch To User Interface" at bounding box center [1379, 429] width 103 height 14
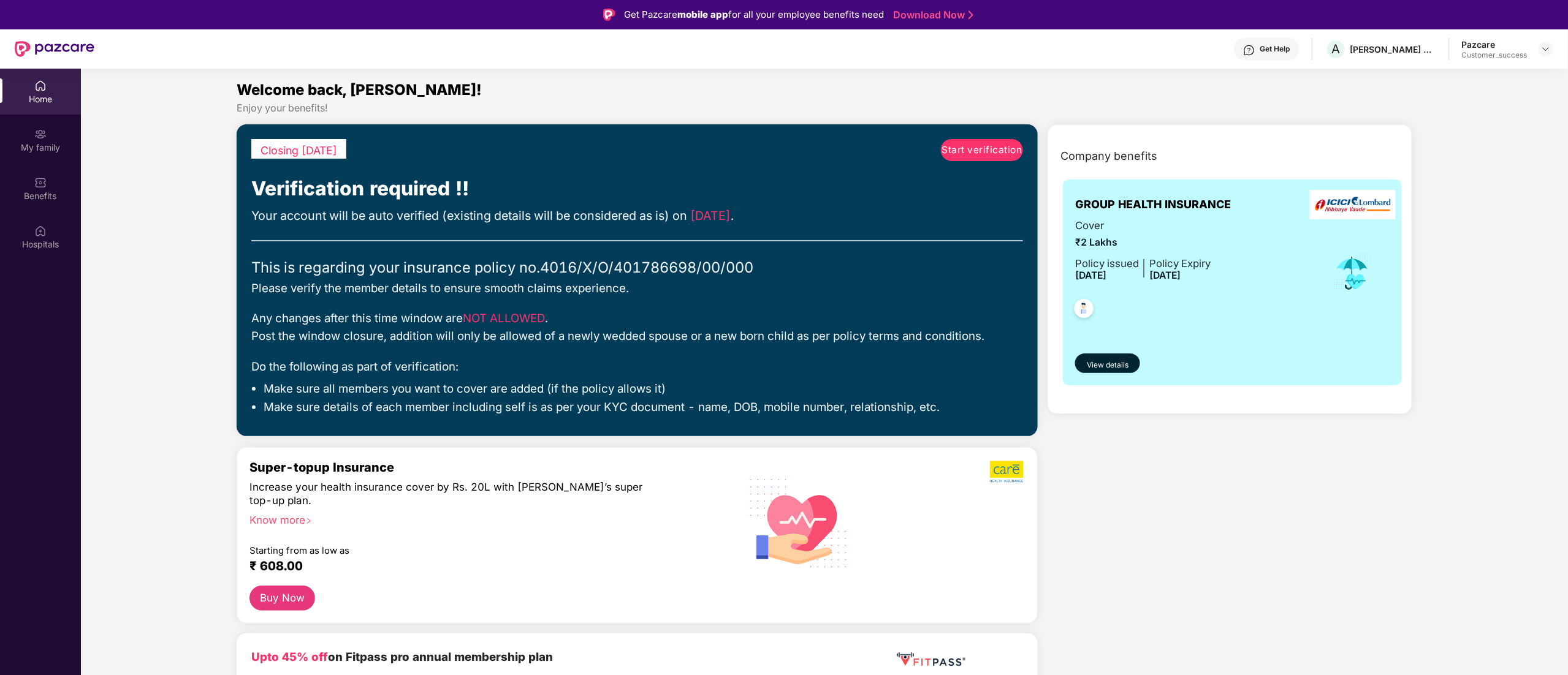
click at [970, 149] on span "Start verification" at bounding box center [982, 150] width 80 height 15
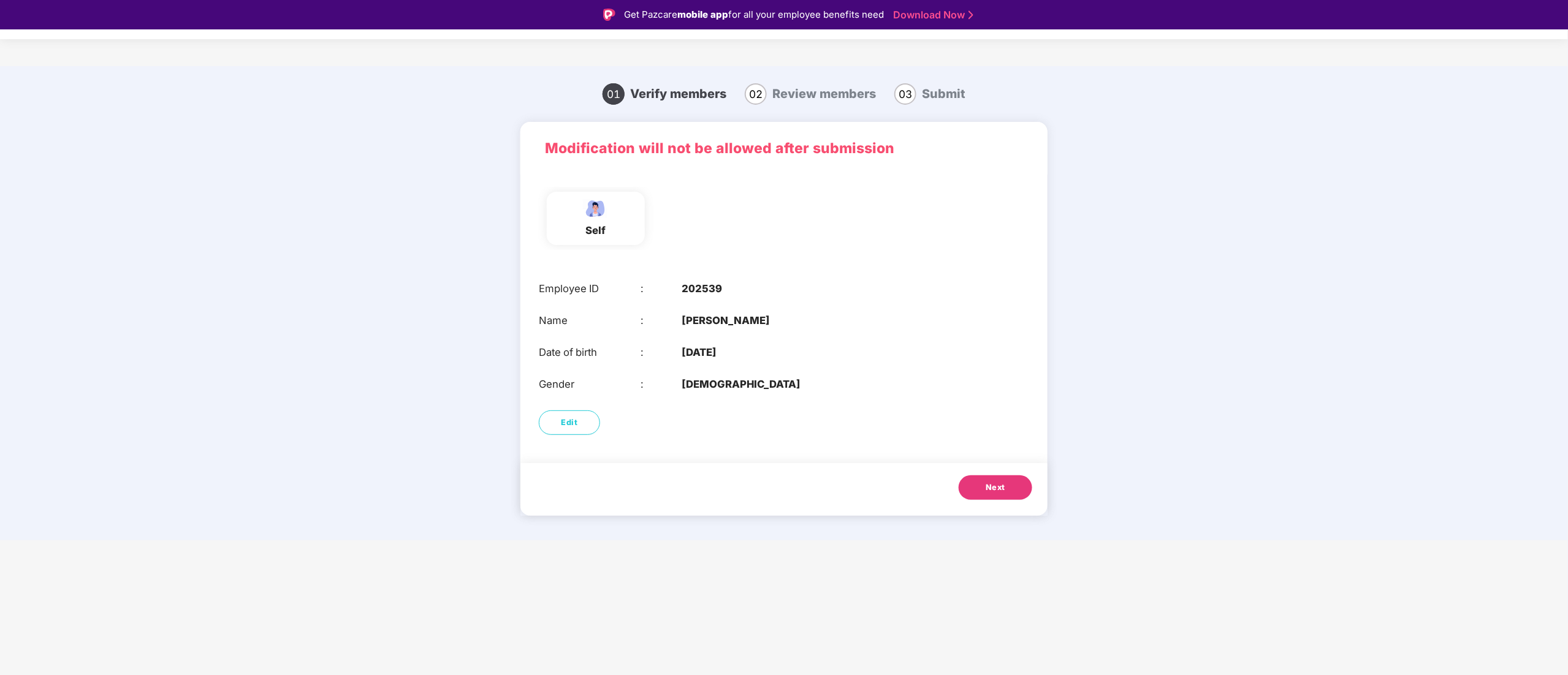
click at [991, 487] on span "Next" at bounding box center [995, 488] width 20 height 12
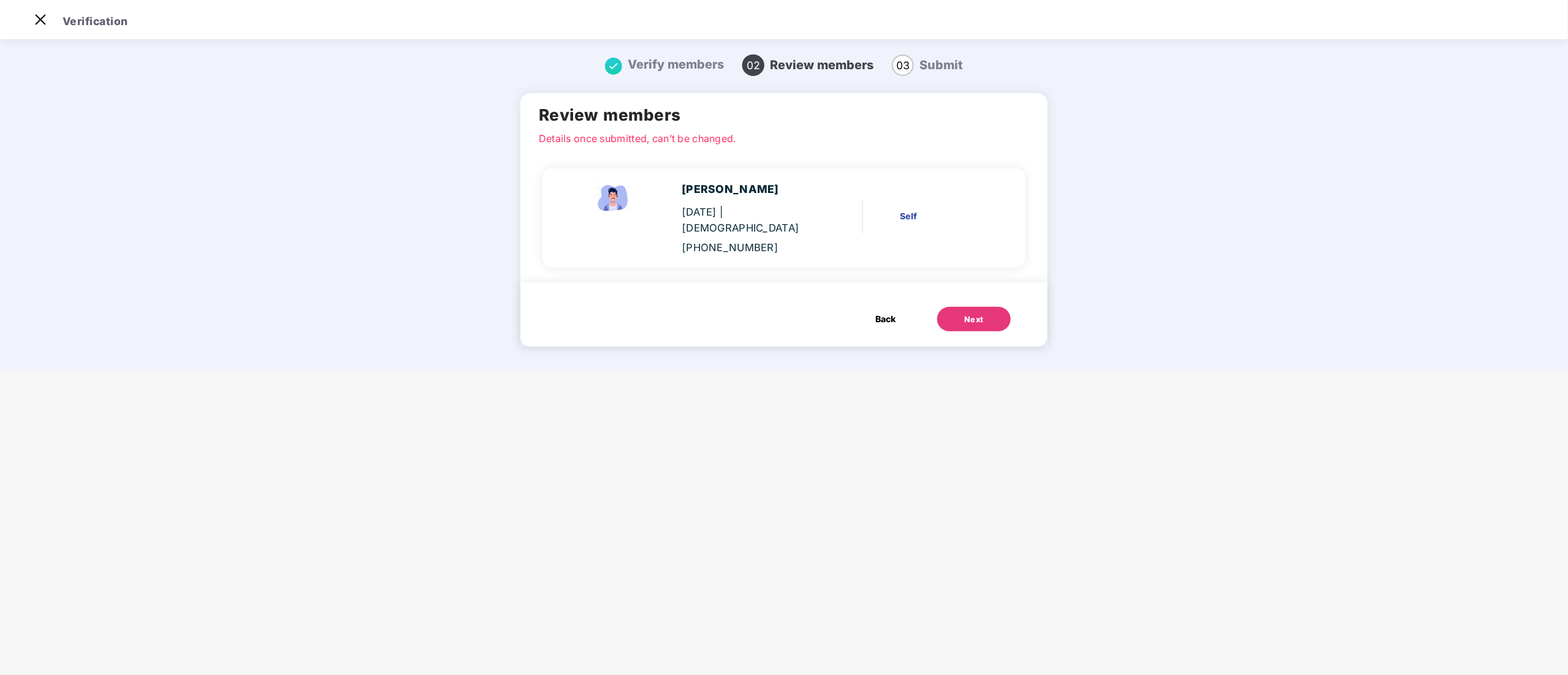
click at [965, 313] on button "Next" at bounding box center [974, 319] width 74 height 24
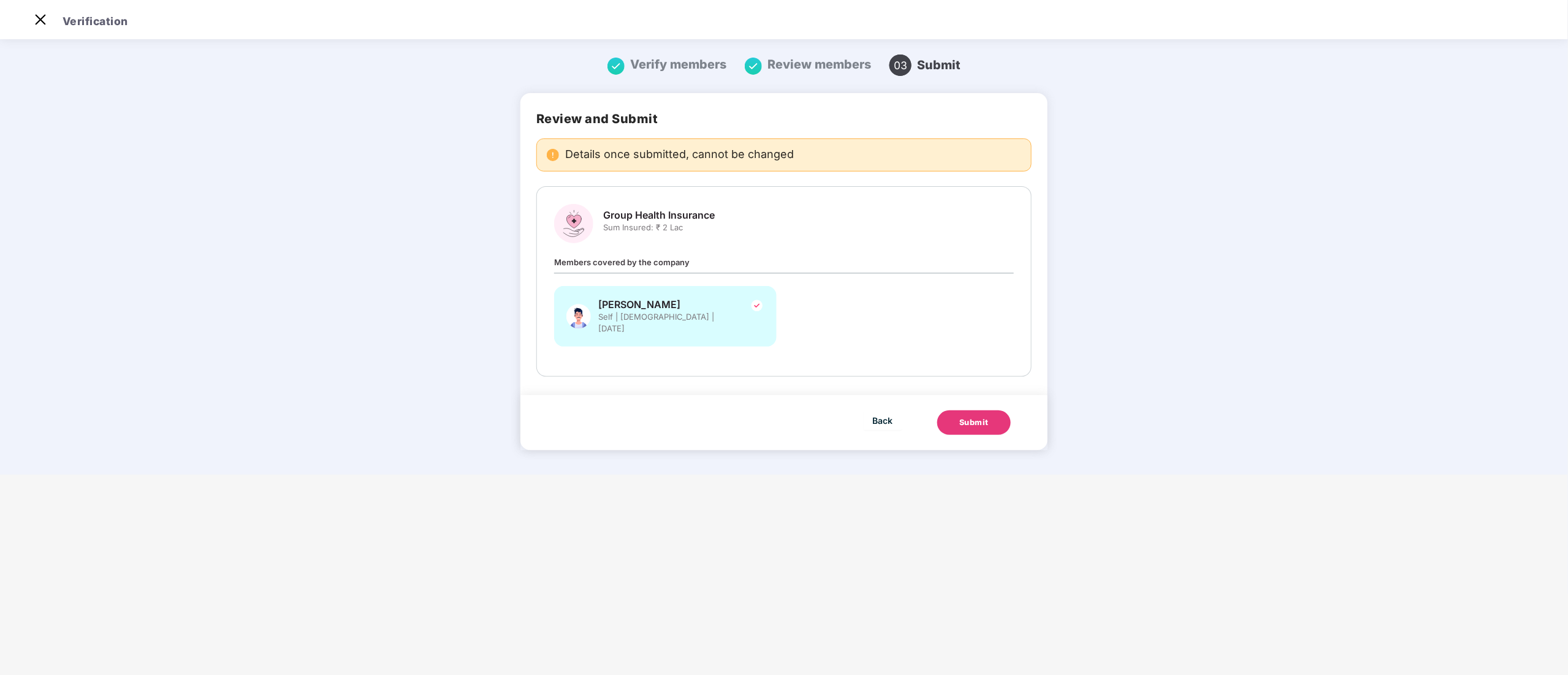
scroll to position [0, 0]
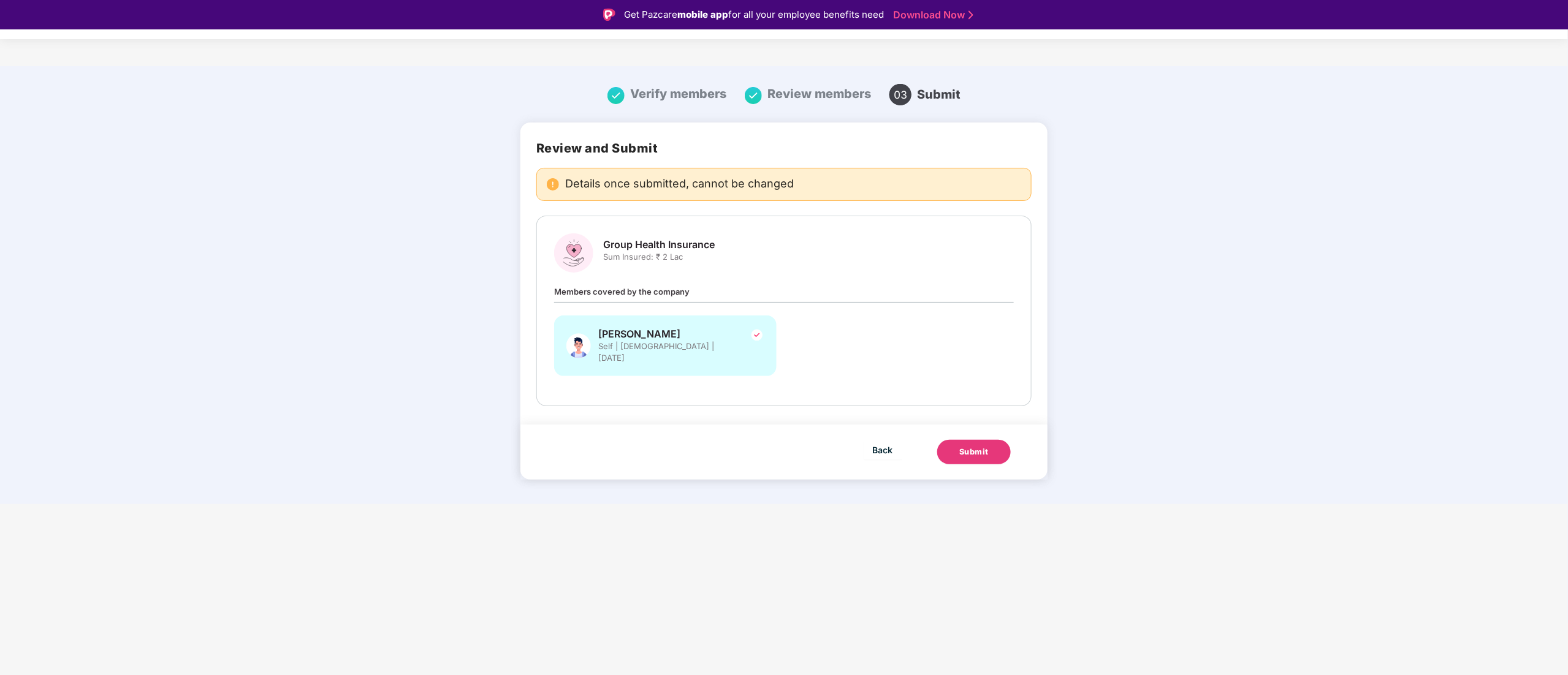
click at [972, 440] on button "Submit" at bounding box center [974, 452] width 74 height 24
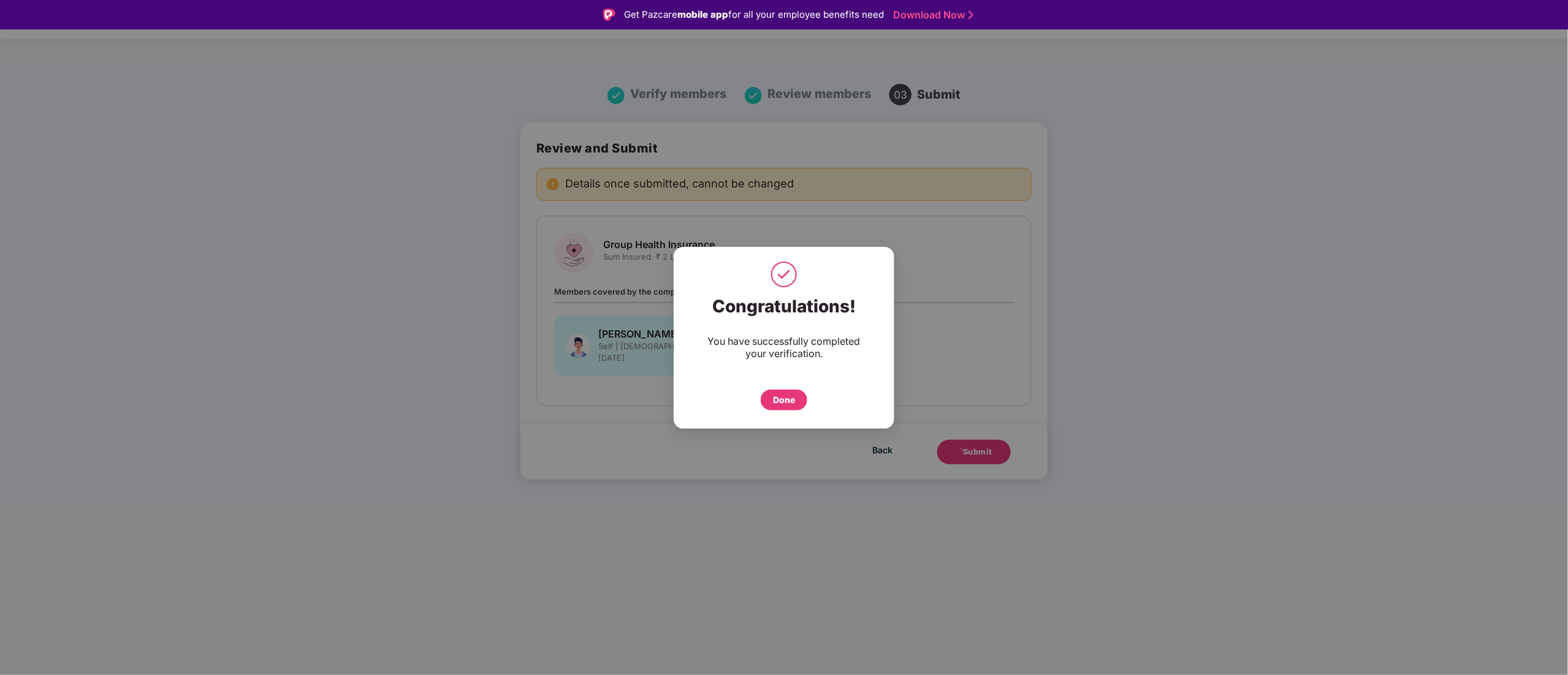
click at [770, 404] on div "Done" at bounding box center [784, 400] width 46 height 21
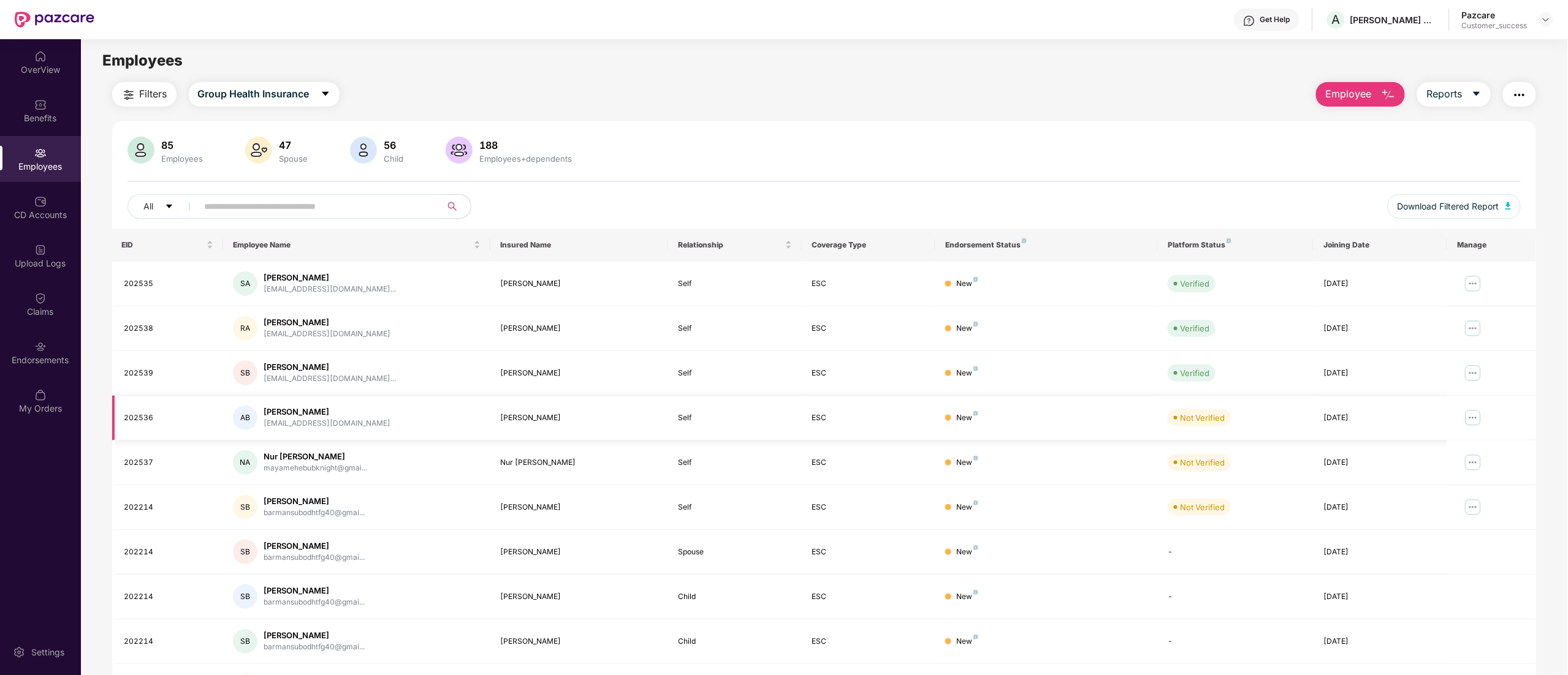
click at [1471, 419] on img at bounding box center [1473, 418] width 20 height 20
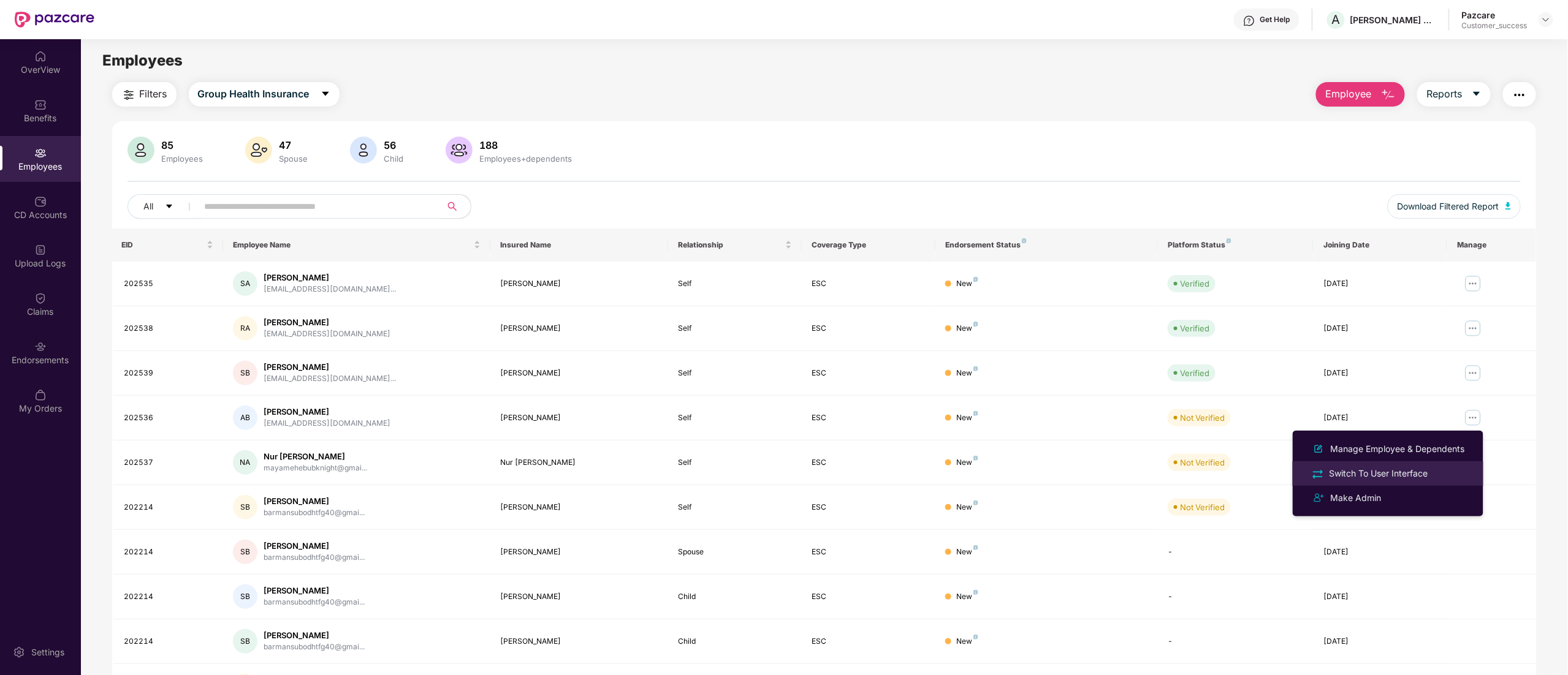
click at [1394, 470] on div "Switch To User Interface" at bounding box center [1379, 474] width 103 height 14
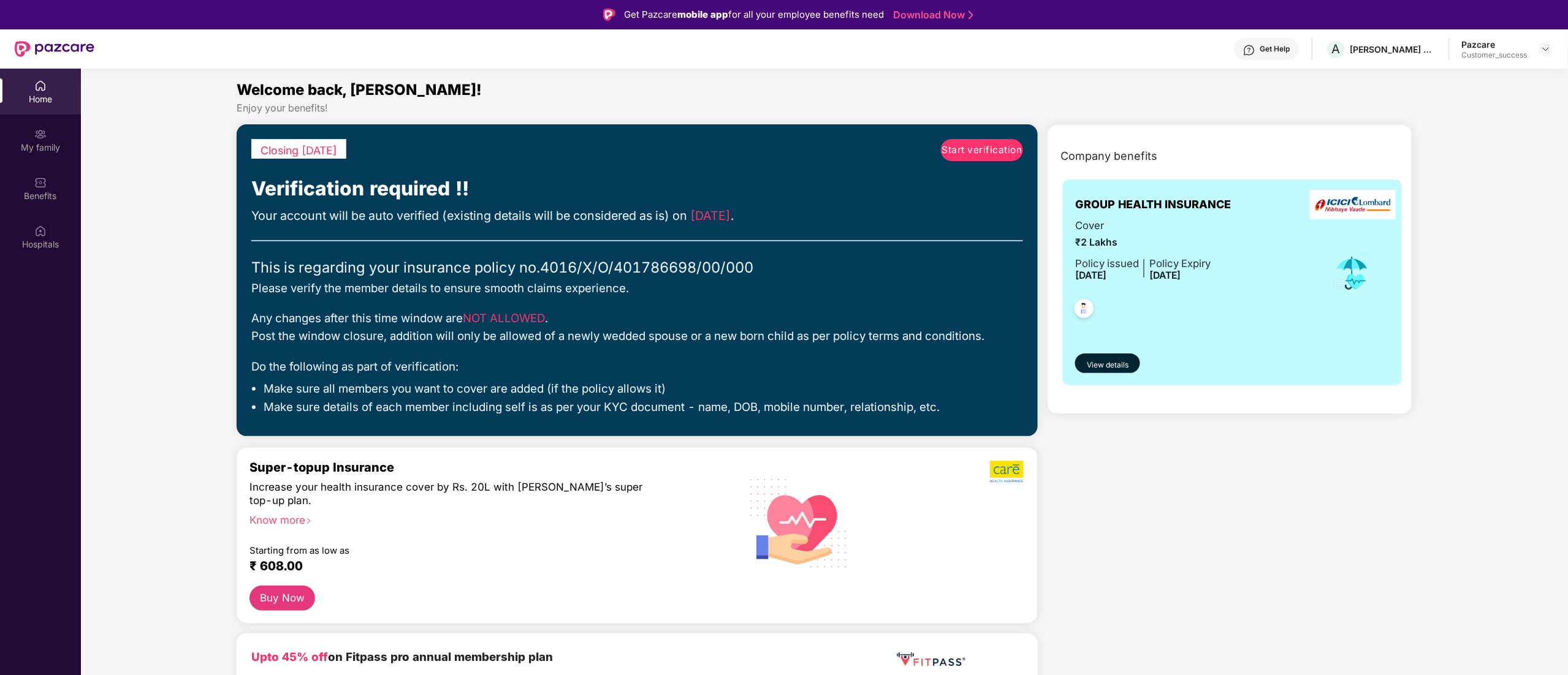
click at [964, 146] on span "Start verification" at bounding box center [982, 150] width 80 height 15
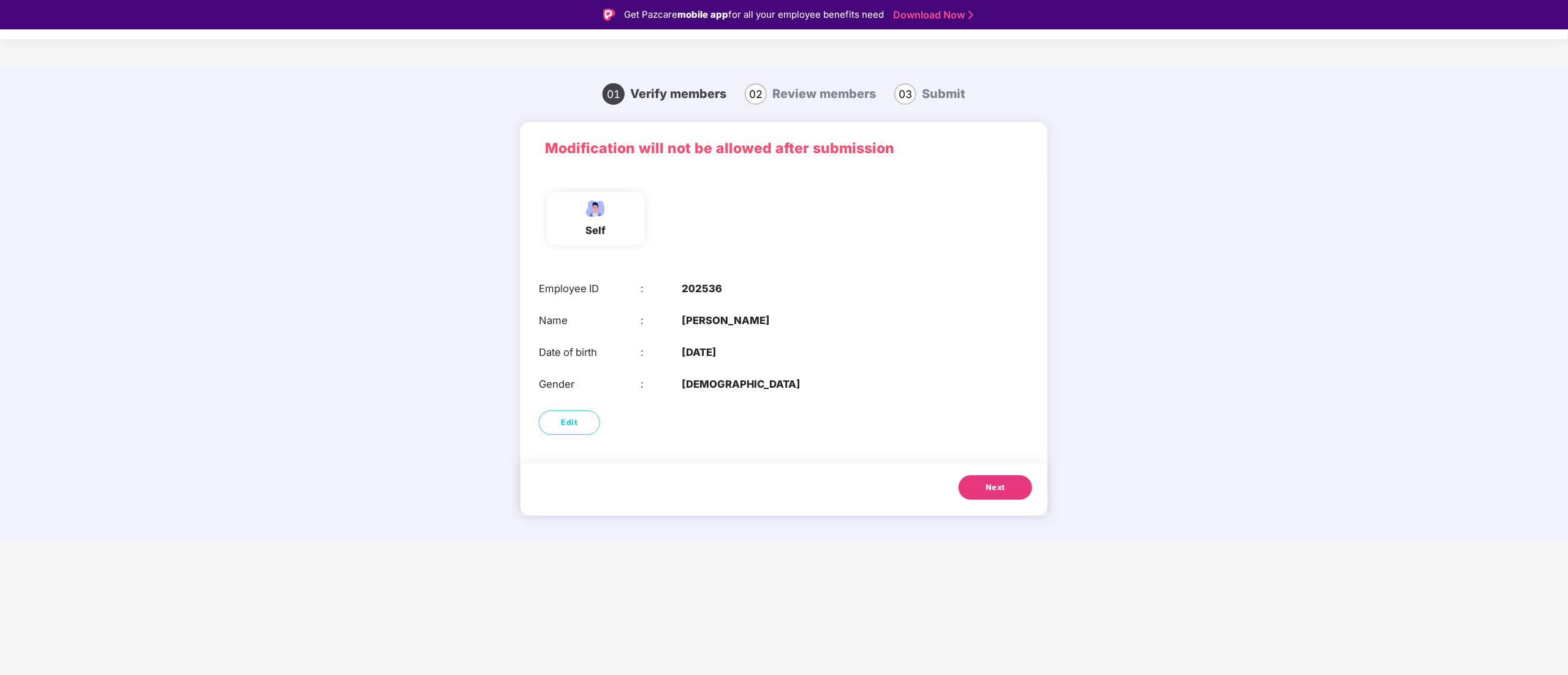
click at [1008, 489] on button "Next" at bounding box center [996, 488] width 74 height 24
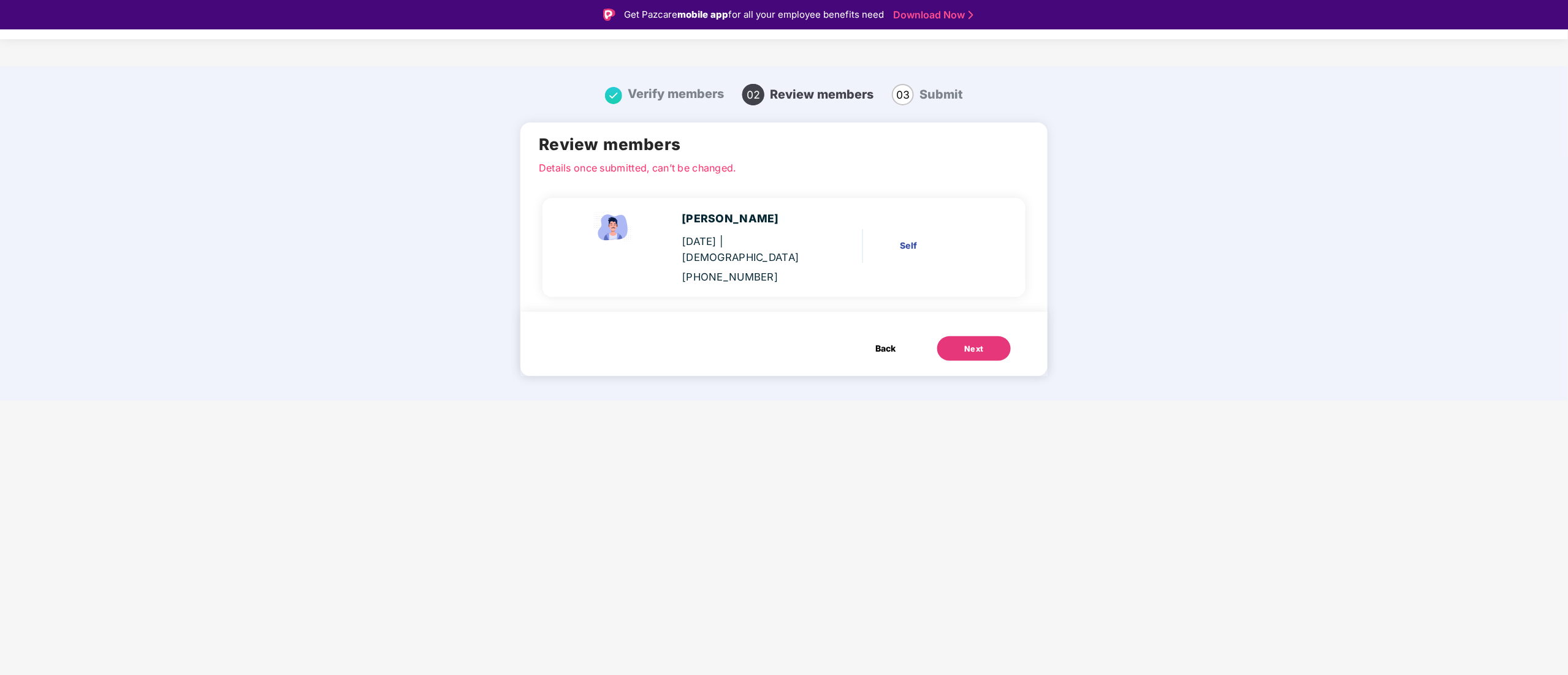
scroll to position [29, 0]
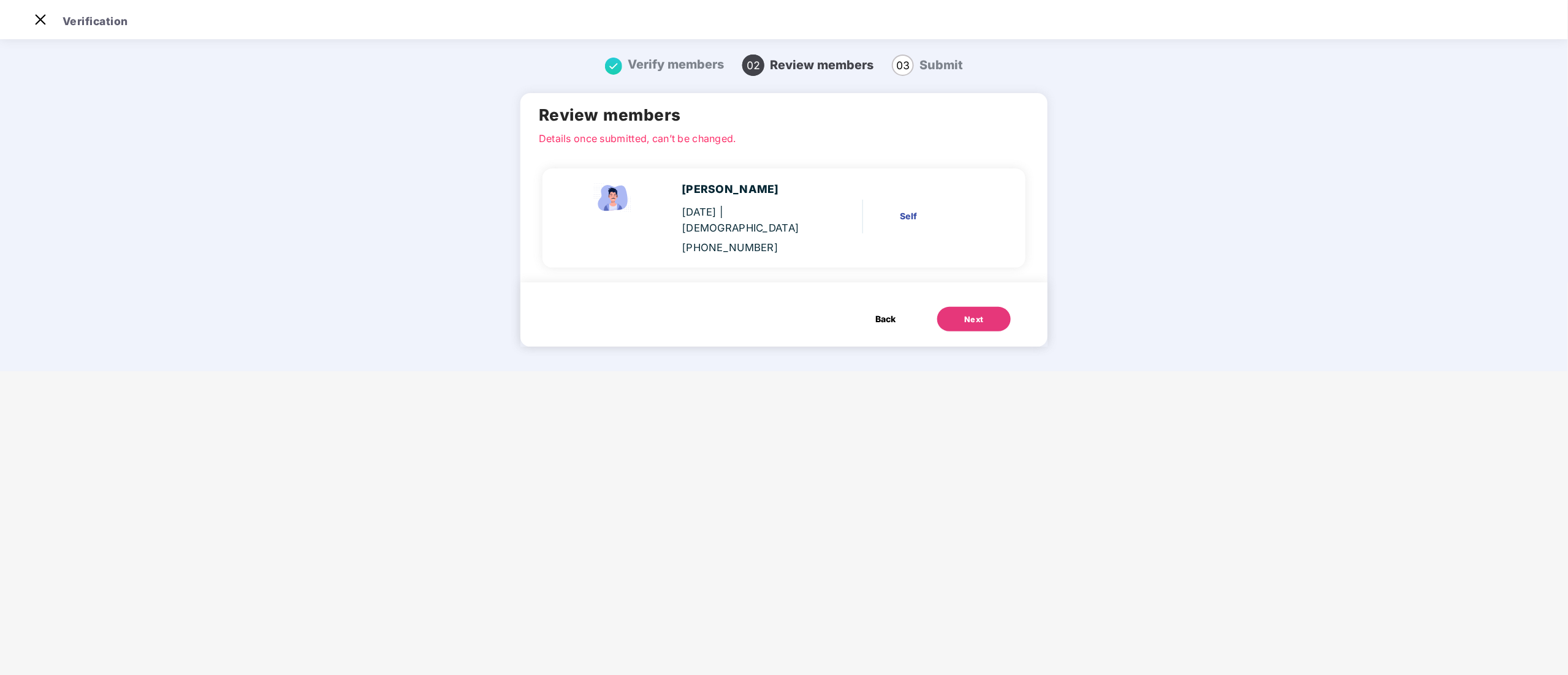
click at [1011, 310] on div "Next" at bounding box center [976, 319] width 78 height 24
click at [983, 307] on button "Next" at bounding box center [974, 319] width 74 height 24
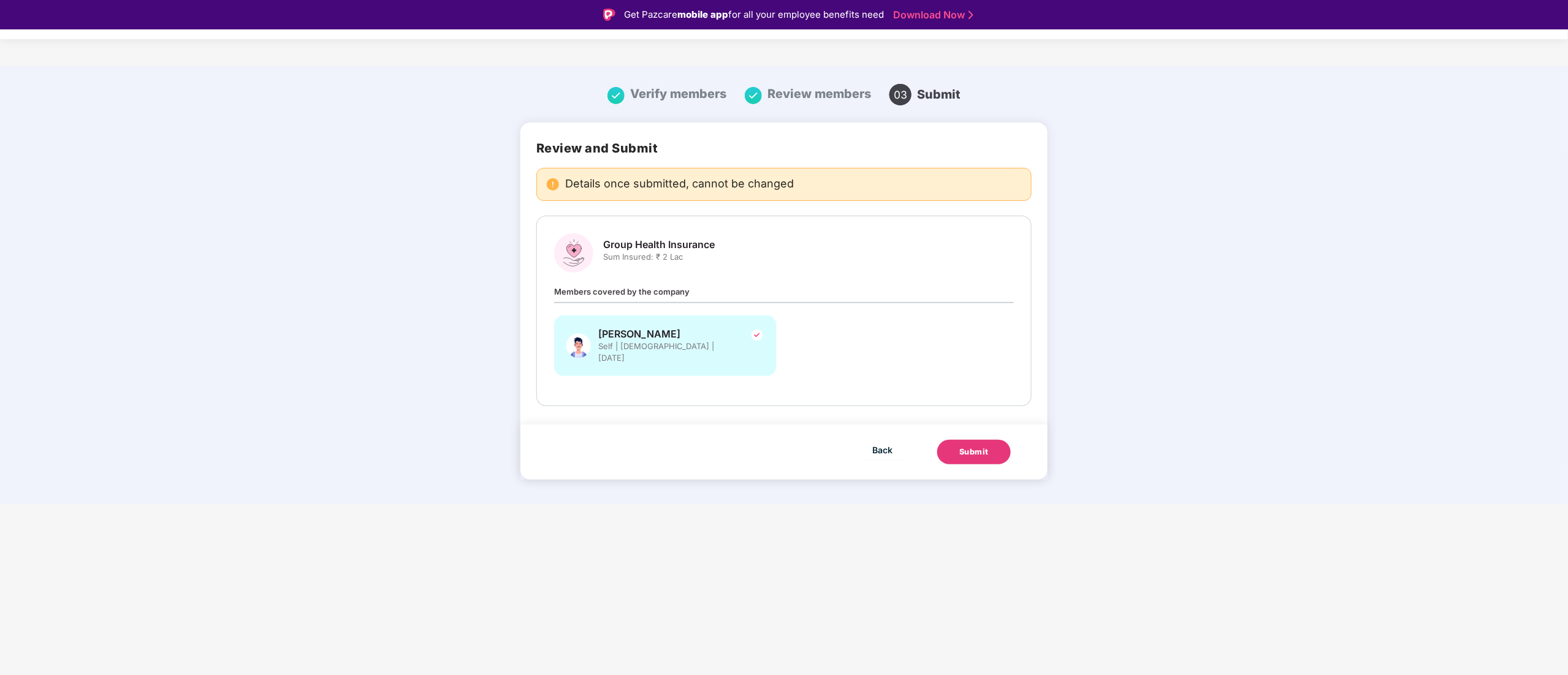
click at [981, 312] on div "Members covered by the company Abhijit Barman Self | Male | 16 Jan 2000" at bounding box center [783, 337] width 459 height 103
click at [973, 446] on div "Submit" at bounding box center [973, 452] width 29 height 12
click at [973, 445] on body "Get Pazcare mobile app for all your employee benefits need Download Now Verific…" at bounding box center [784, 338] width 1568 height 675
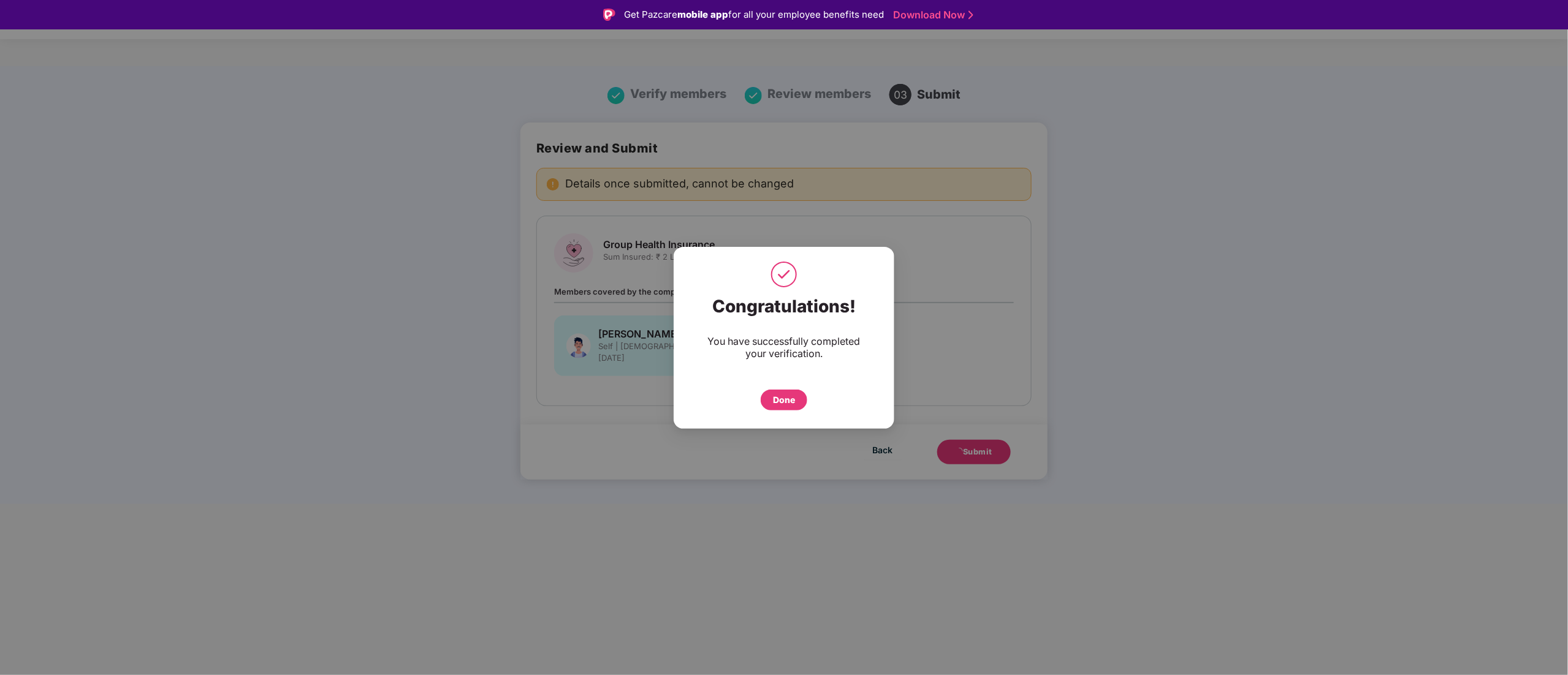
click at [794, 404] on div "Done" at bounding box center [784, 400] width 22 height 14
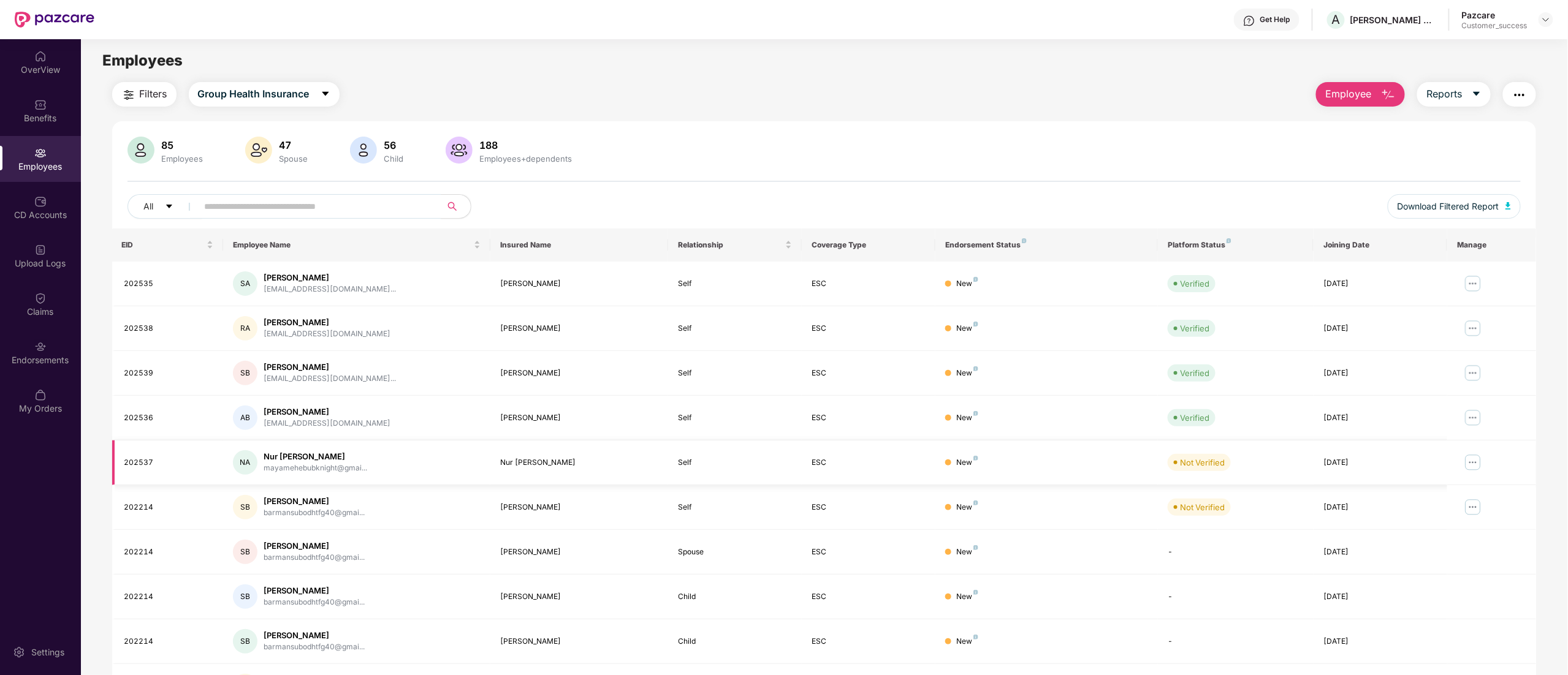
click at [1477, 465] on img at bounding box center [1473, 463] width 20 height 20
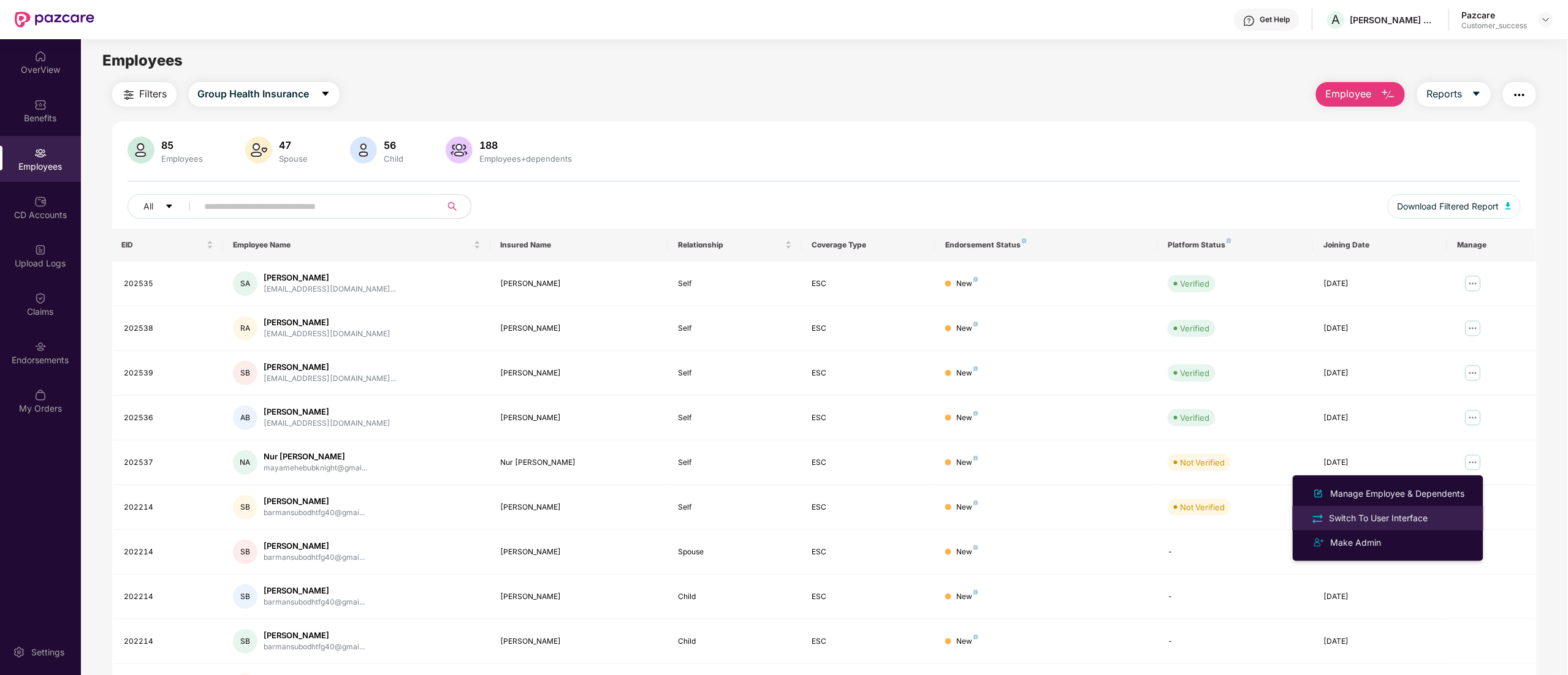
click at [1403, 521] on div "Switch To User Interface" at bounding box center [1379, 518] width 103 height 14
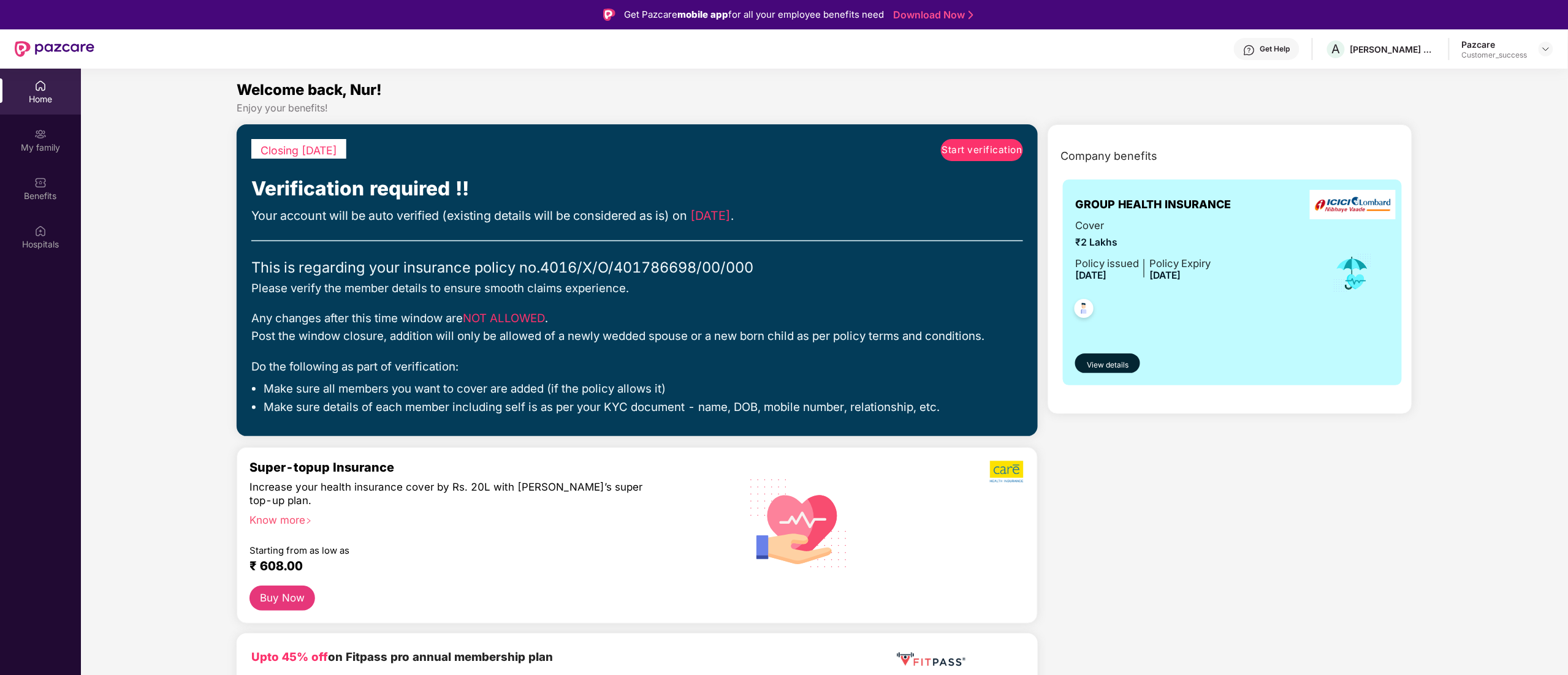
click at [962, 157] on span "Start verification" at bounding box center [982, 150] width 80 height 15
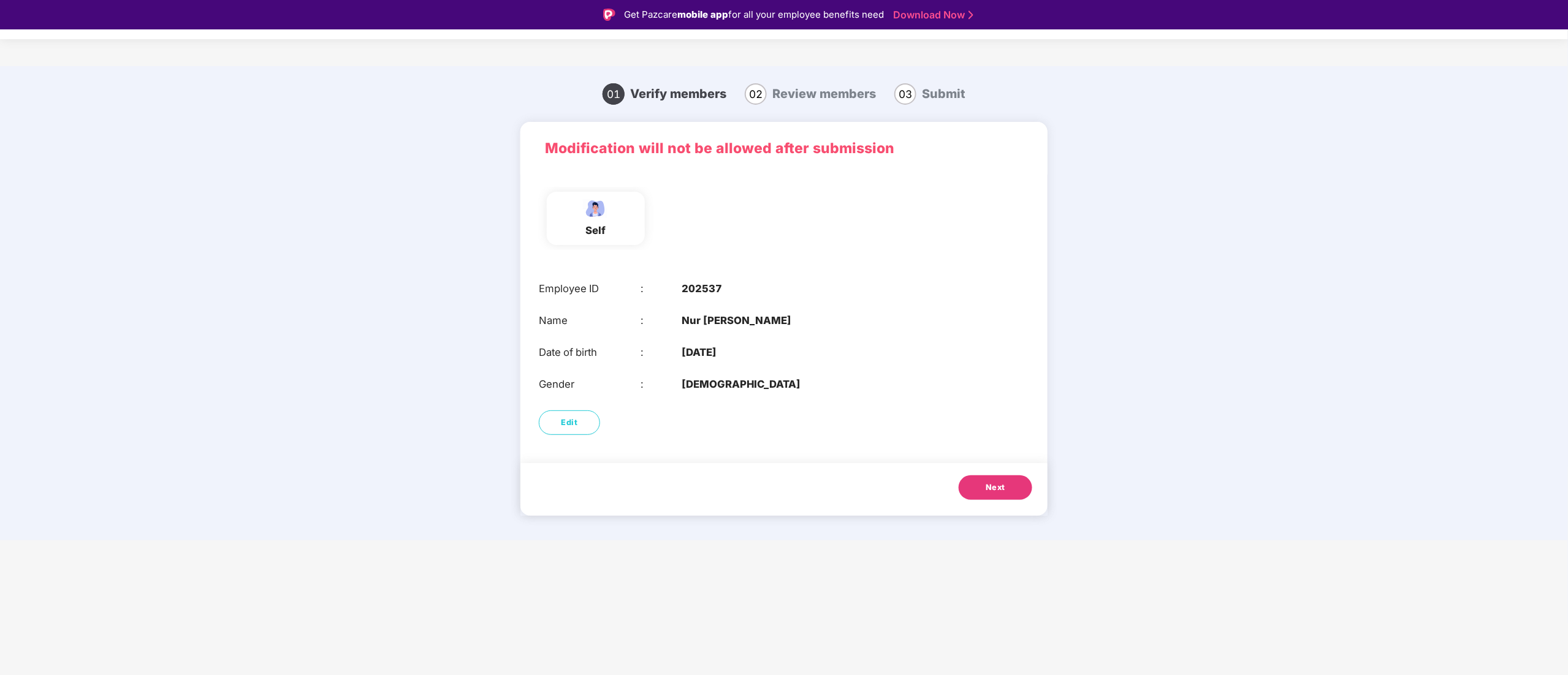
drag, startPoint x: 1001, startPoint y: 501, endPoint x: 998, endPoint y: 487, distance: 14.3
click at [1001, 499] on div "Next" at bounding box center [784, 489] width 527 height 52
click at [998, 479] on button "Next" at bounding box center [996, 488] width 74 height 24
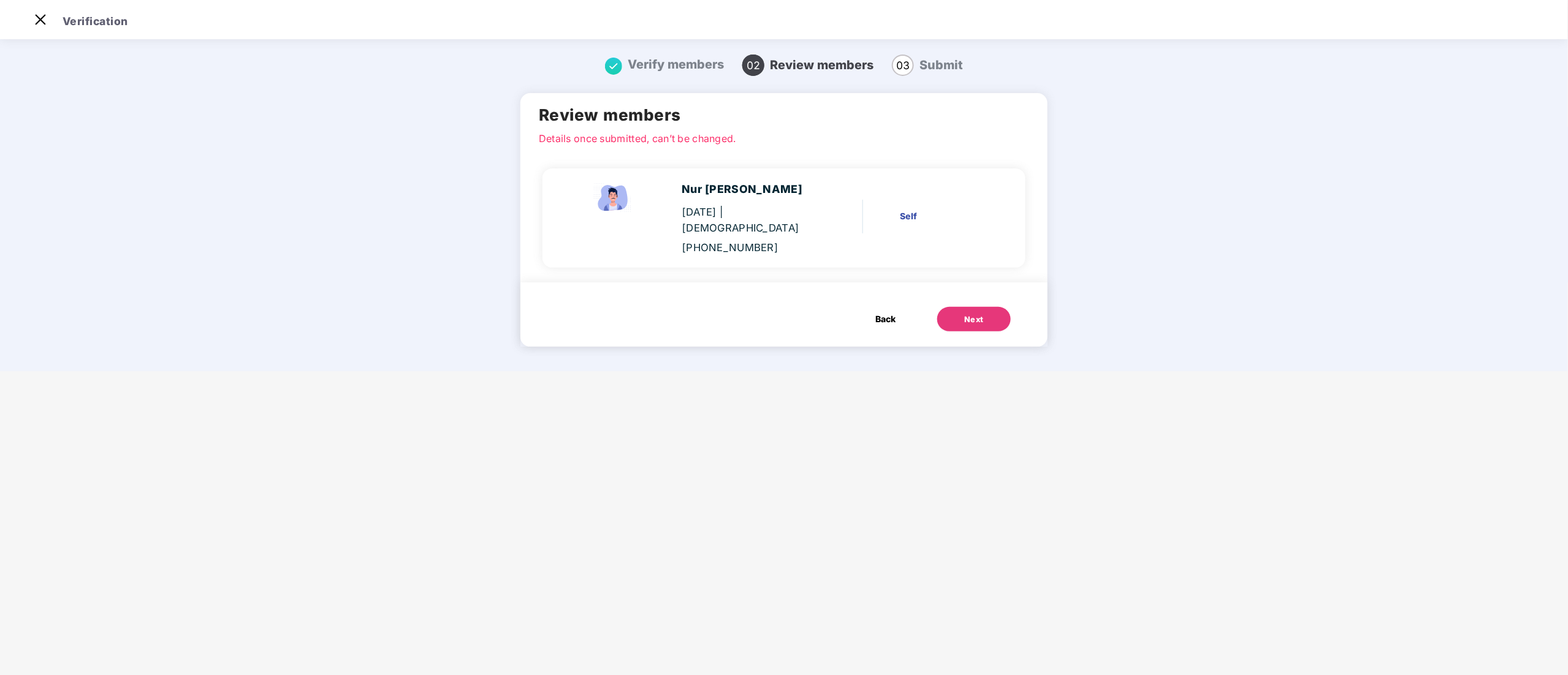
click at [981, 314] on div "Next" at bounding box center [974, 320] width 20 height 12
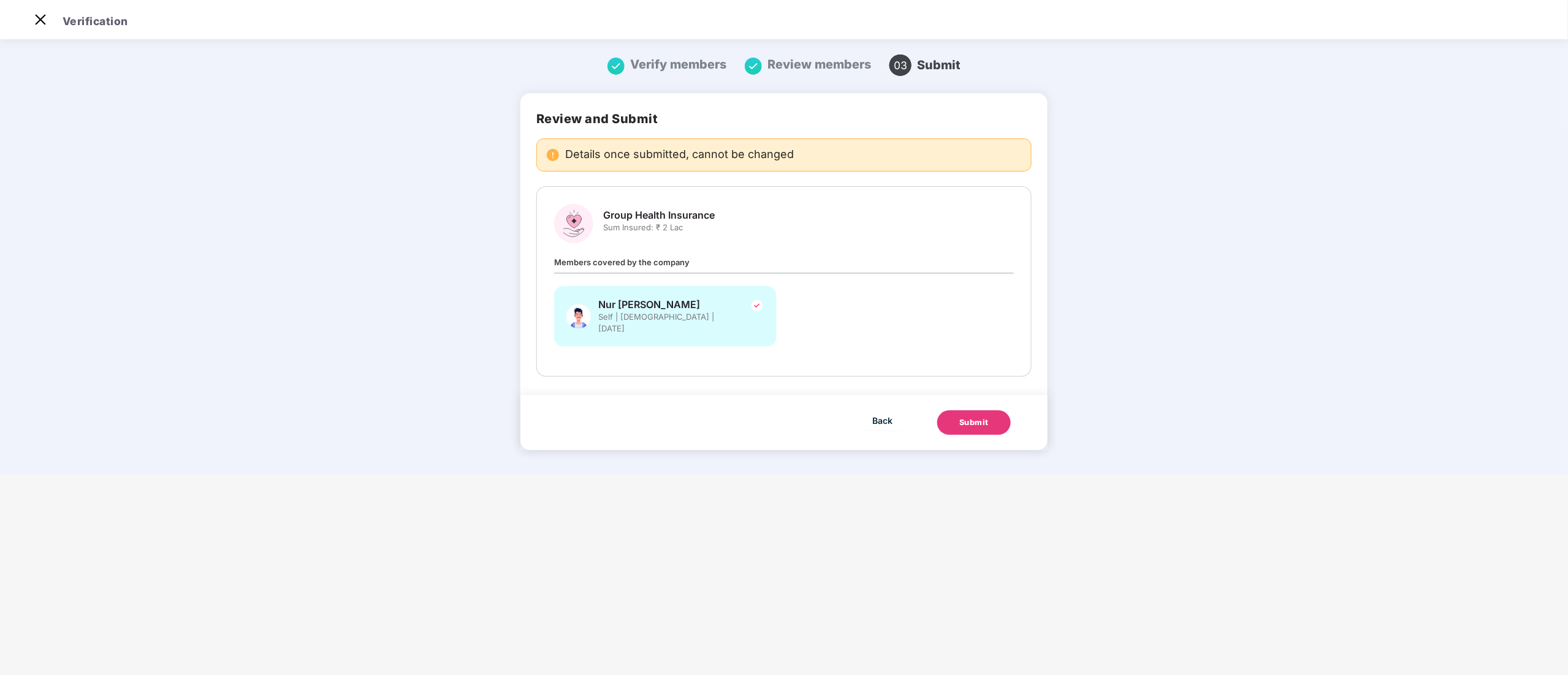
scroll to position [0, 0]
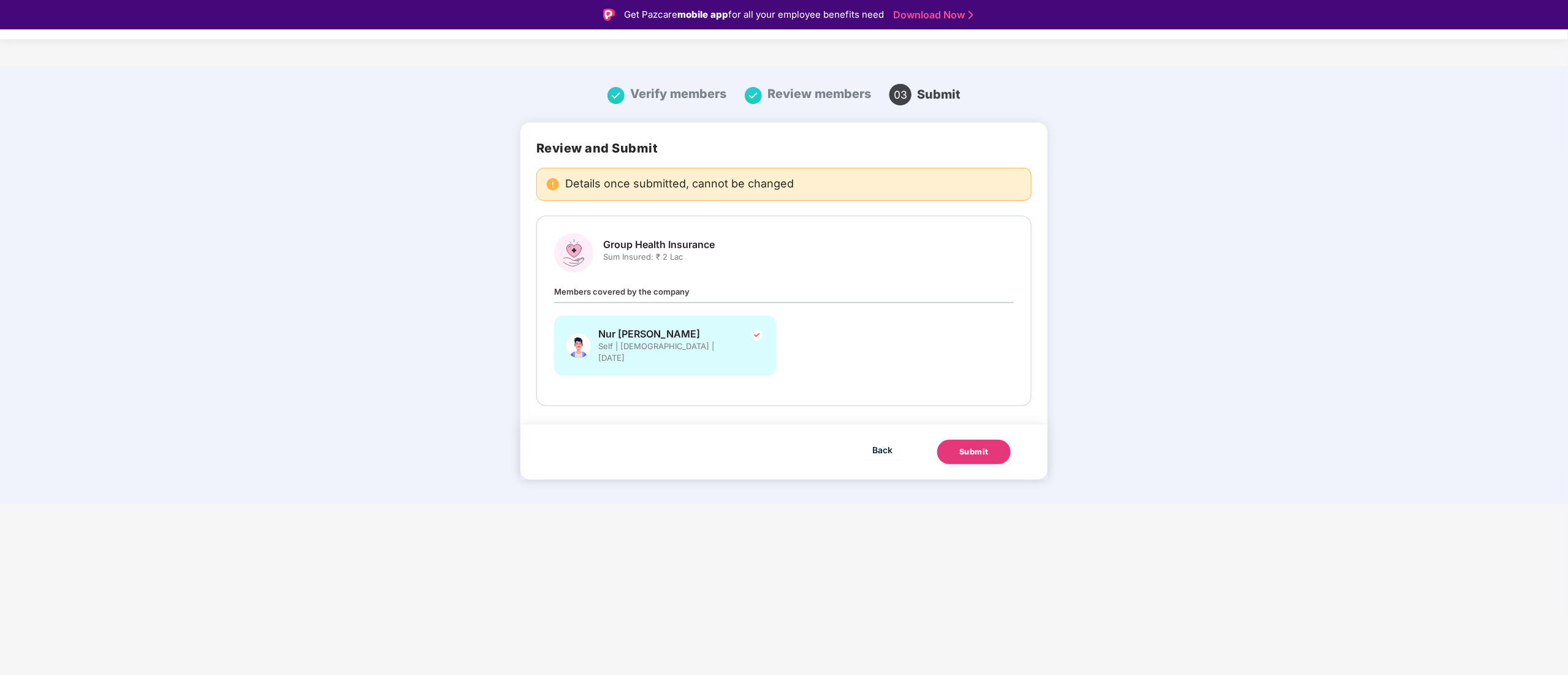
click at [971, 446] on div "Submit" at bounding box center [973, 452] width 29 height 12
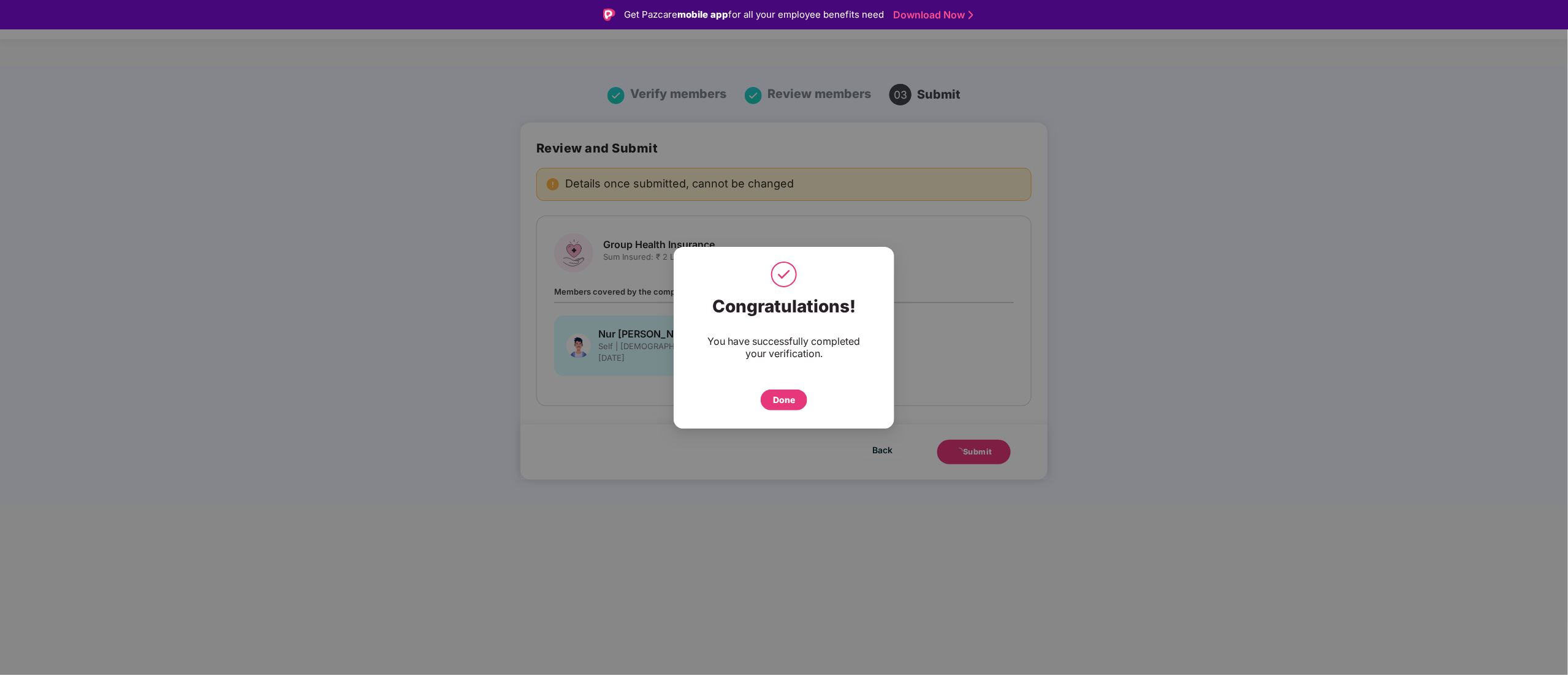
click at [779, 395] on div "Done" at bounding box center [784, 400] width 22 height 14
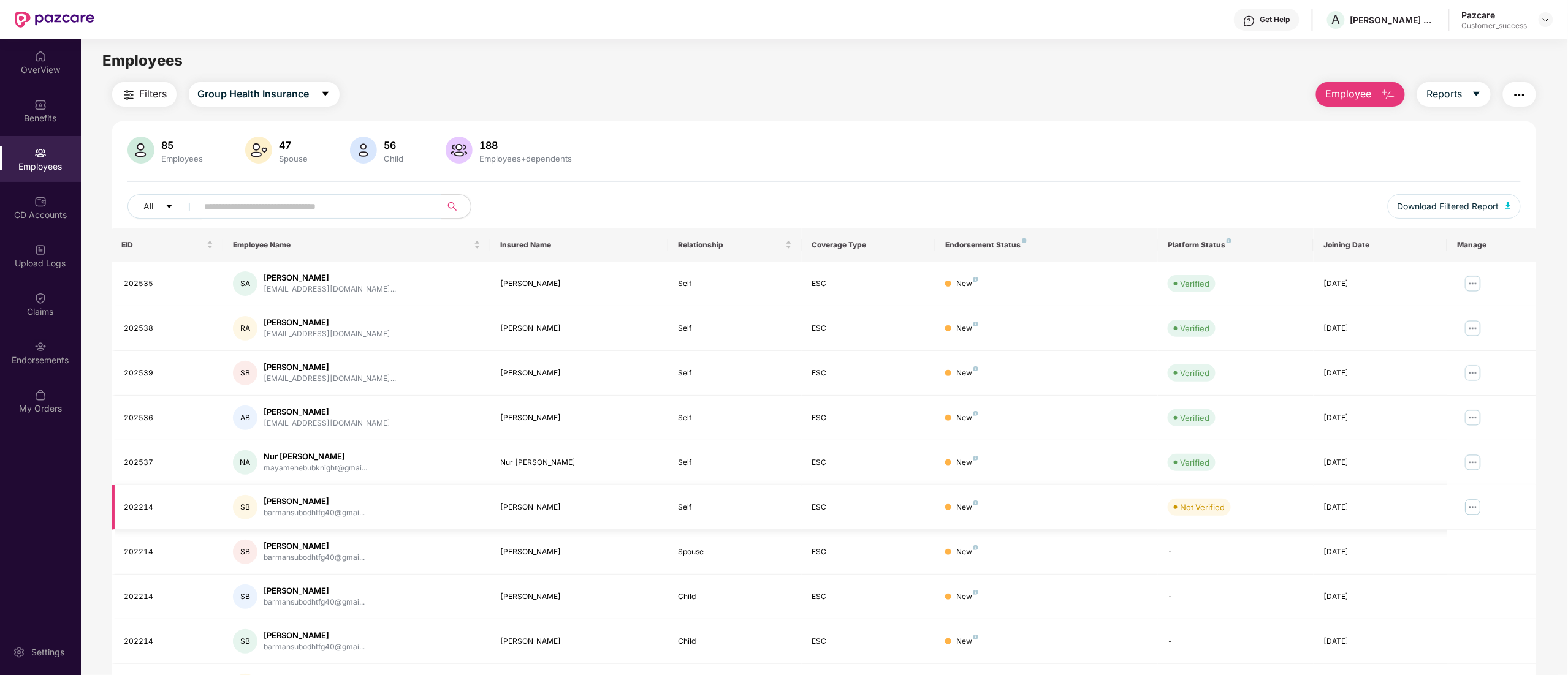
click at [1477, 507] on img at bounding box center [1473, 507] width 20 height 20
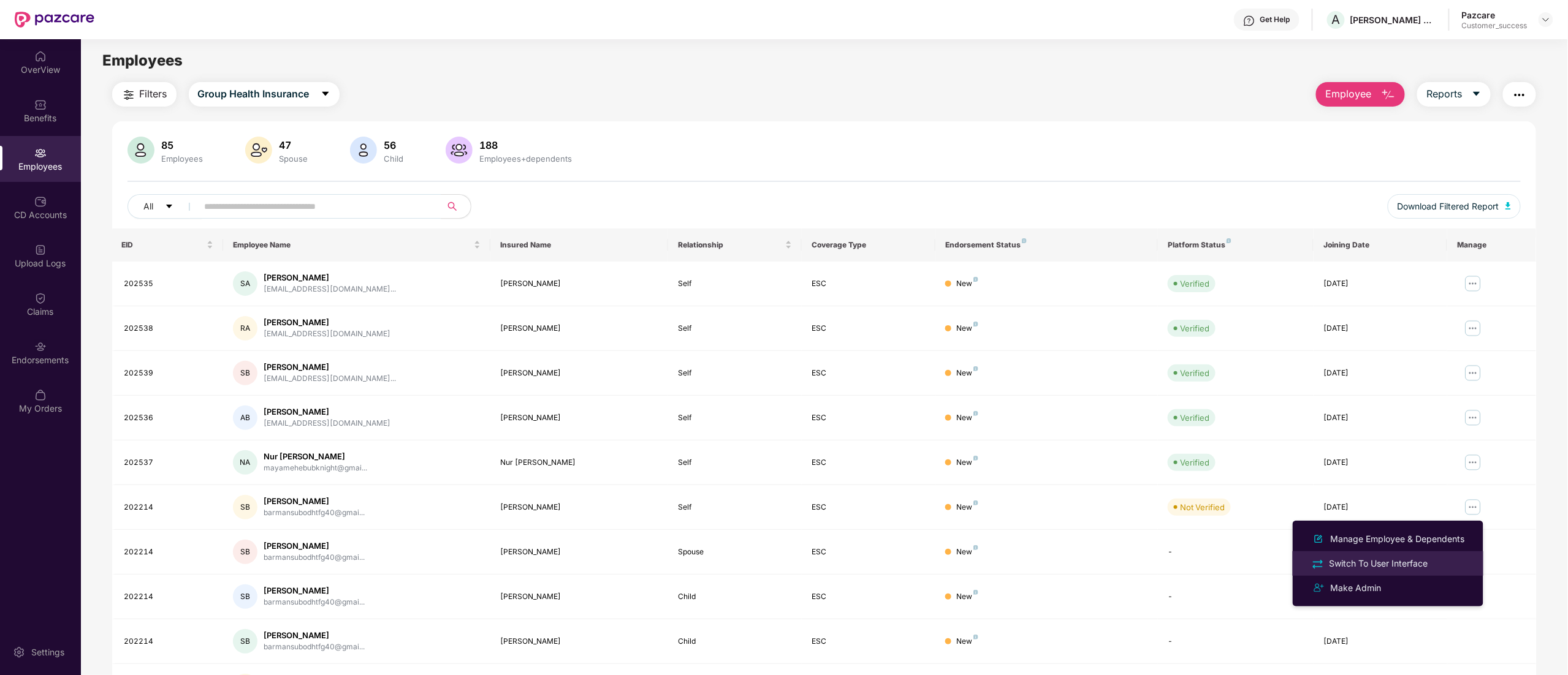
click at [1403, 559] on div "Switch To User Interface" at bounding box center [1379, 564] width 103 height 14
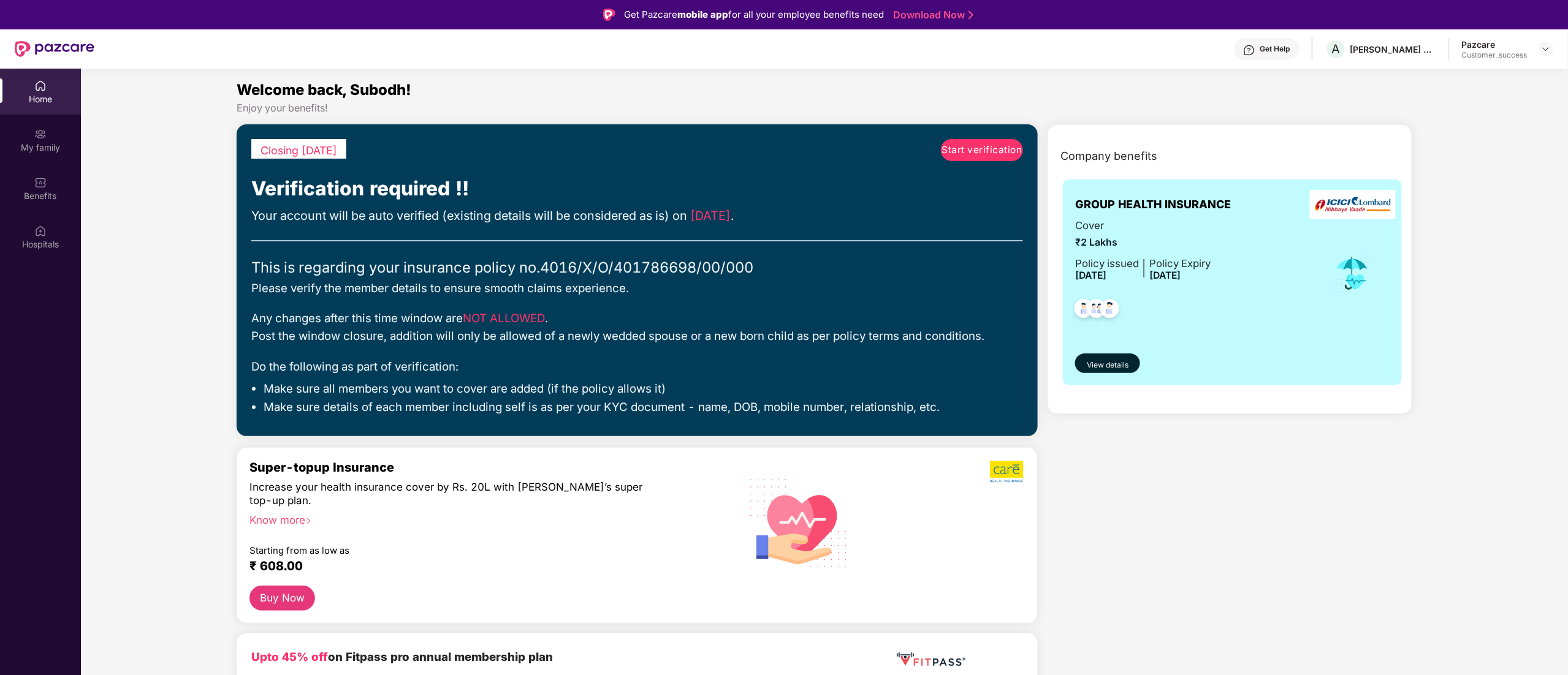
click at [977, 146] on span "Start verification" at bounding box center [982, 150] width 80 height 15
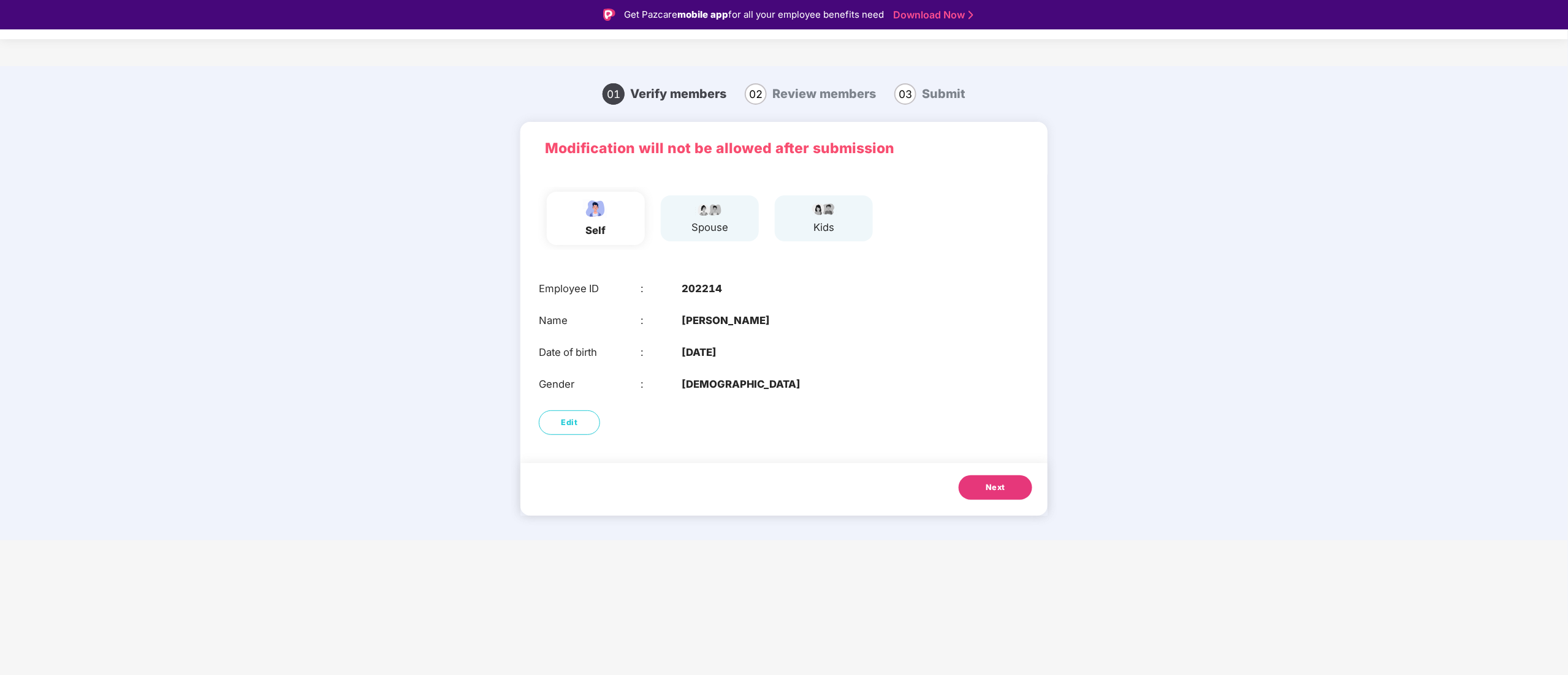
click at [986, 491] on span "Next" at bounding box center [995, 488] width 20 height 12
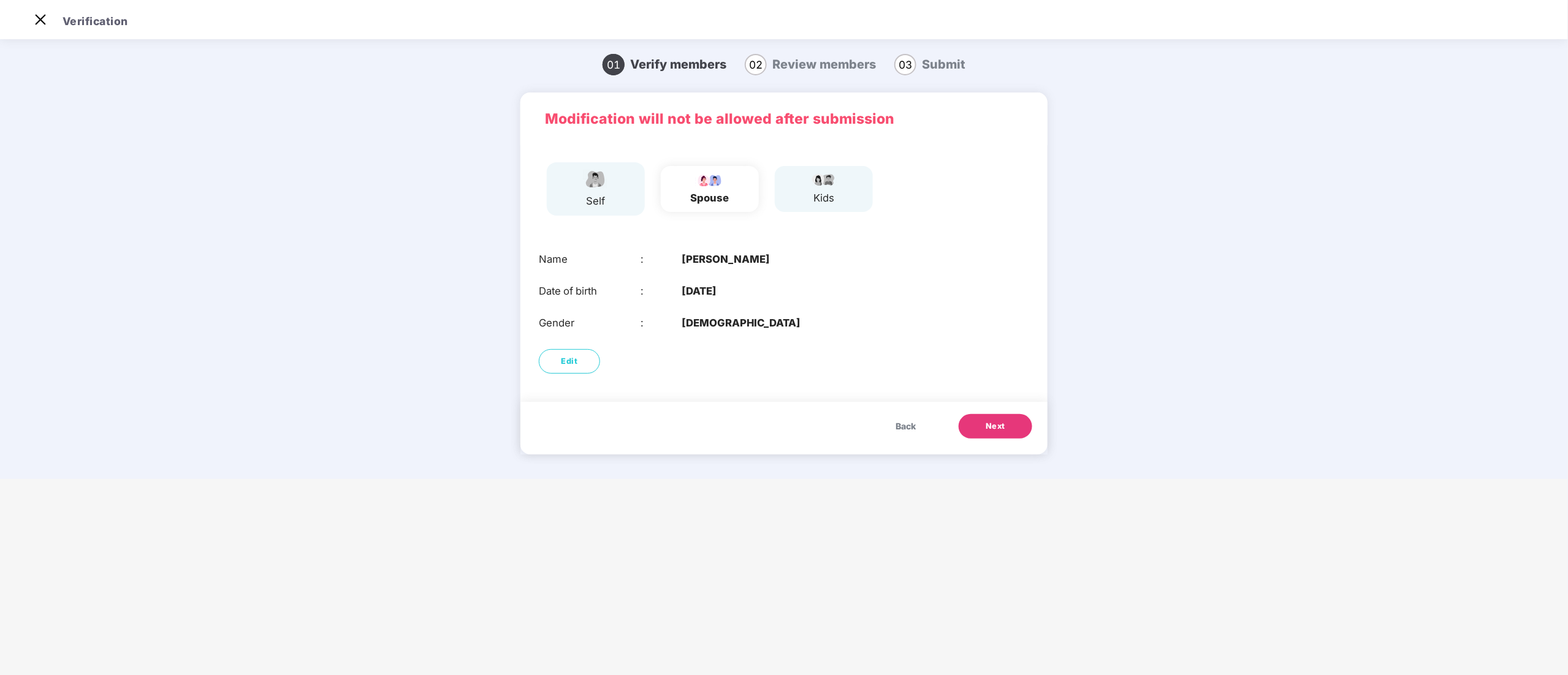
click at [987, 426] on span "Next" at bounding box center [995, 427] width 20 height 12
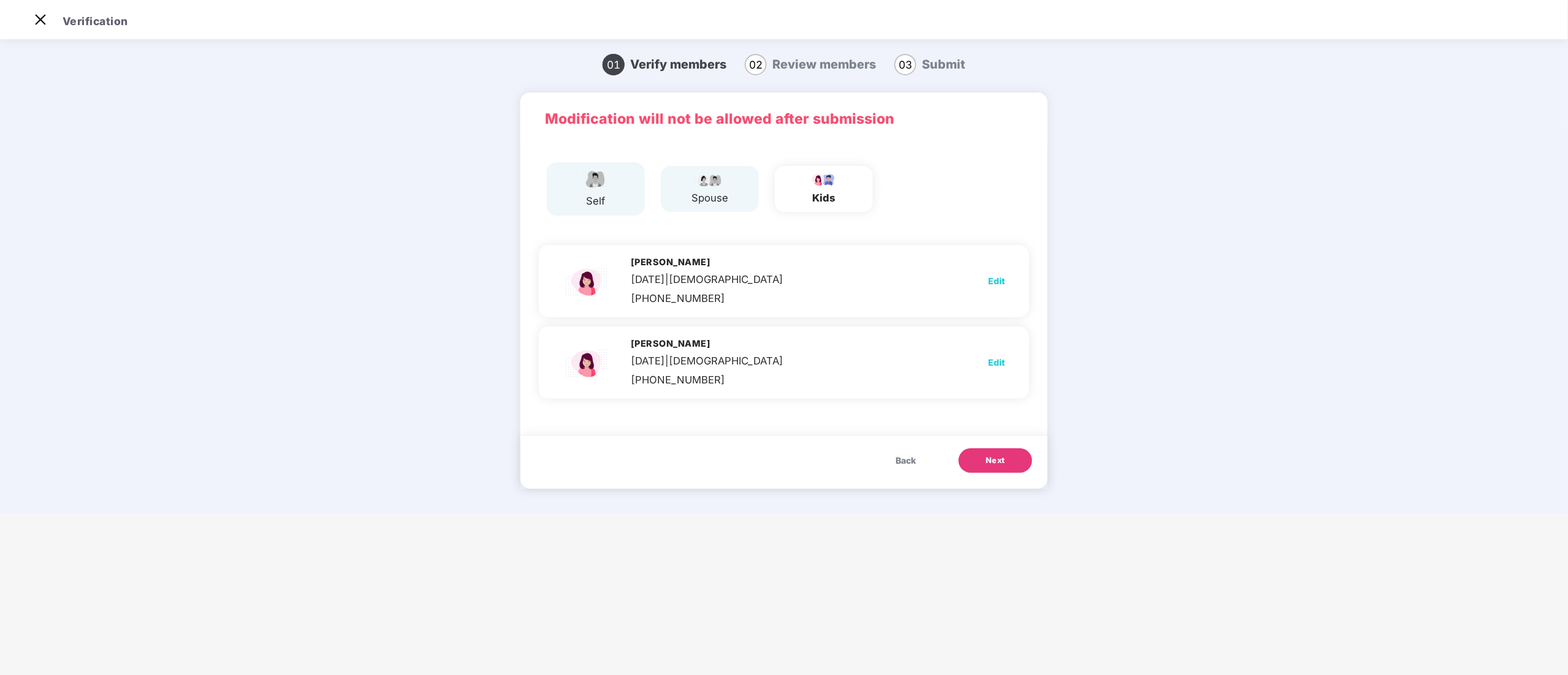
click at [987, 459] on span "Next" at bounding box center [995, 461] width 20 height 12
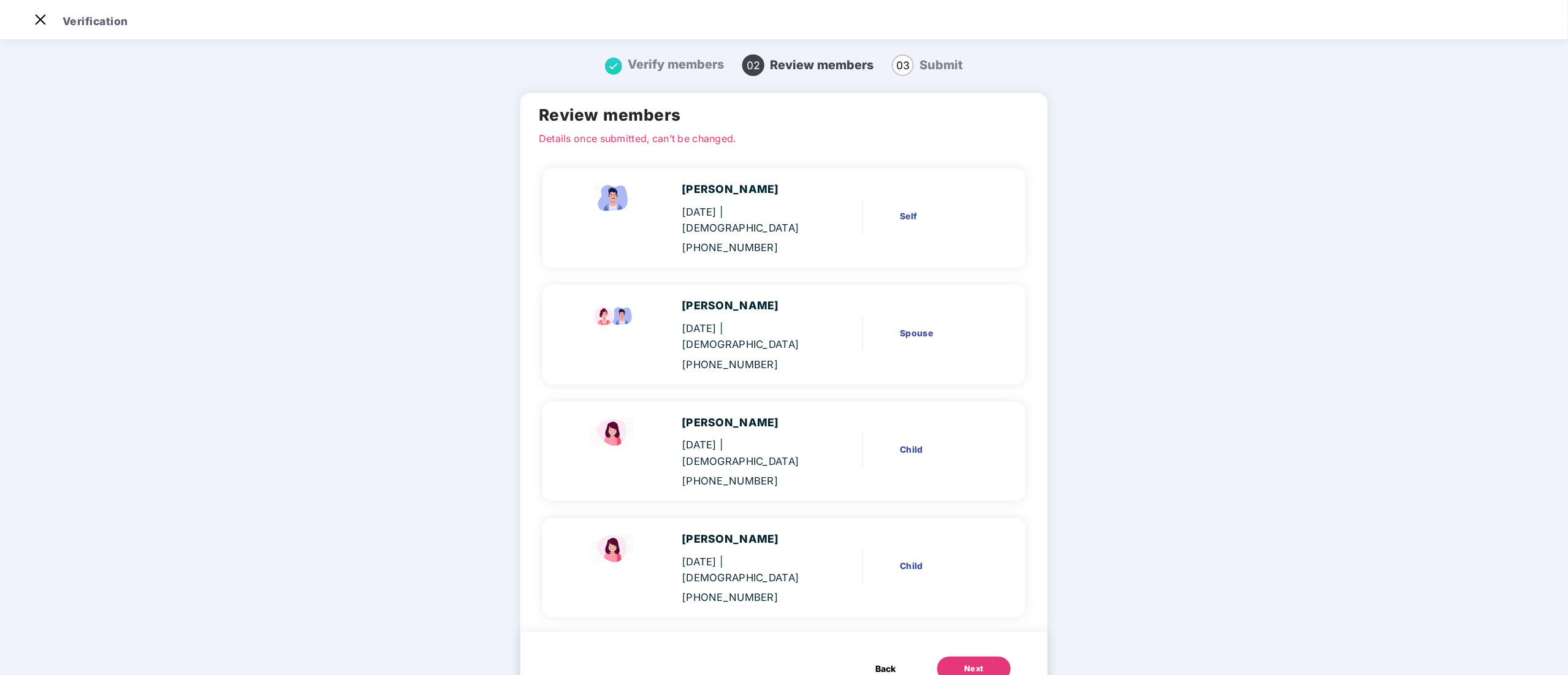
click at [996, 657] on button "Next" at bounding box center [974, 669] width 74 height 24
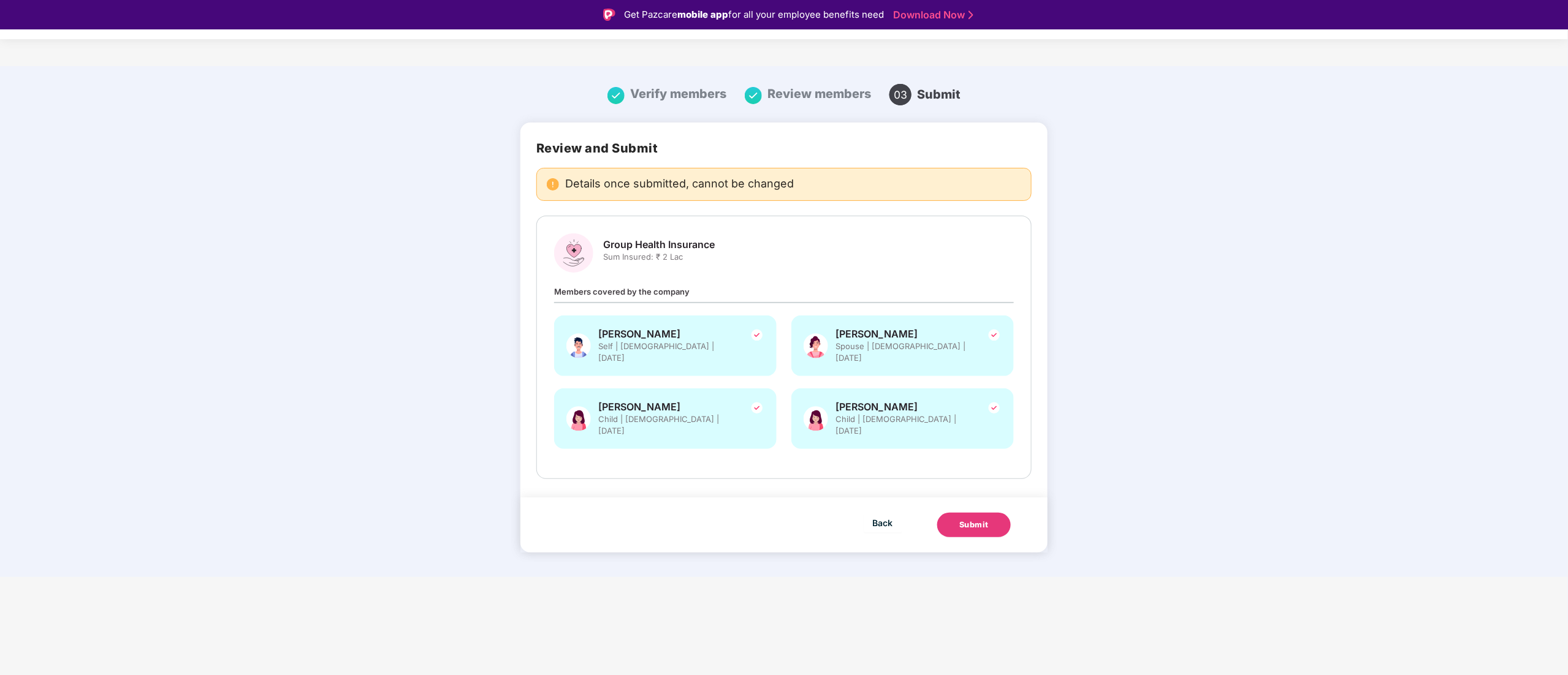
click at [972, 513] on button "Submit" at bounding box center [974, 525] width 74 height 24
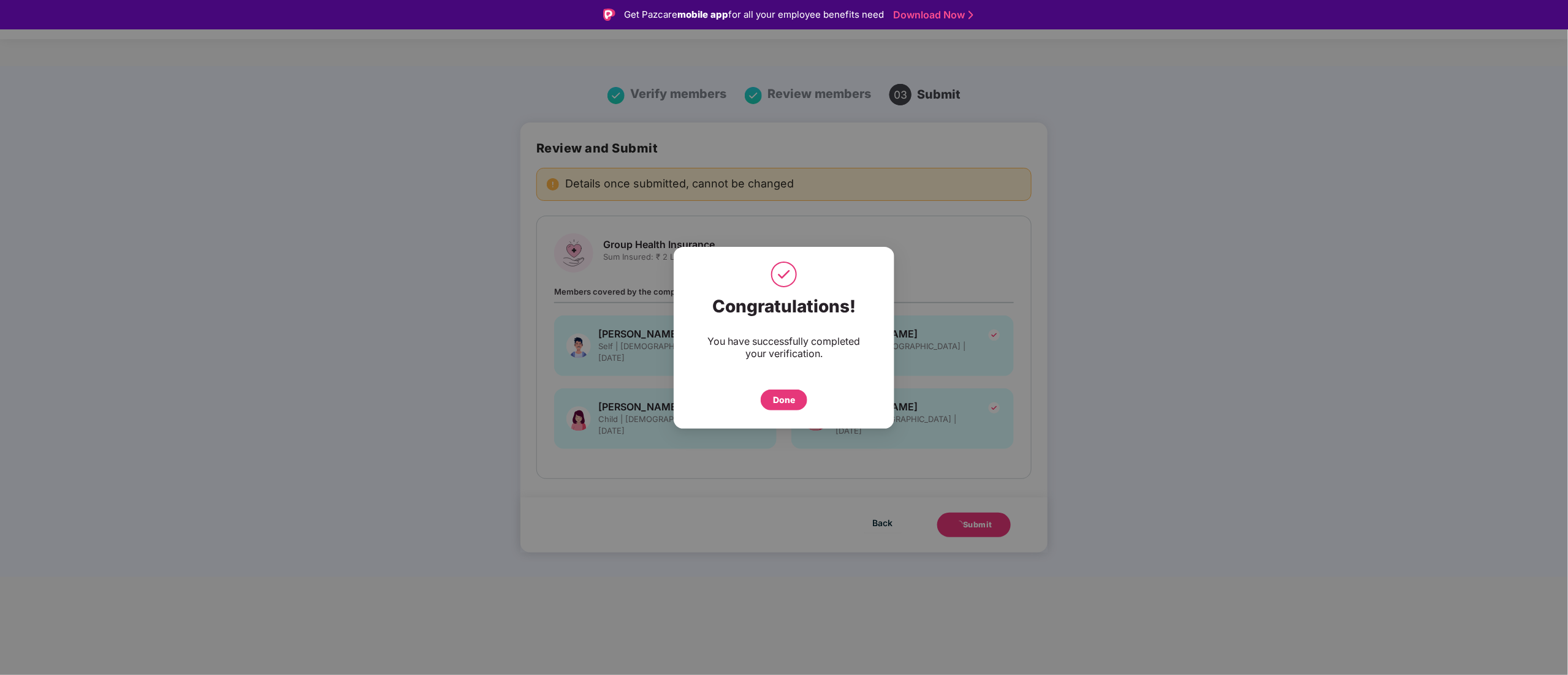
click at [774, 399] on div "Done" at bounding box center [784, 400] width 22 height 14
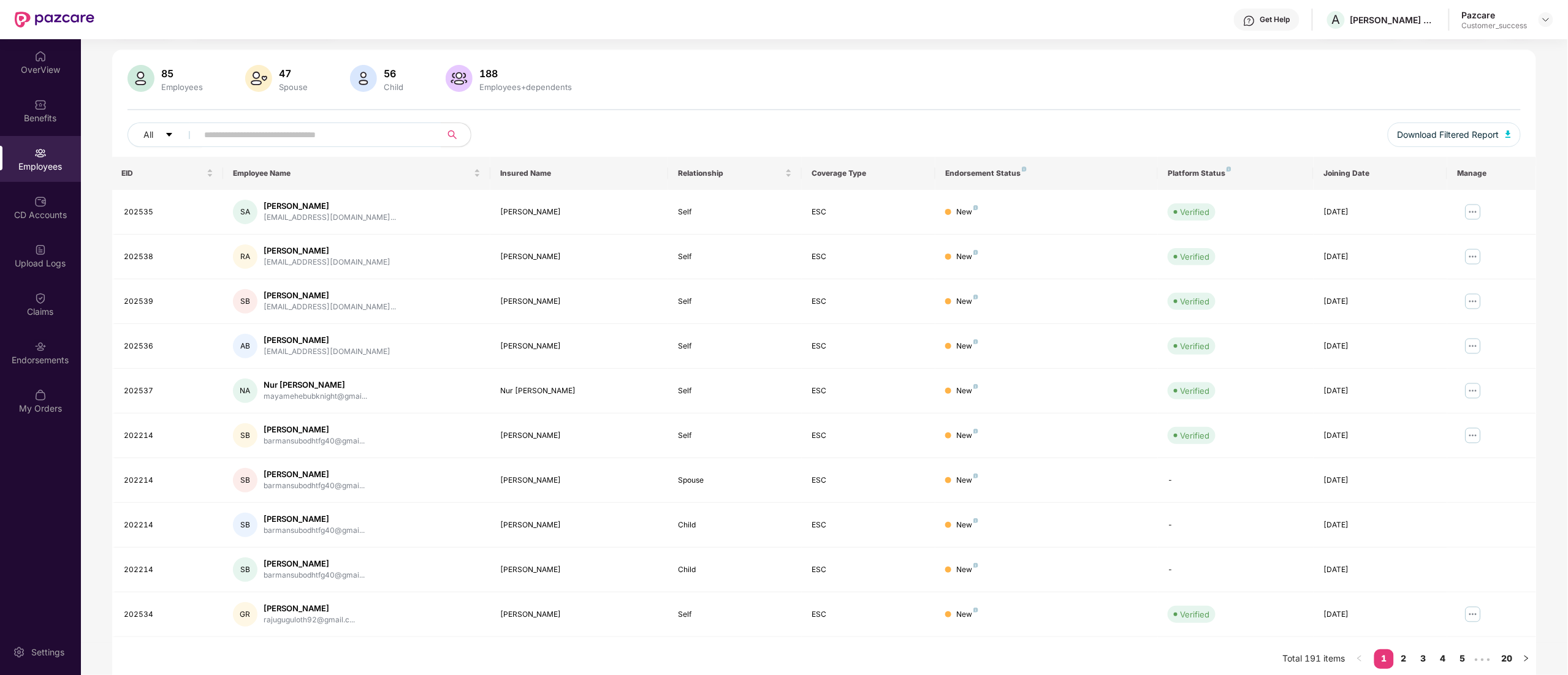
scroll to position [80, 0]
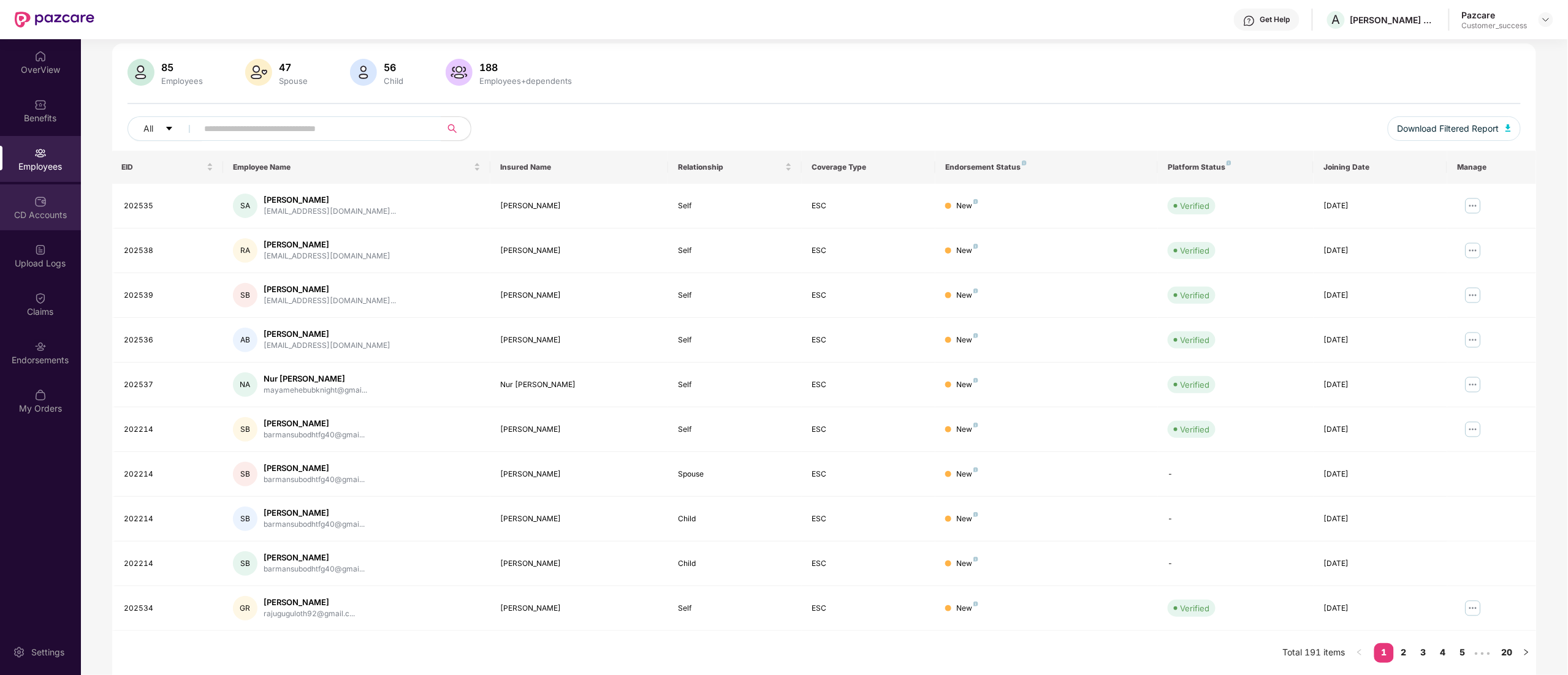
click at [38, 218] on div "CD Accounts" at bounding box center [40, 214] width 81 height 12
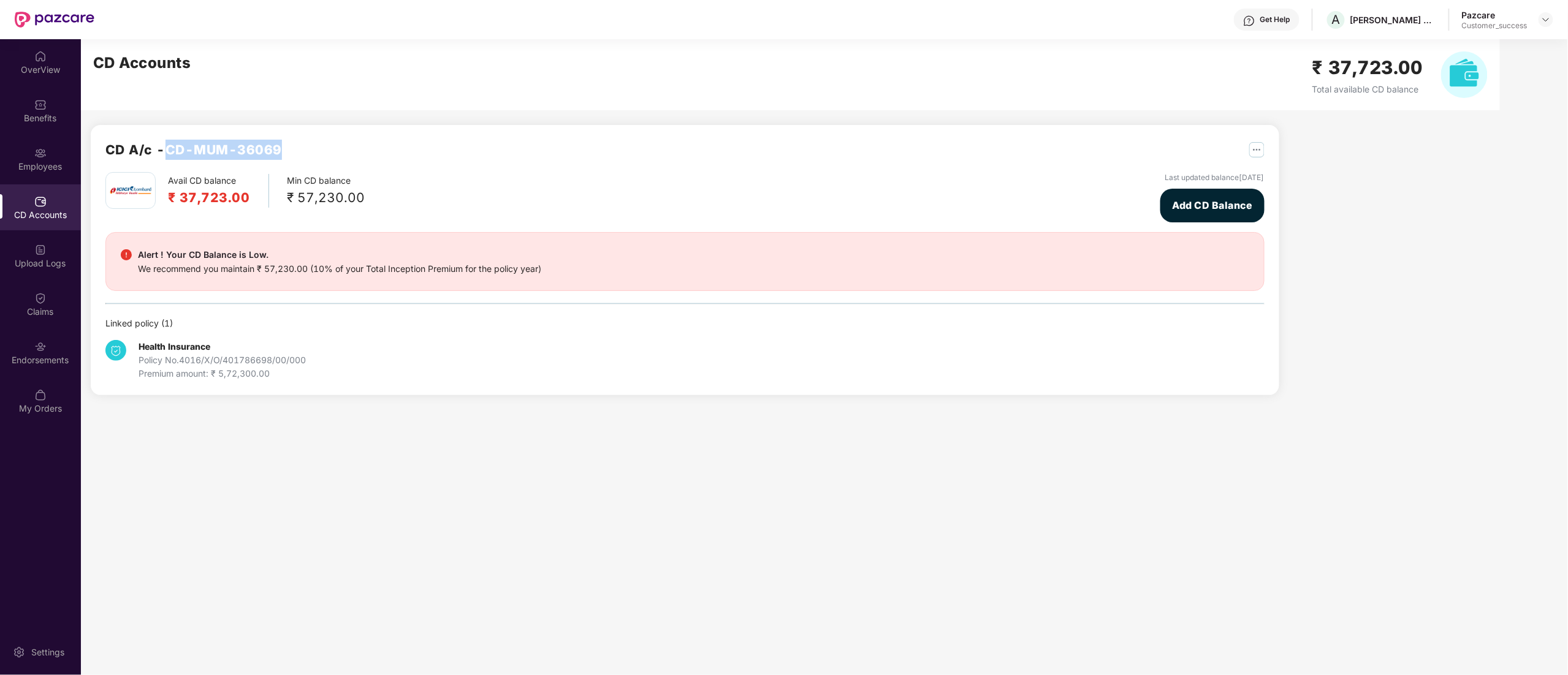
drag, startPoint x: 165, startPoint y: 150, endPoint x: 302, endPoint y: 150, distance: 137.0
click at [310, 150] on div "CD A/c - CD-MUM-36069" at bounding box center [685, 156] width 1159 height 33
copy h2 "CD-MUM-36069"
click at [20, 345] on div "Endorsements" at bounding box center [40, 353] width 81 height 46
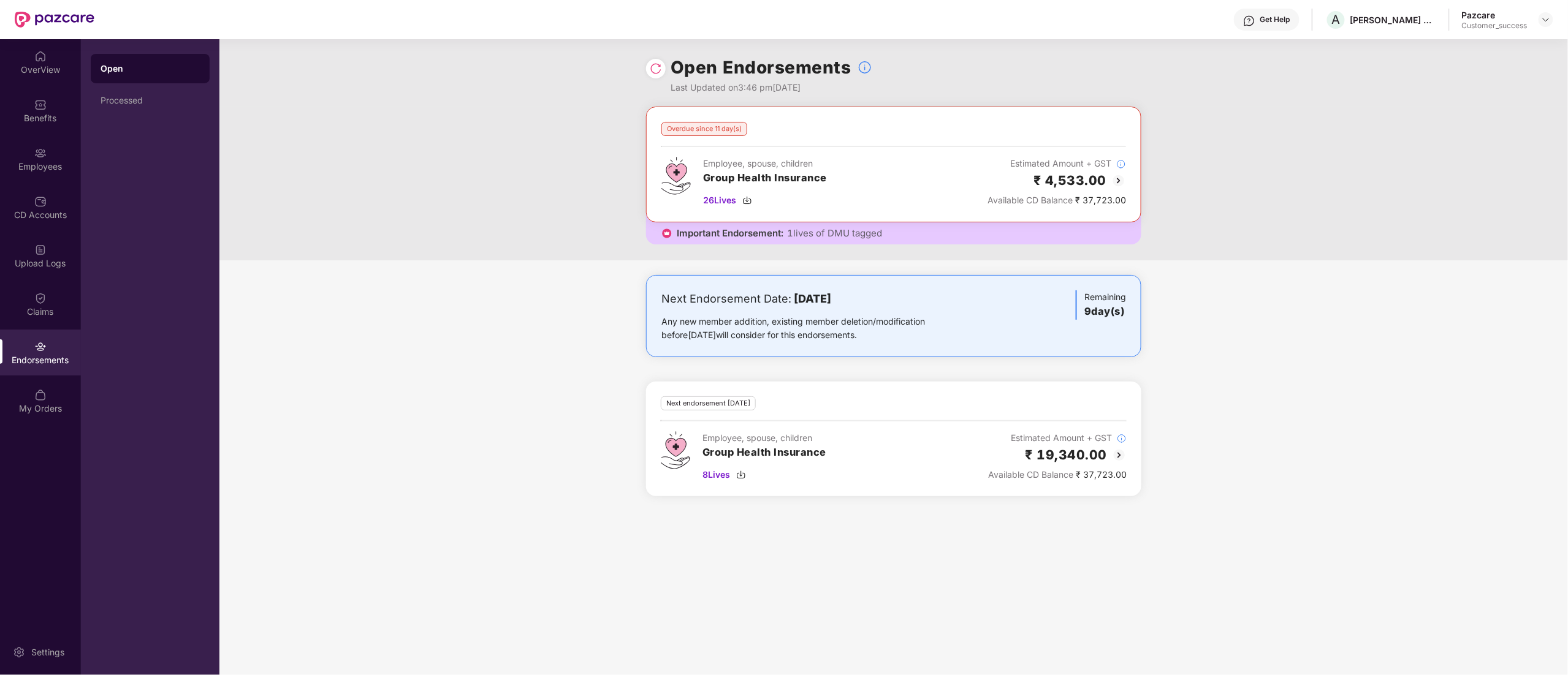
click at [657, 71] on img at bounding box center [656, 69] width 12 height 12
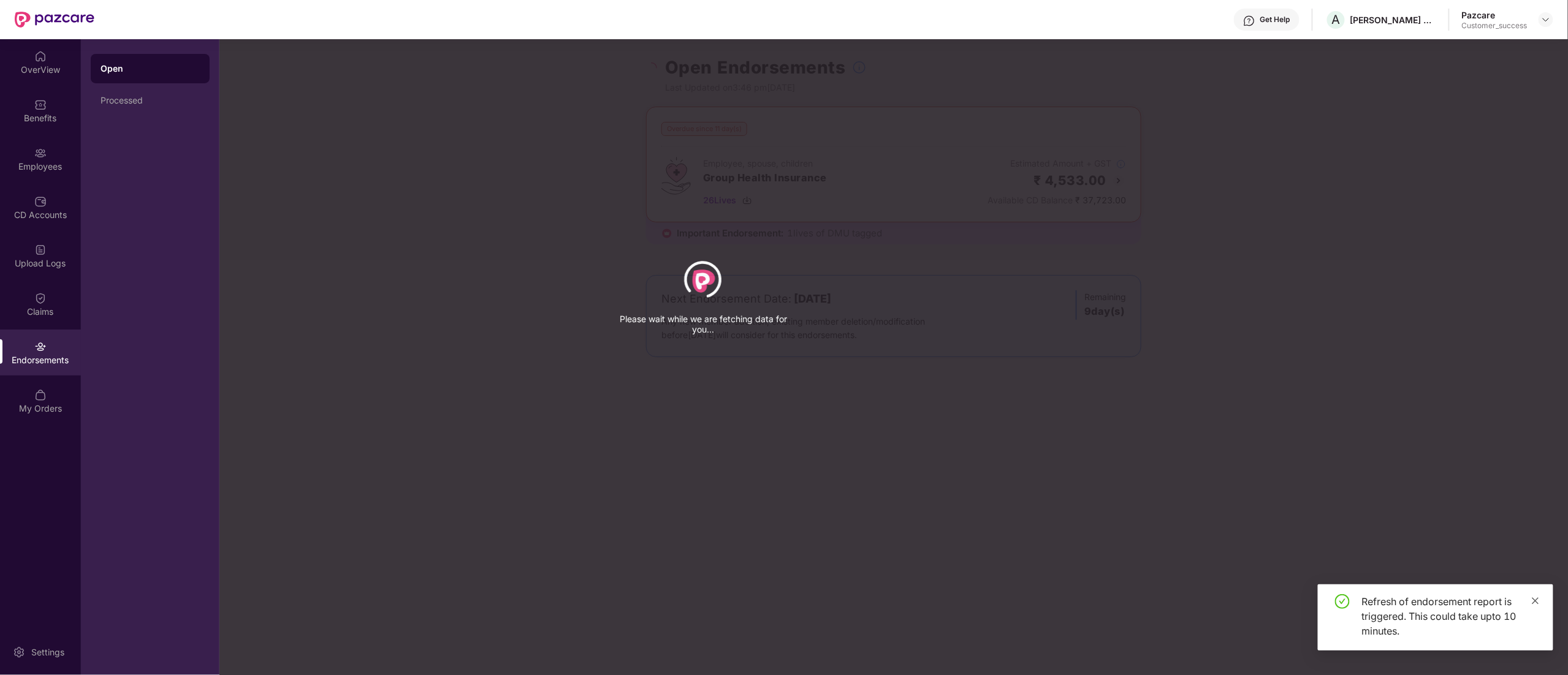
click at [1538, 606] on span at bounding box center [1535, 600] width 9 height 10
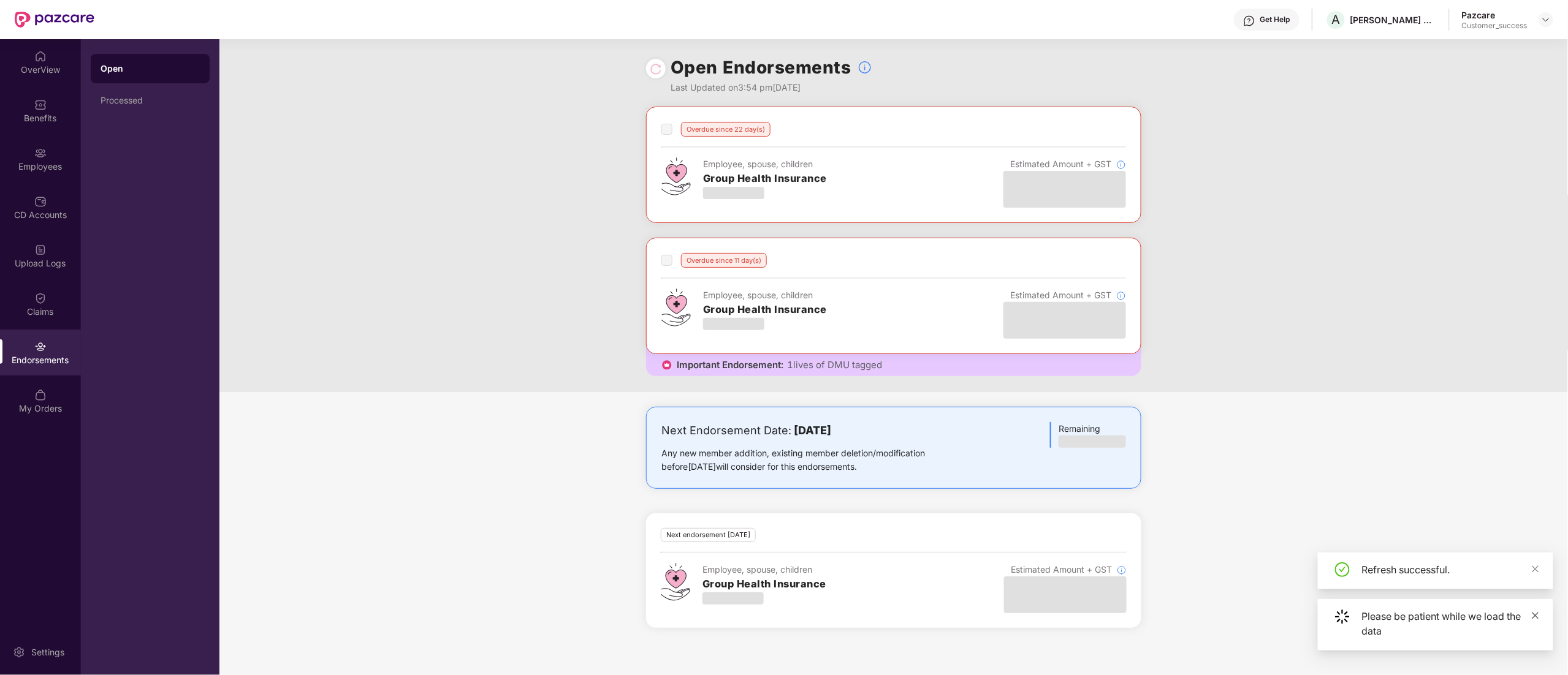
click at [1538, 614] on icon "close" at bounding box center [1535, 616] width 9 height 9
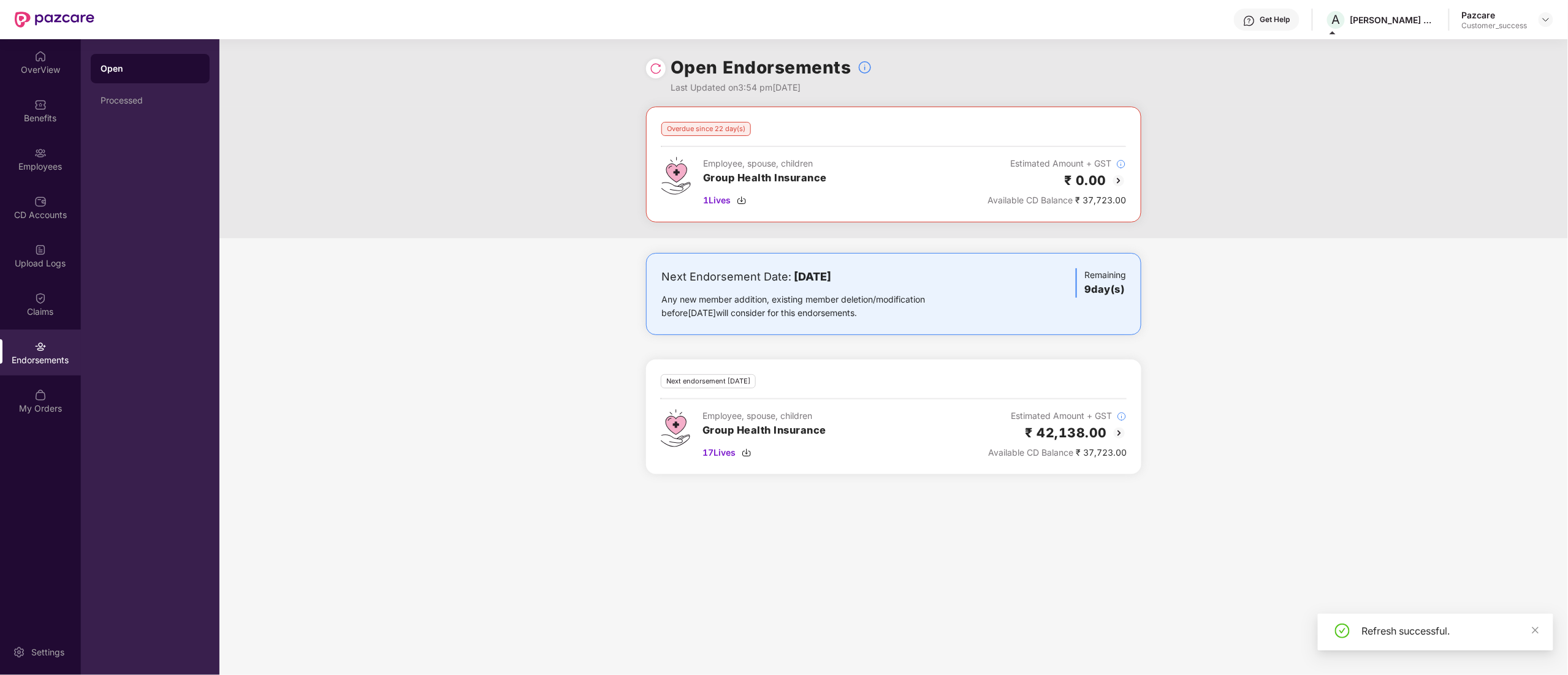
click at [1113, 433] on img at bounding box center [1120, 433] width 15 height 15
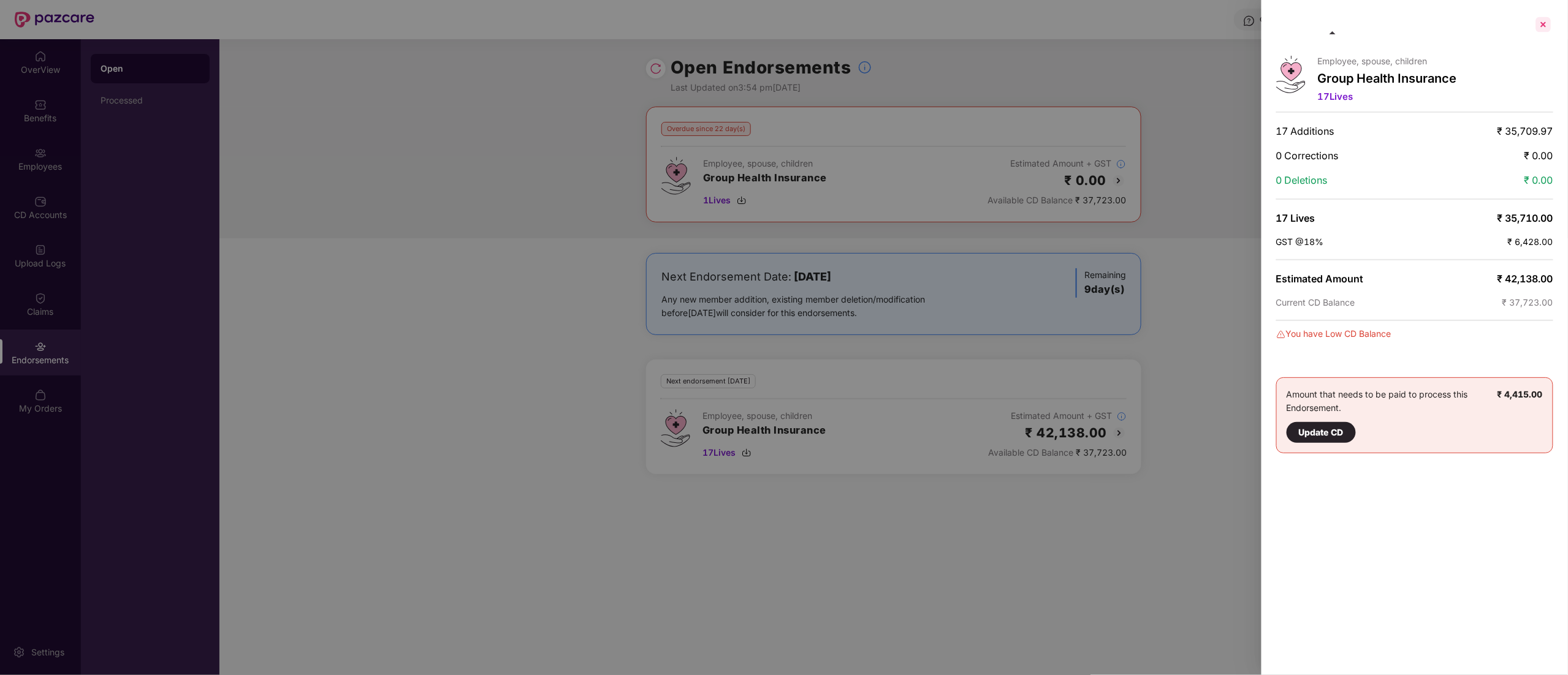
click at [1538, 20] on div at bounding box center [1543, 24] width 20 height 20
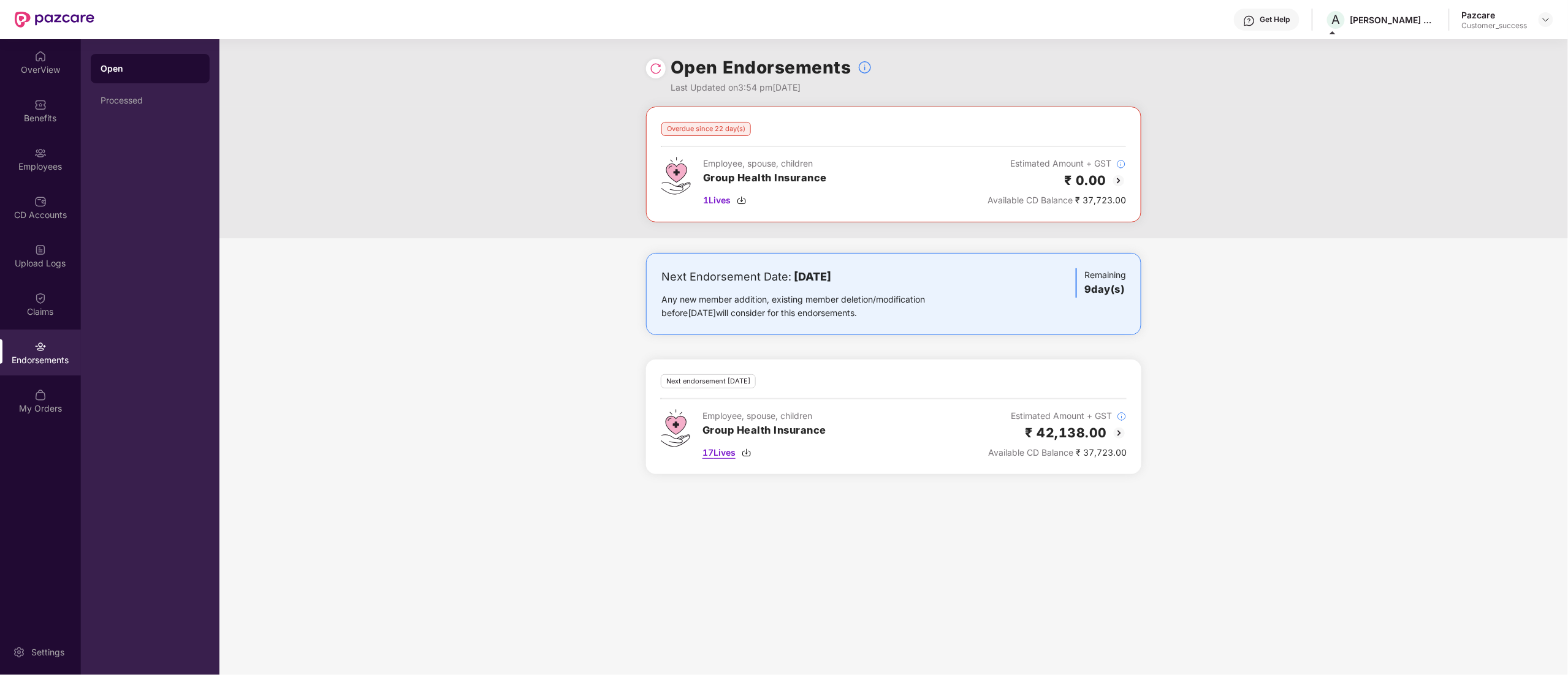
click at [748, 457] on img at bounding box center [747, 452] width 10 height 10
click at [22, 163] on div "Employees" at bounding box center [40, 167] width 81 height 12
